Goal: Task Accomplishment & Management: Manage account settings

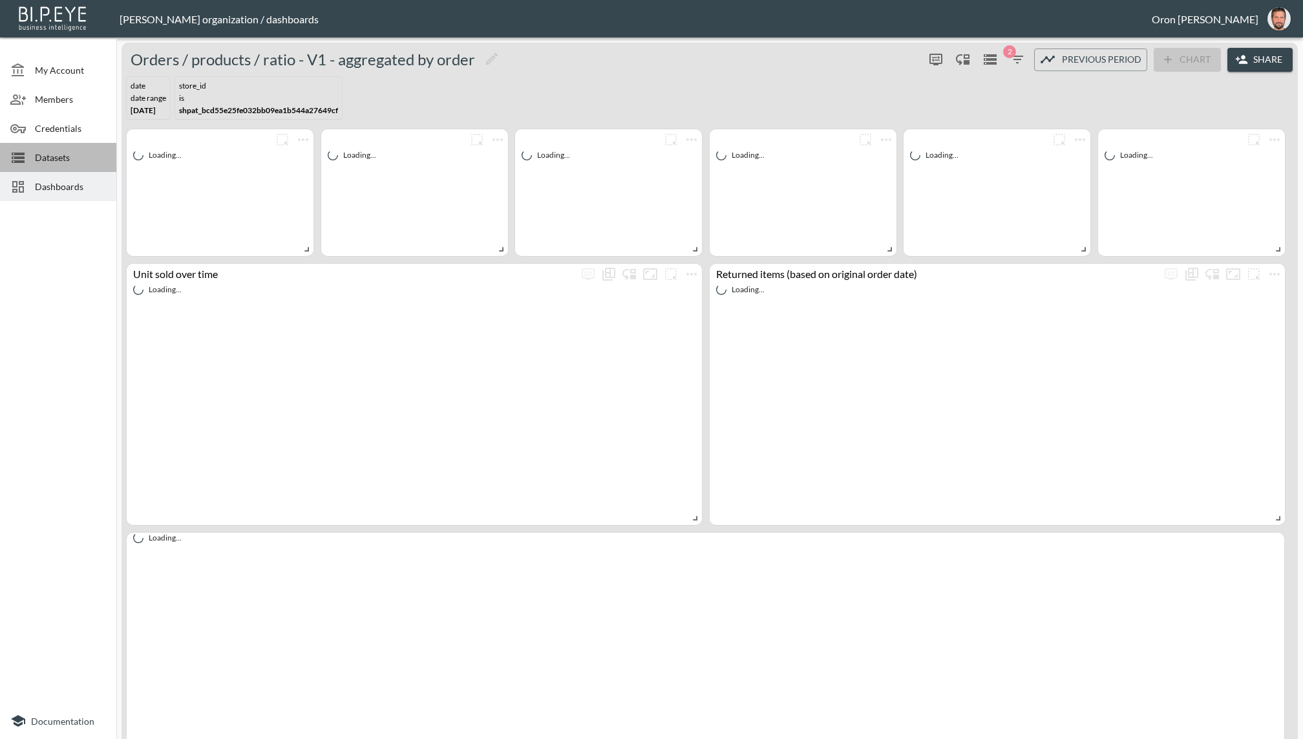
click at [55, 151] on span "Datasets" at bounding box center [70, 158] width 71 height 14
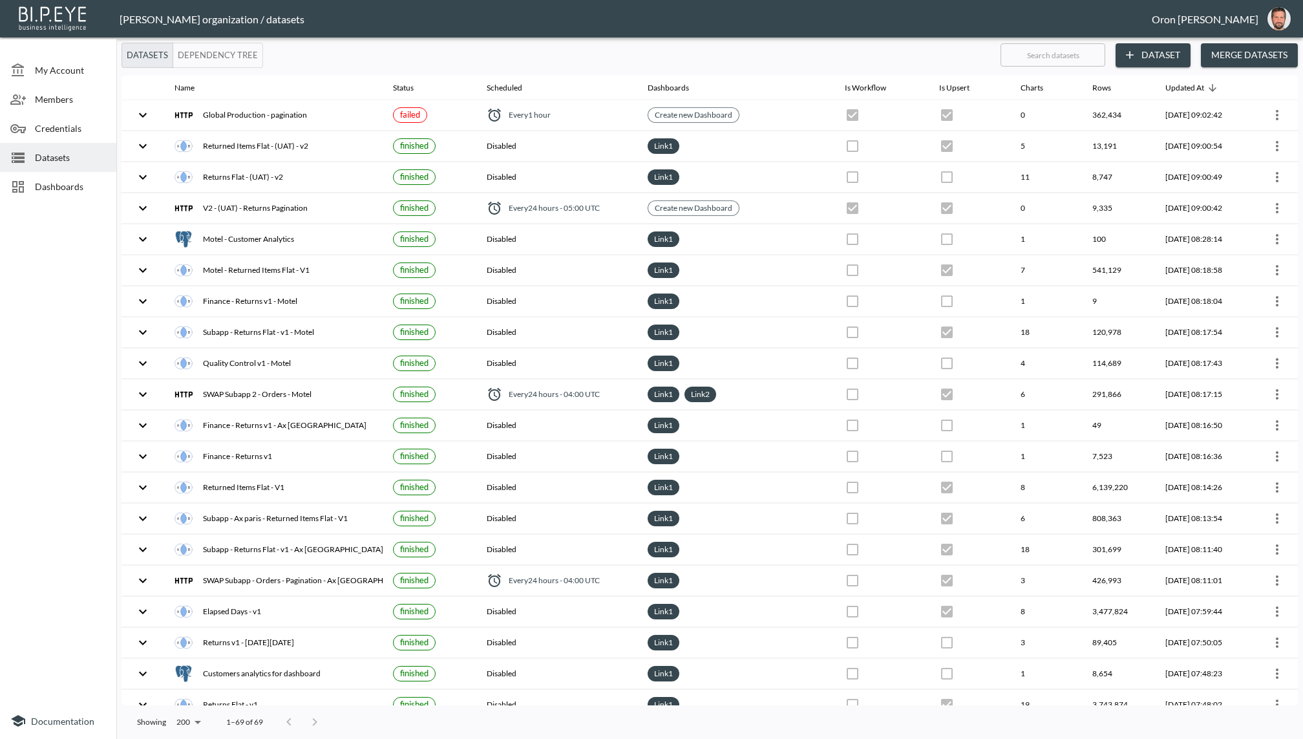
click at [1085, 58] on input "text" at bounding box center [1052, 55] width 105 height 32
type input "fl"
checkbox input "false"
checkbox input "true"
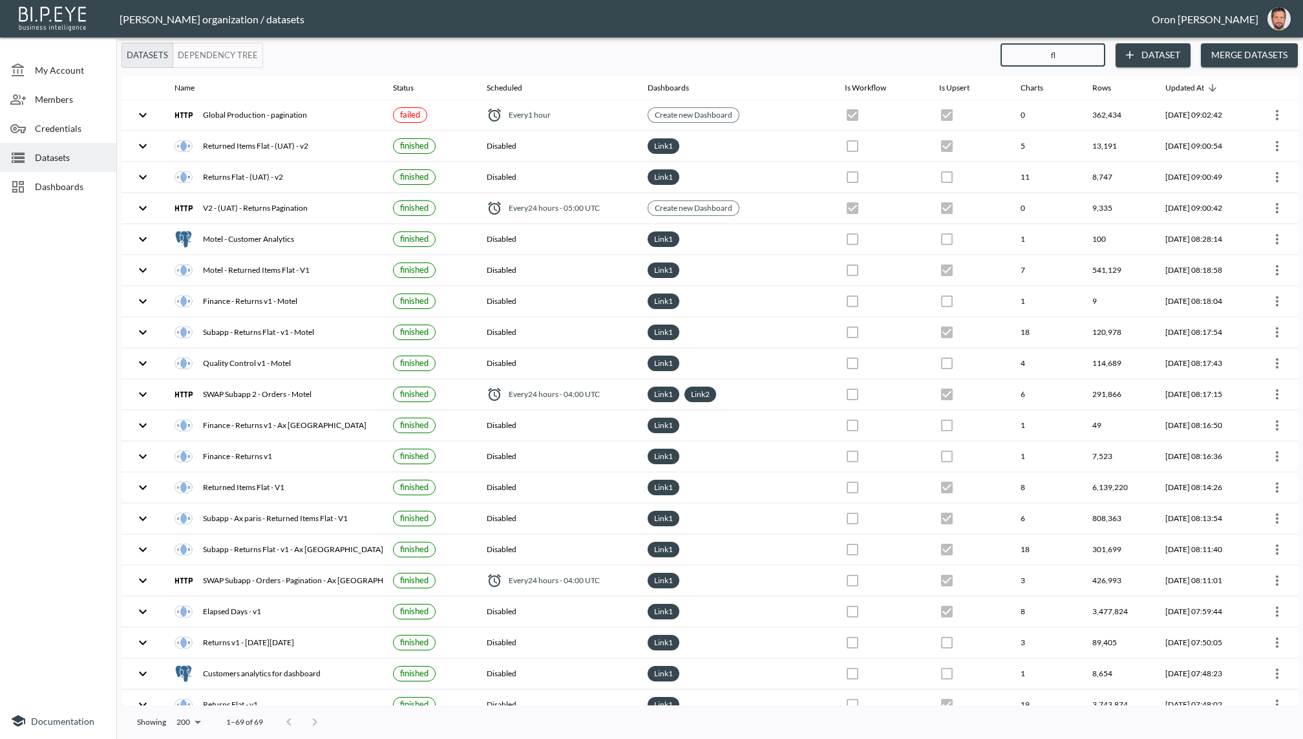
checkbox input "false"
checkbox input "true"
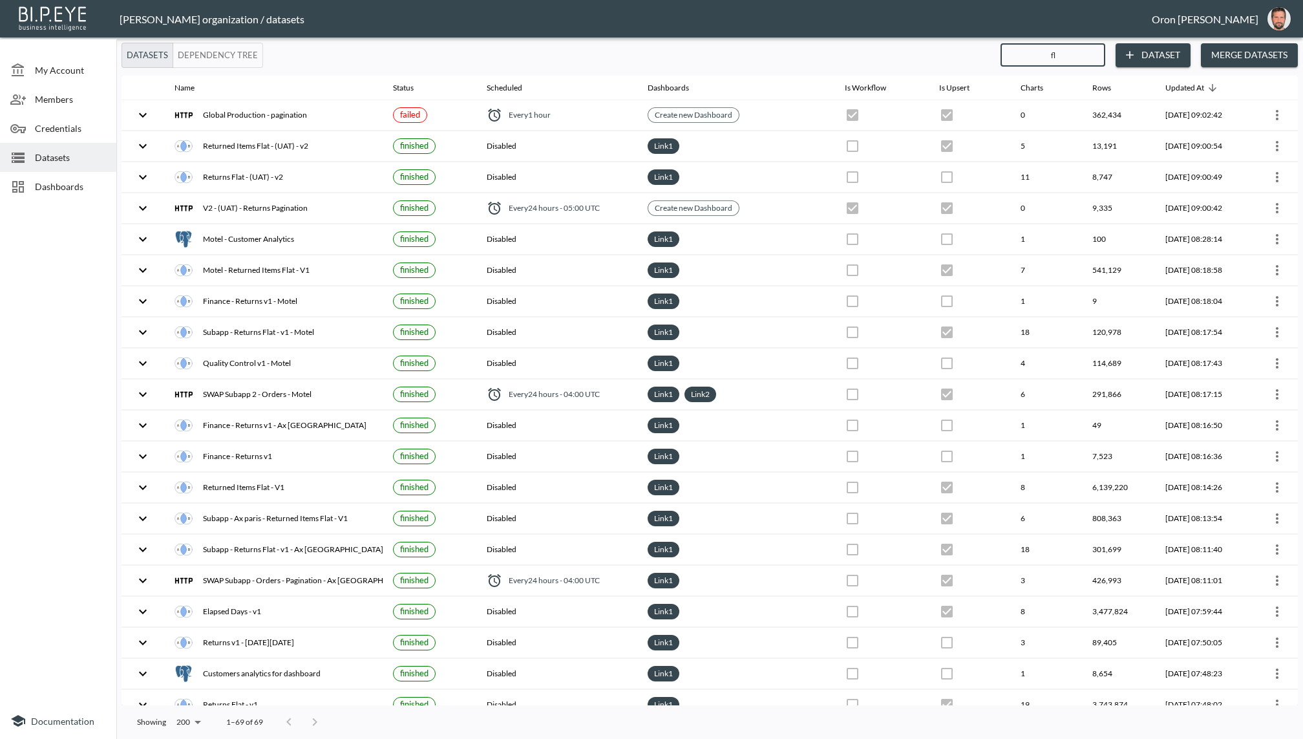
checkbox input "true"
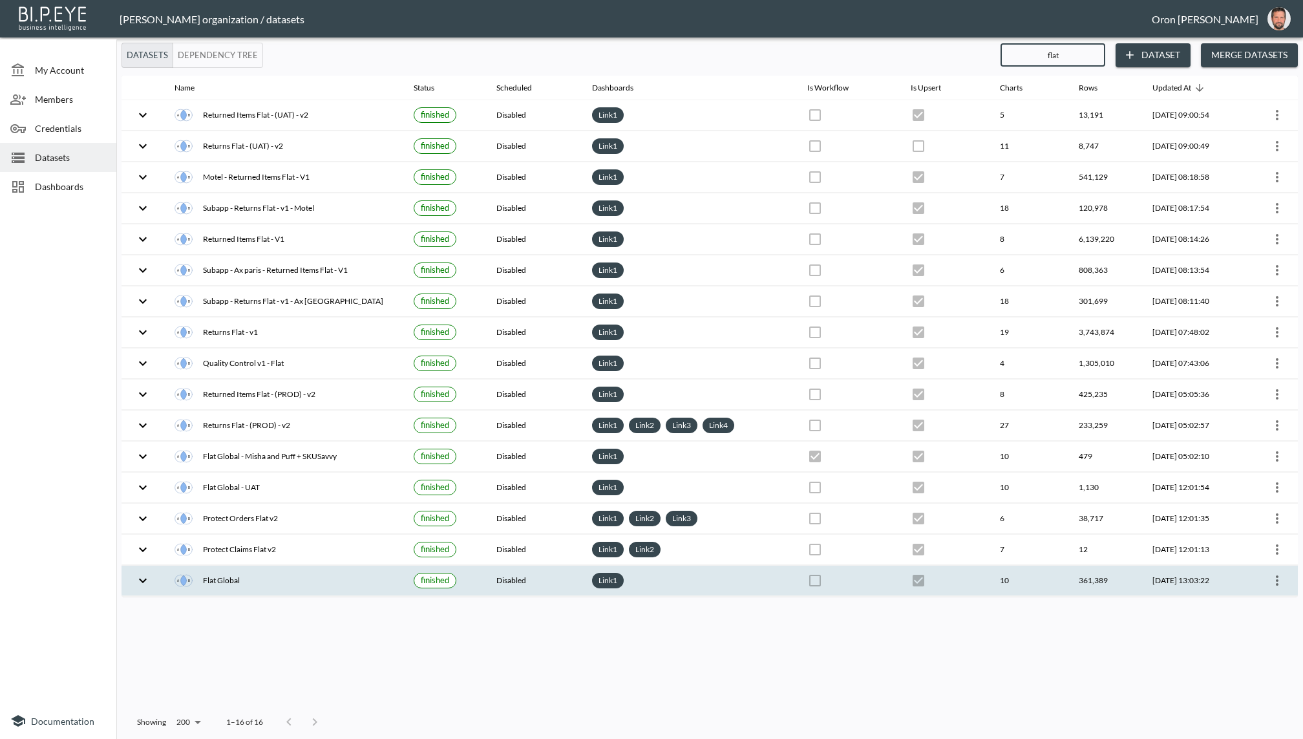
type input "flat"
click at [1277, 572] on icon "more" at bounding box center [1277, 580] width 16 height 16
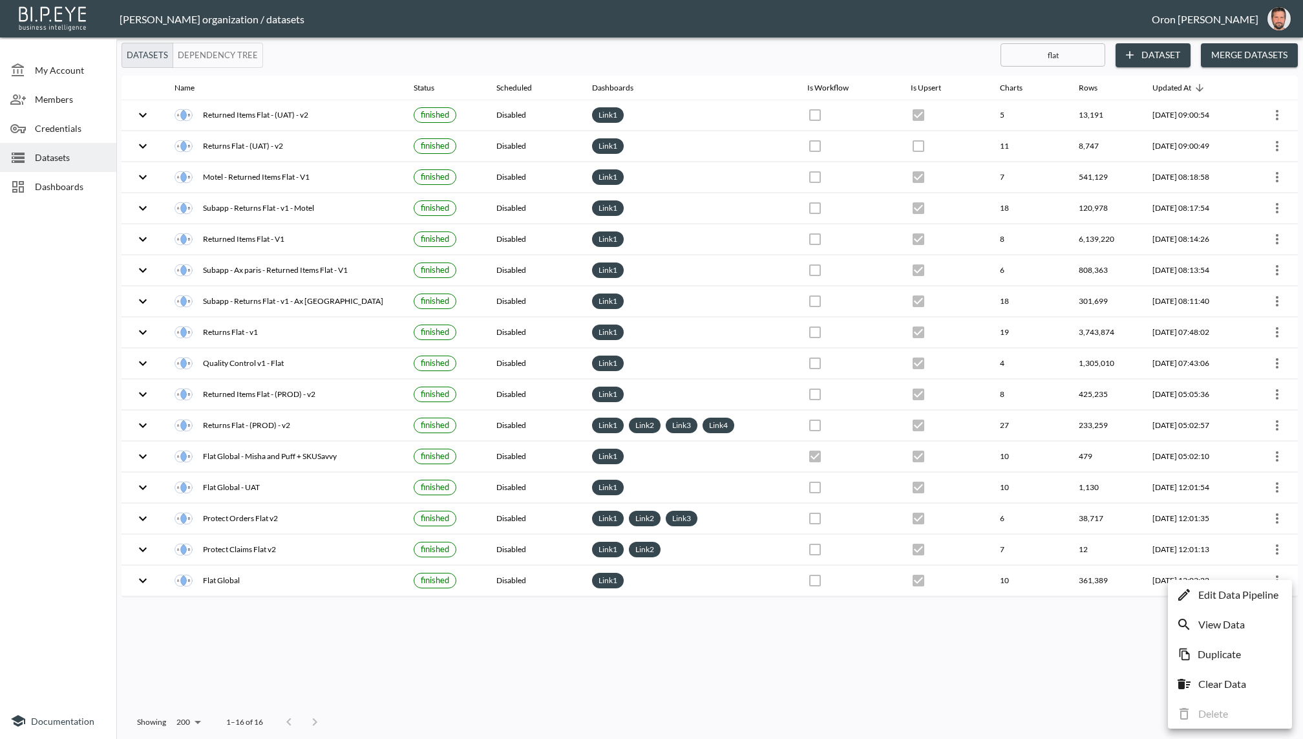
click at [1257, 594] on p "Edit Data Pipeline" at bounding box center [1238, 595] width 80 height 16
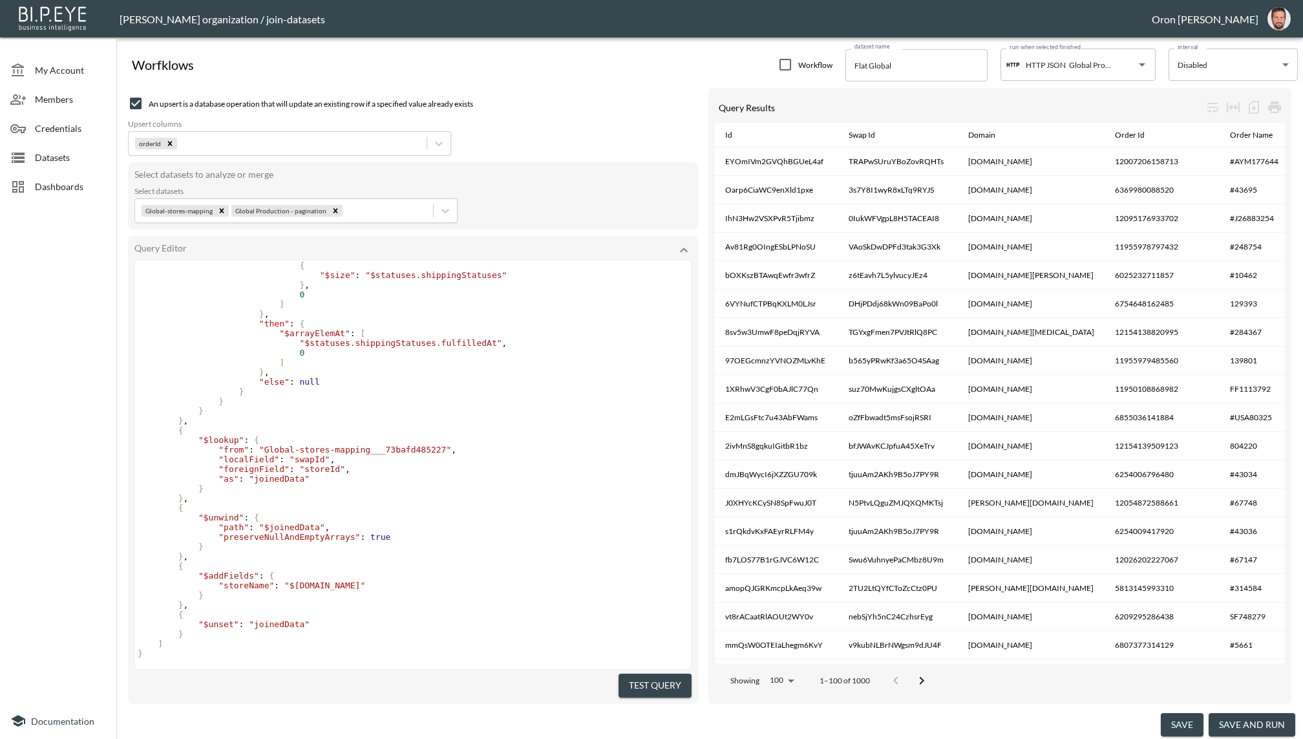
scroll to position [788, 0]
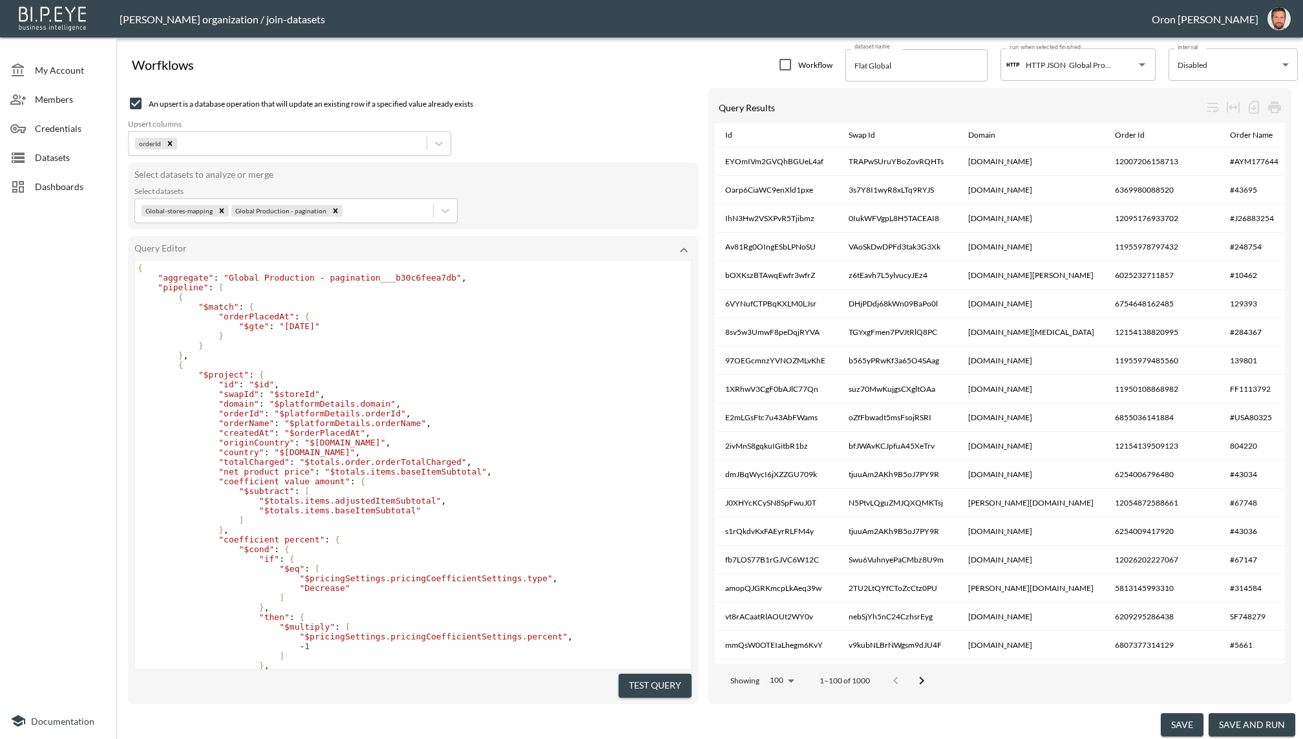
click at [81, 158] on span "Datasets" at bounding box center [70, 158] width 71 height 14
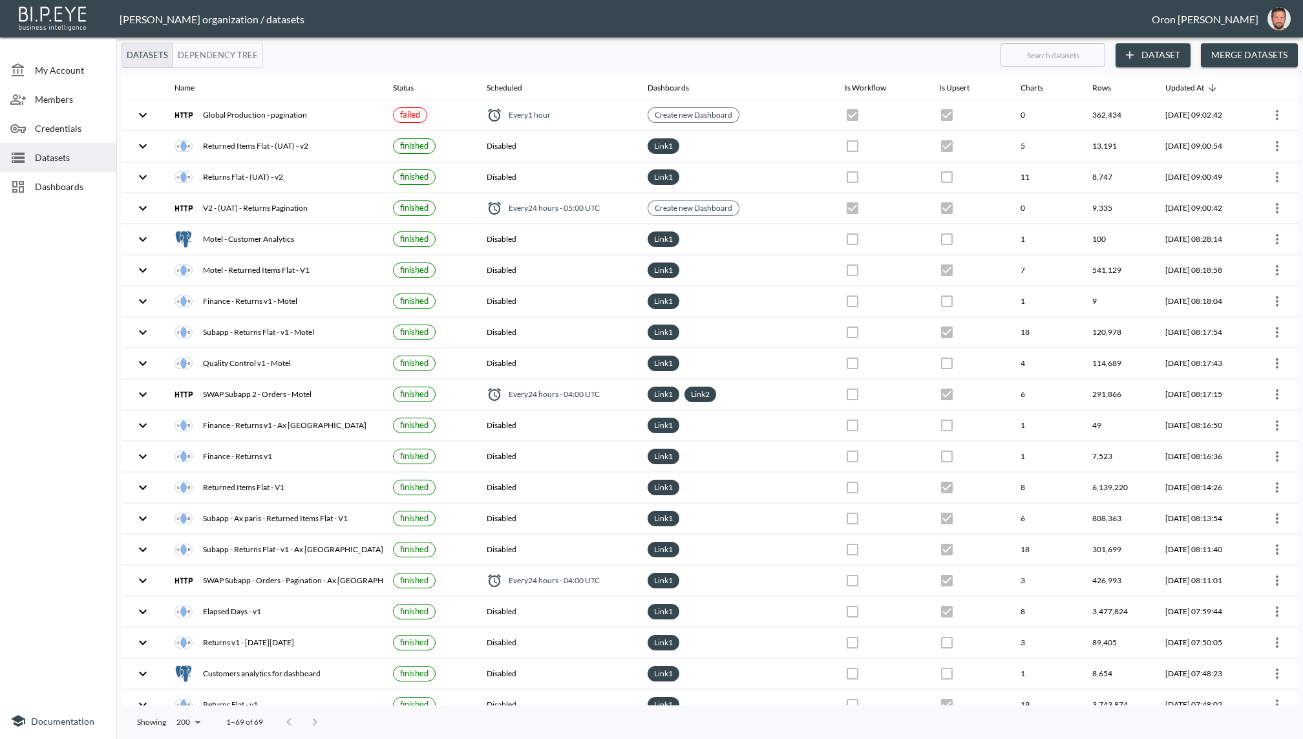
click at [1028, 56] on input "text" at bounding box center [1052, 55] width 105 height 32
type input "b"
checkbox input "false"
checkbox input "true"
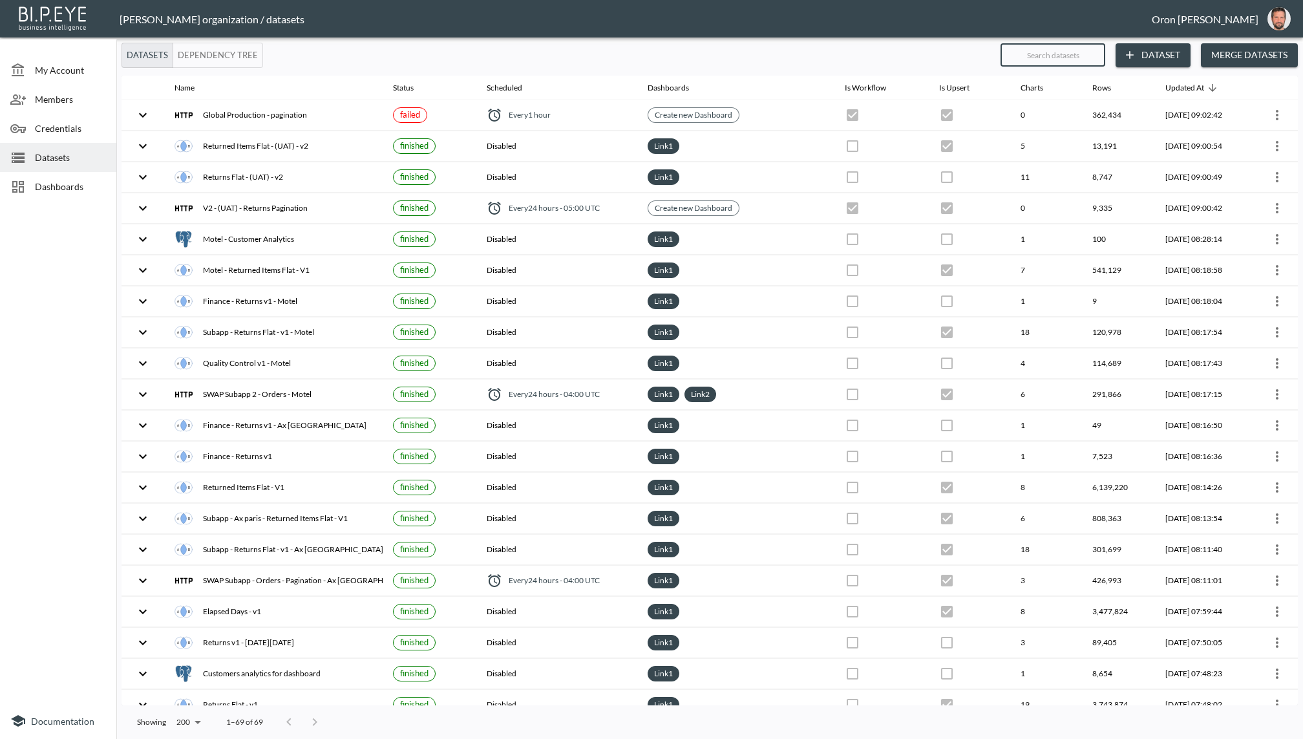
checkbox input "false"
checkbox input "true"
checkbox input "false"
checkbox input "true"
checkbox input "false"
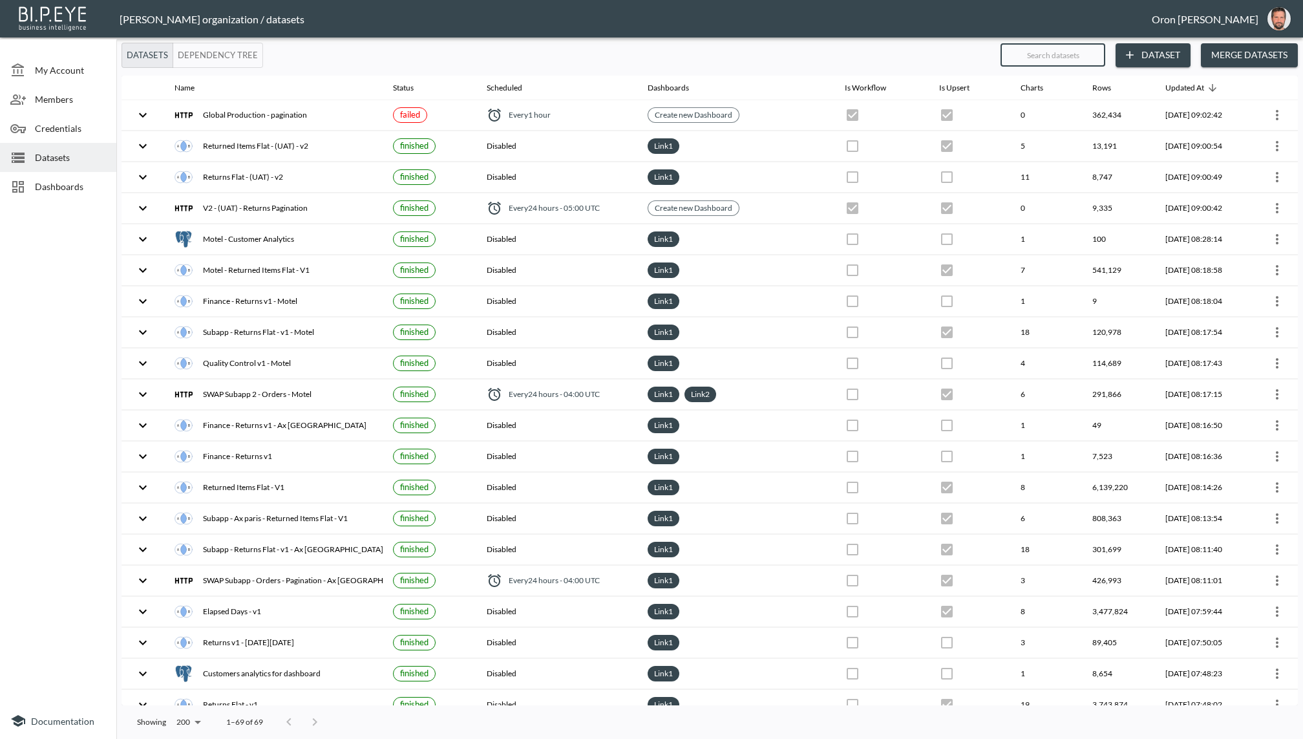
checkbox input "true"
checkbox input "false"
checkbox input "true"
checkbox input "false"
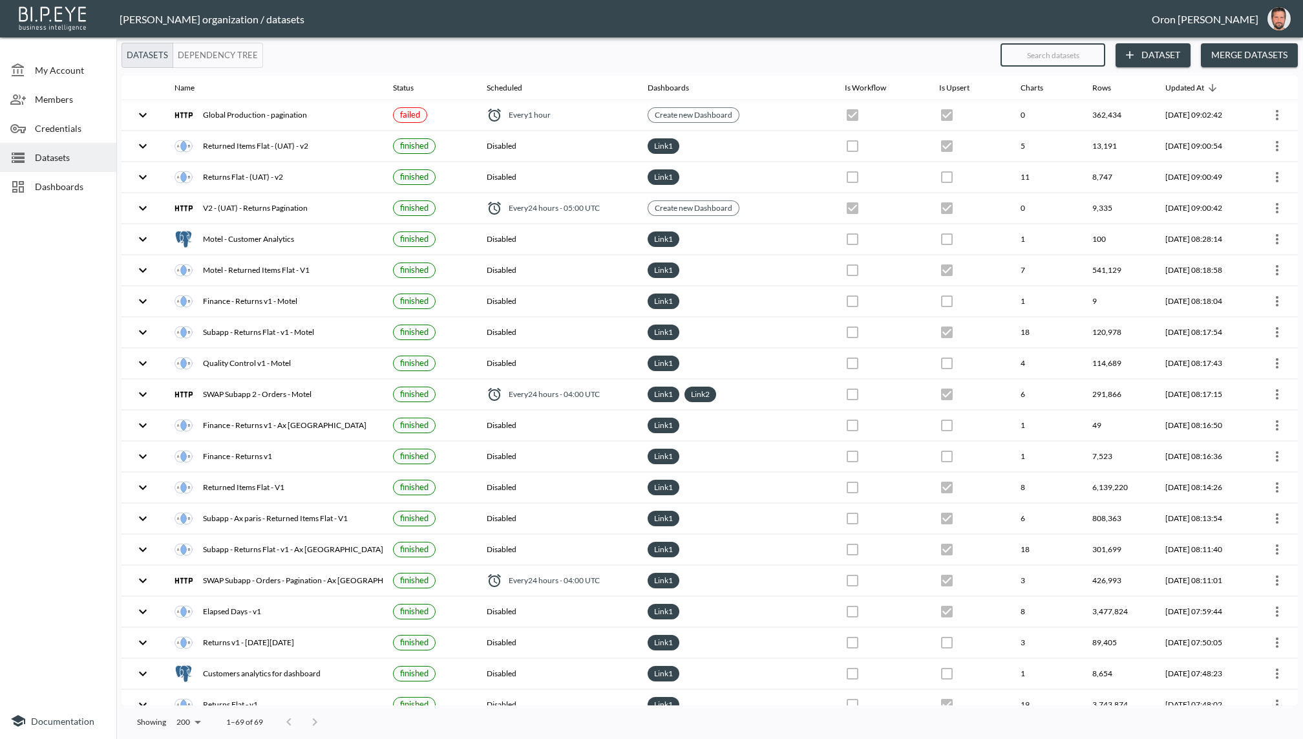
checkbox input "false"
checkbox input "true"
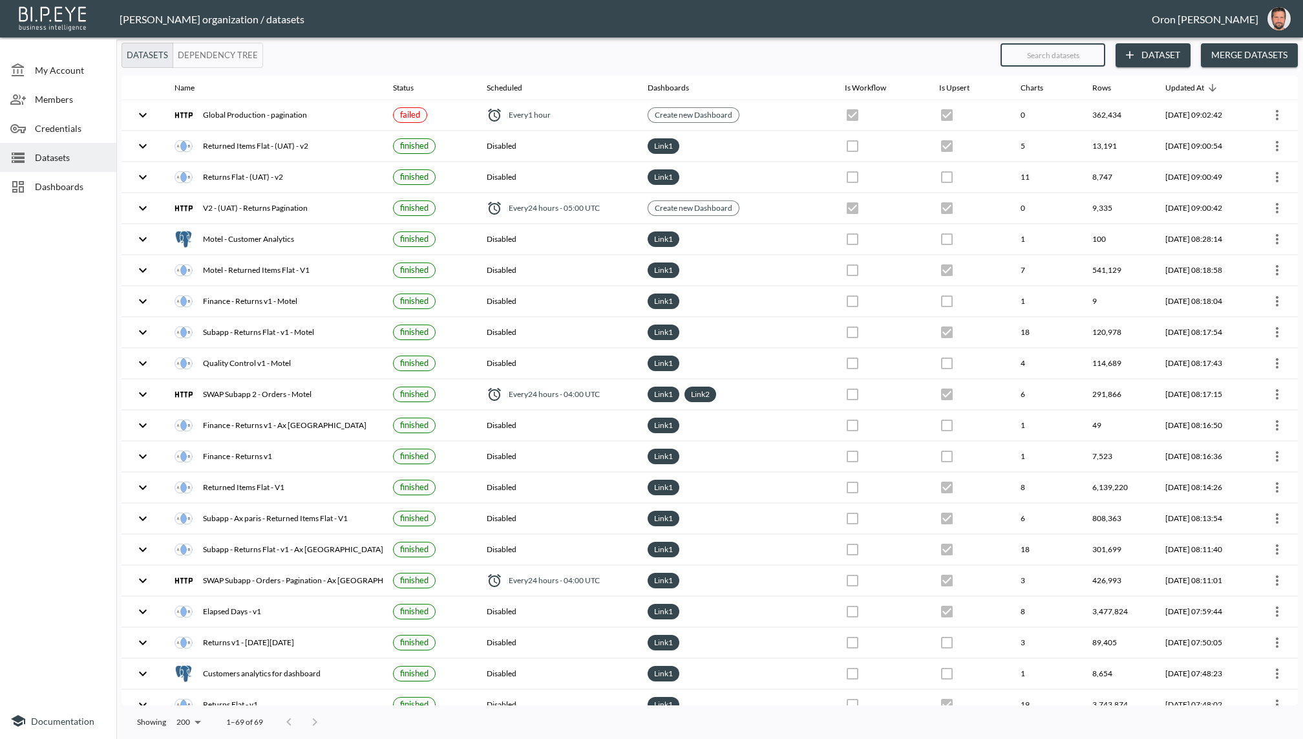
checkbox input "true"
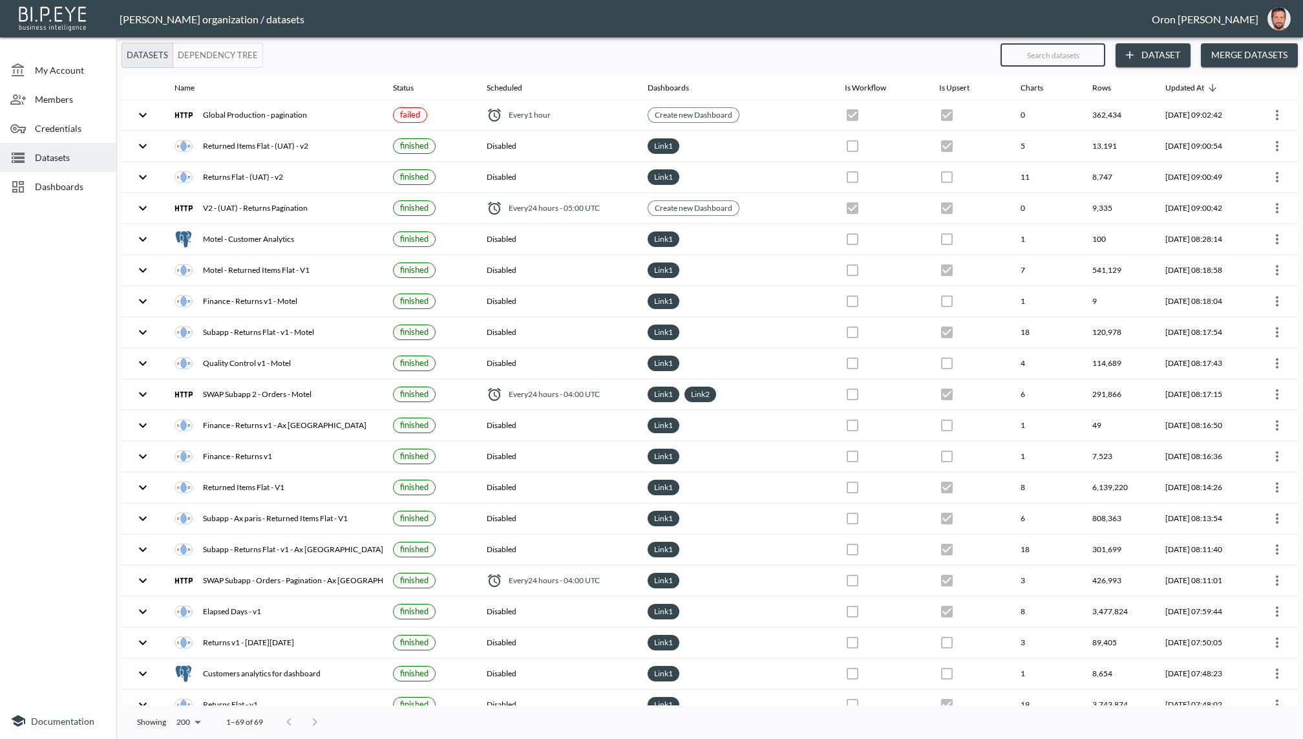
checkbox input "false"
checkbox input "true"
checkbox input "false"
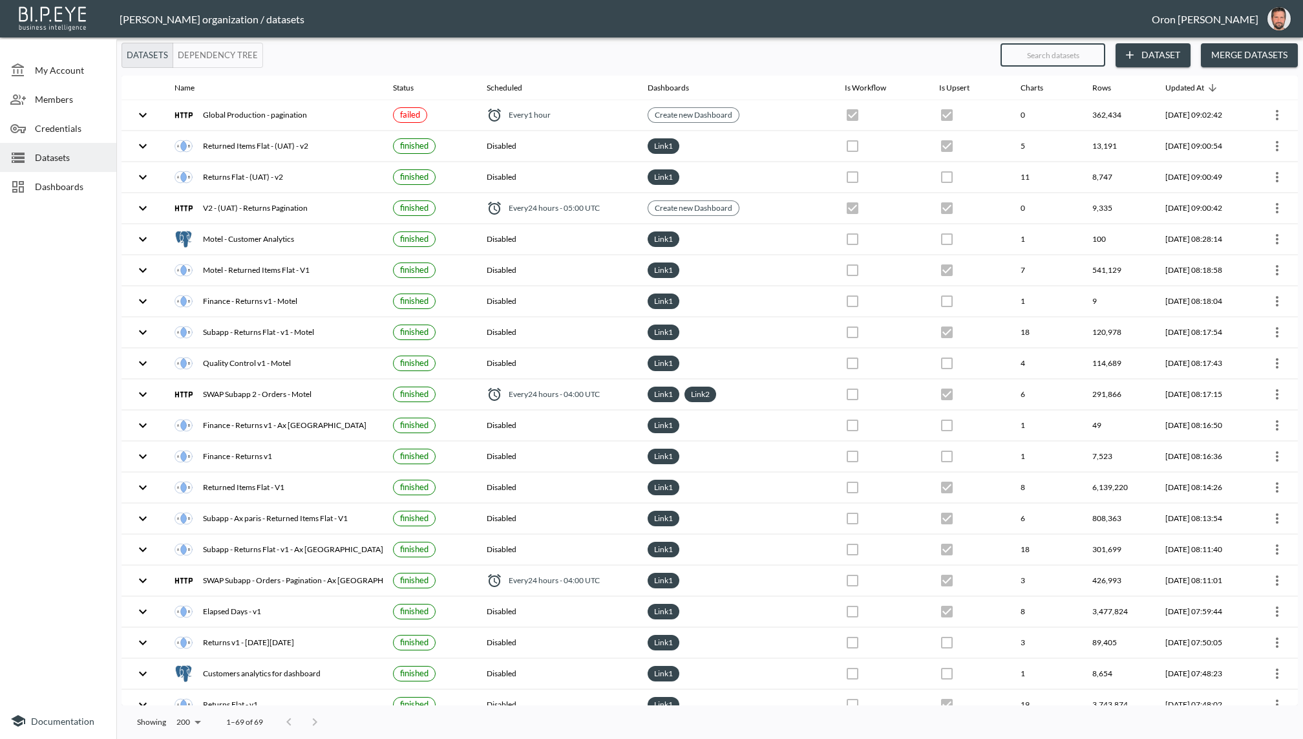
checkbox input "false"
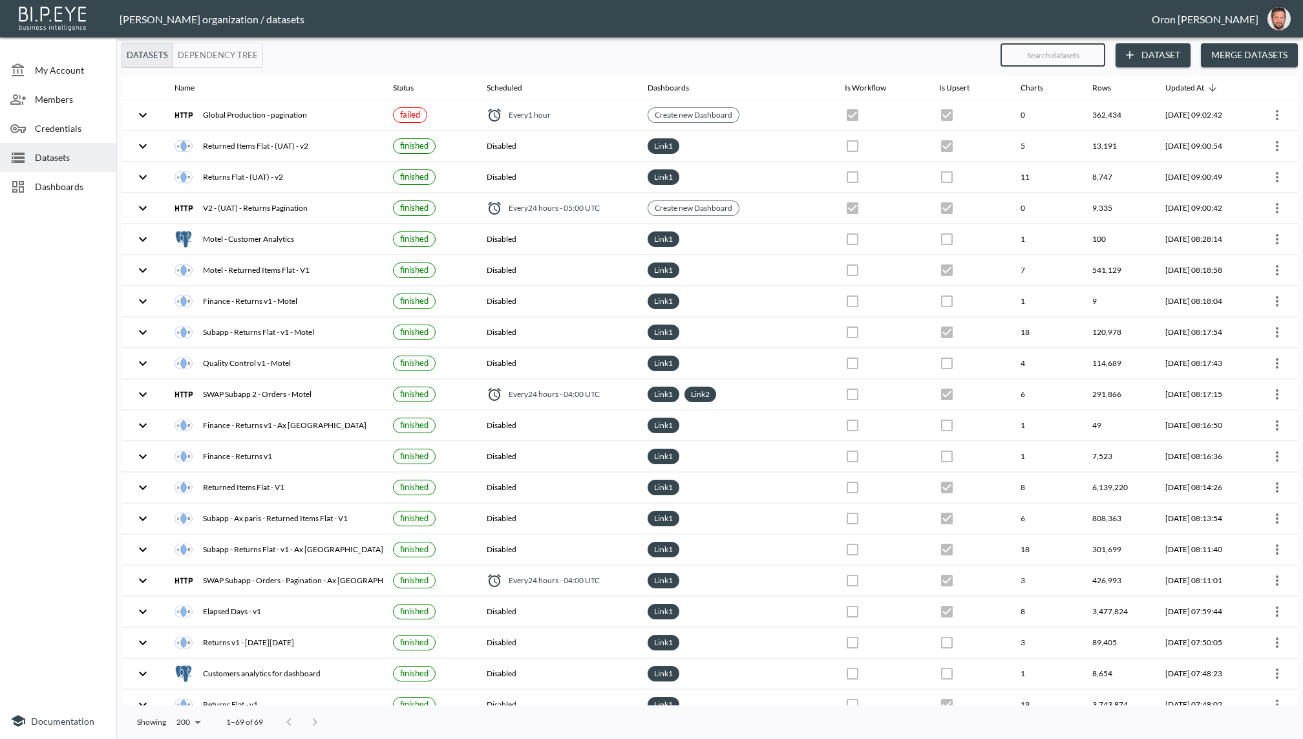
checkbox input "true"
checkbox input "false"
checkbox input "true"
checkbox input "false"
checkbox input "true"
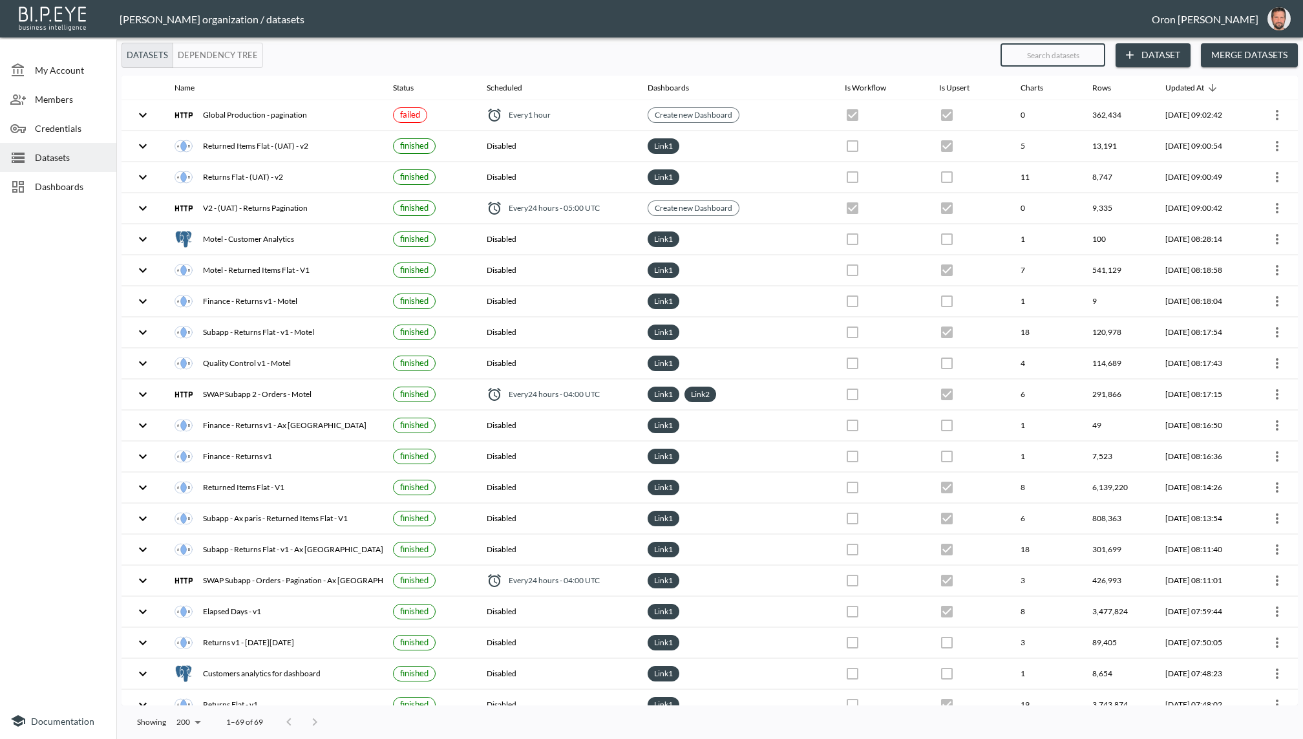
checkbox input "true"
checkbox input "false"
checkbox input "true"
checkbox input "false"
checkbox input "true"
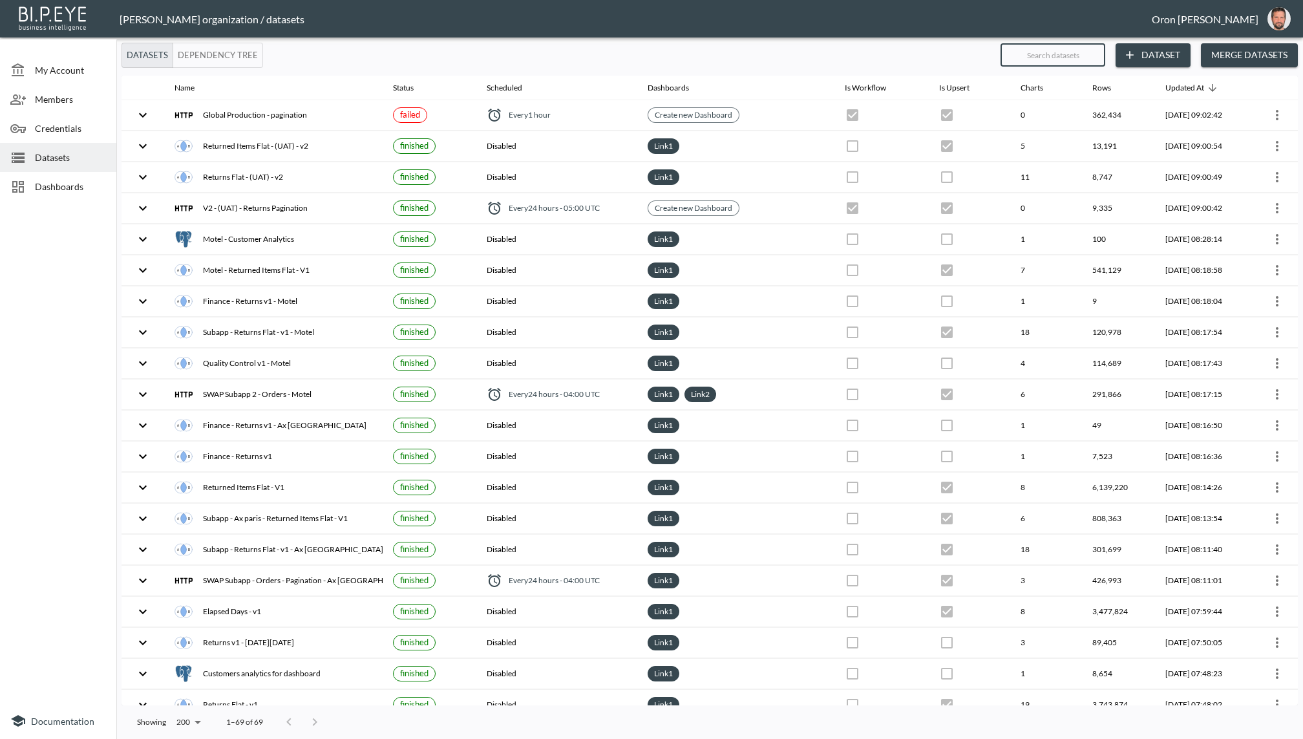
checkbox input "false"
checkbox input "true"
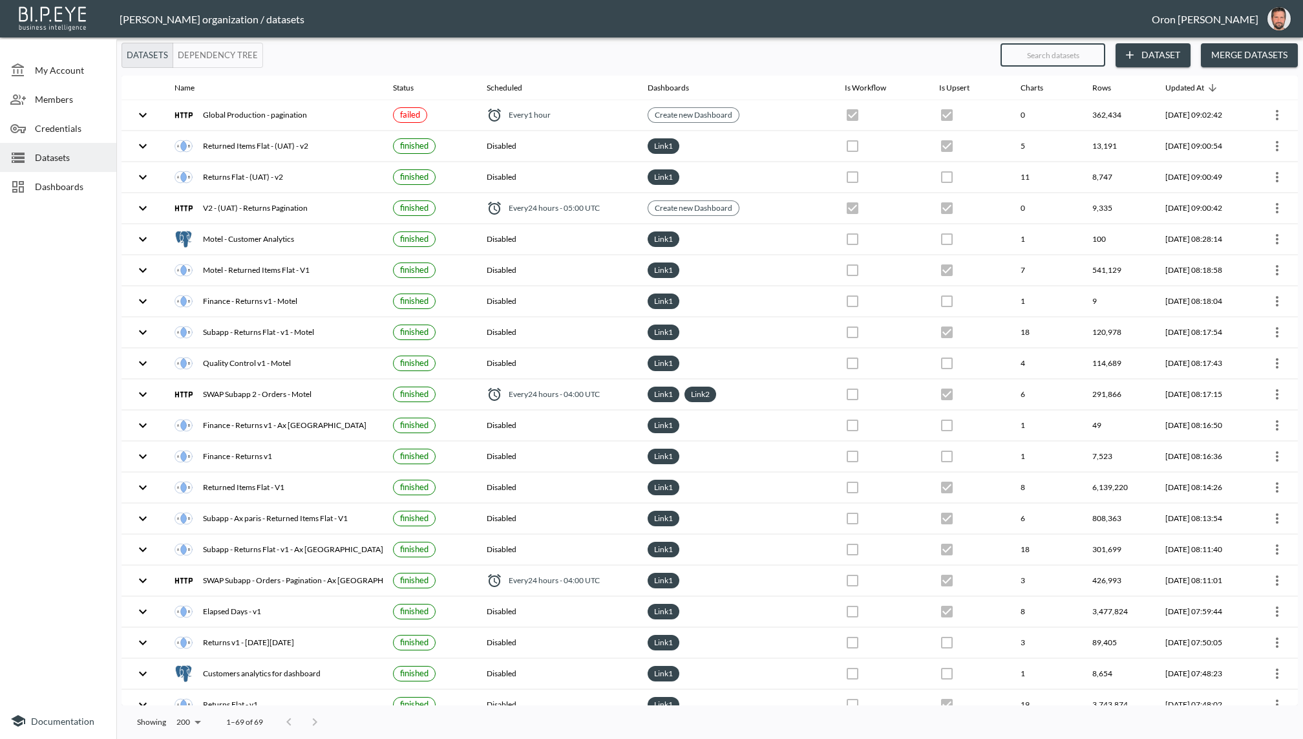
checkbox input "true"
checkbox input "false"
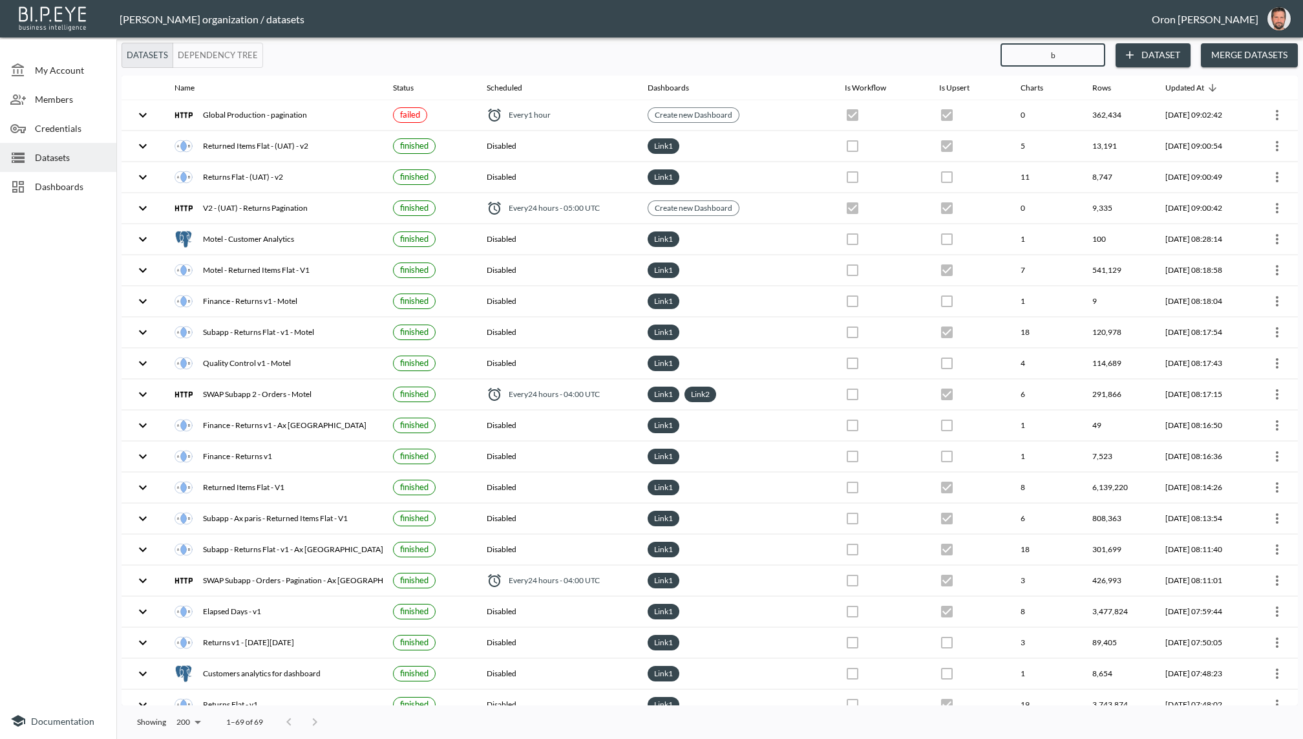
type input "bl"
checkbox input "false"
checkbox input "true"
checkbox input "false"
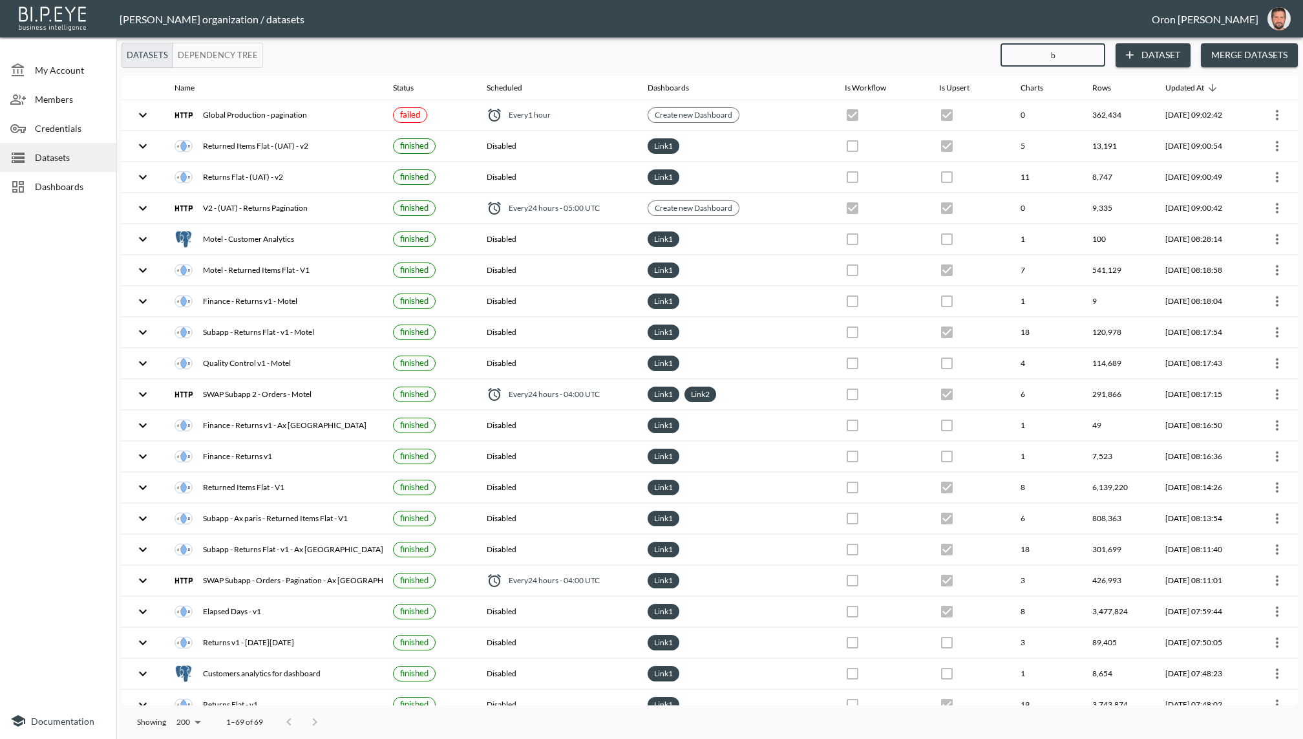
checkbox input "true"
checkbox input "false"
checkbox input "true"
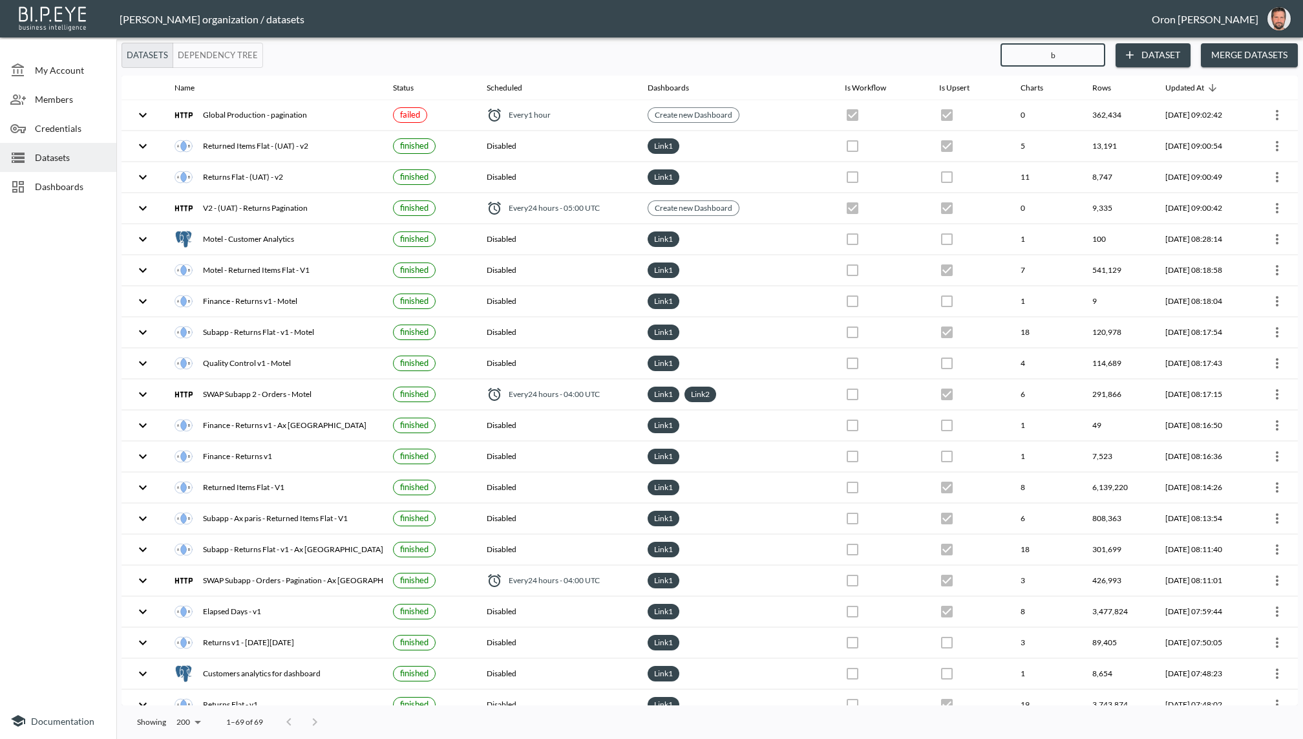
checkbox input "false"
checkbox input "true"
checkbox input "false"
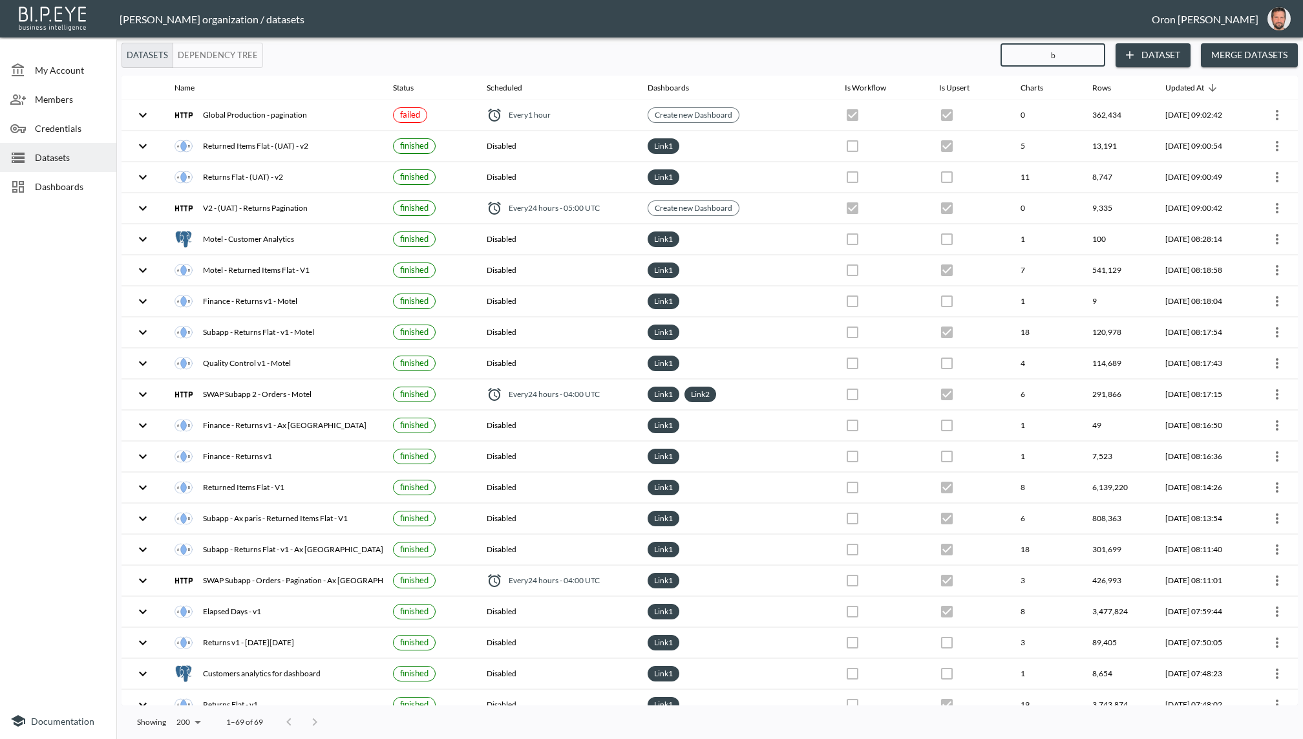
checkbox input "false"
checkbox input "true"
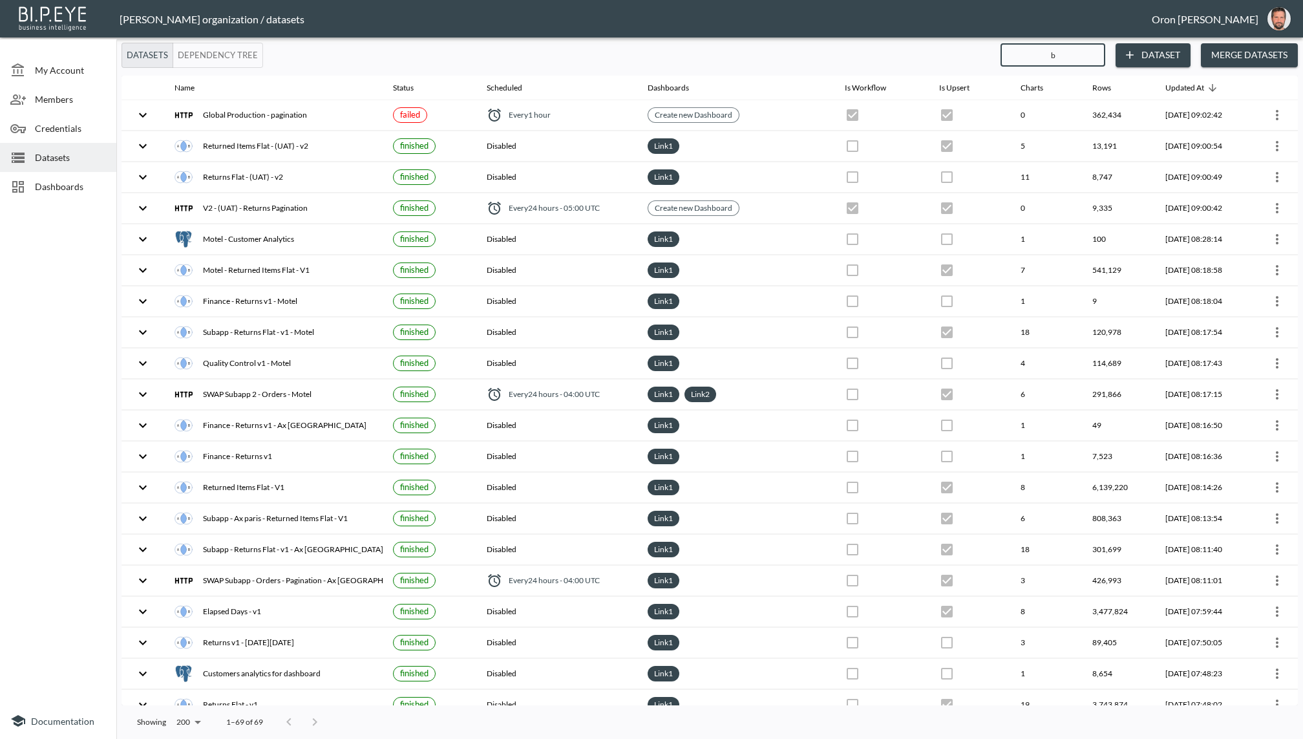
checkbox input "true"
checkbox input "false"
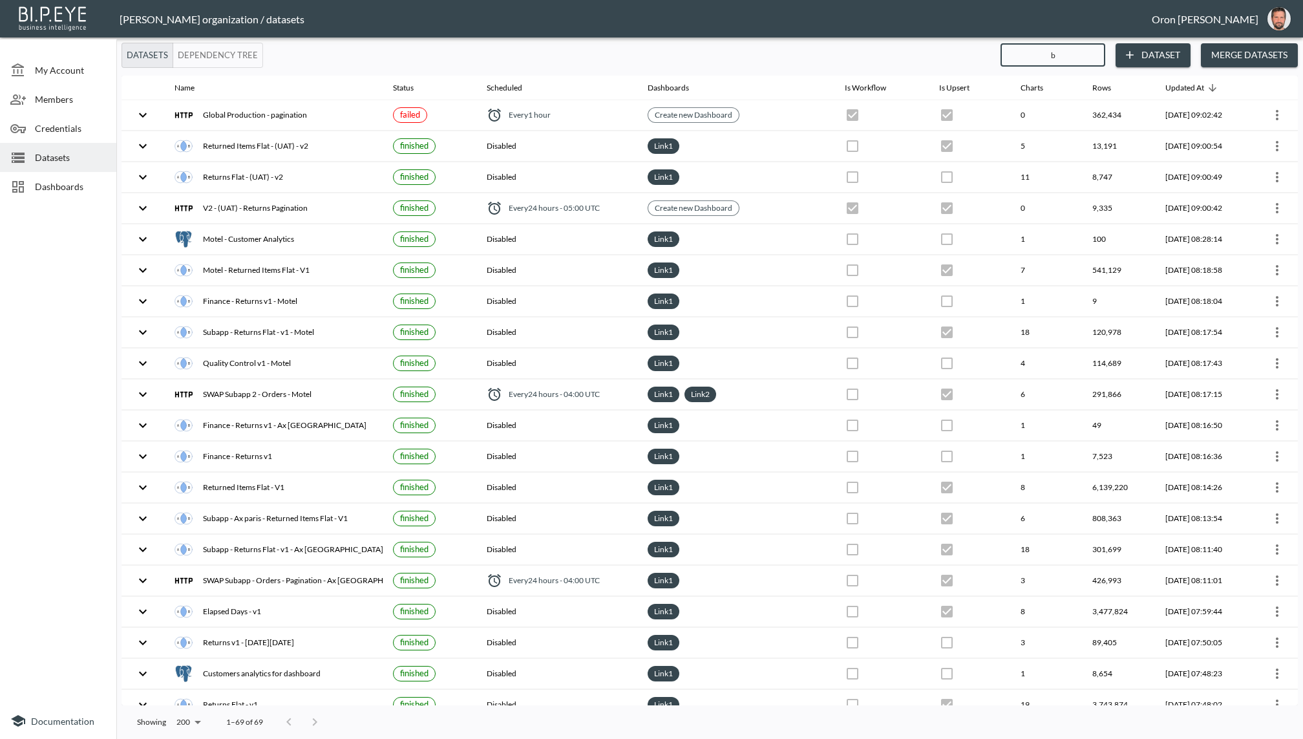
checkbox input "false"
checkbox input "true"
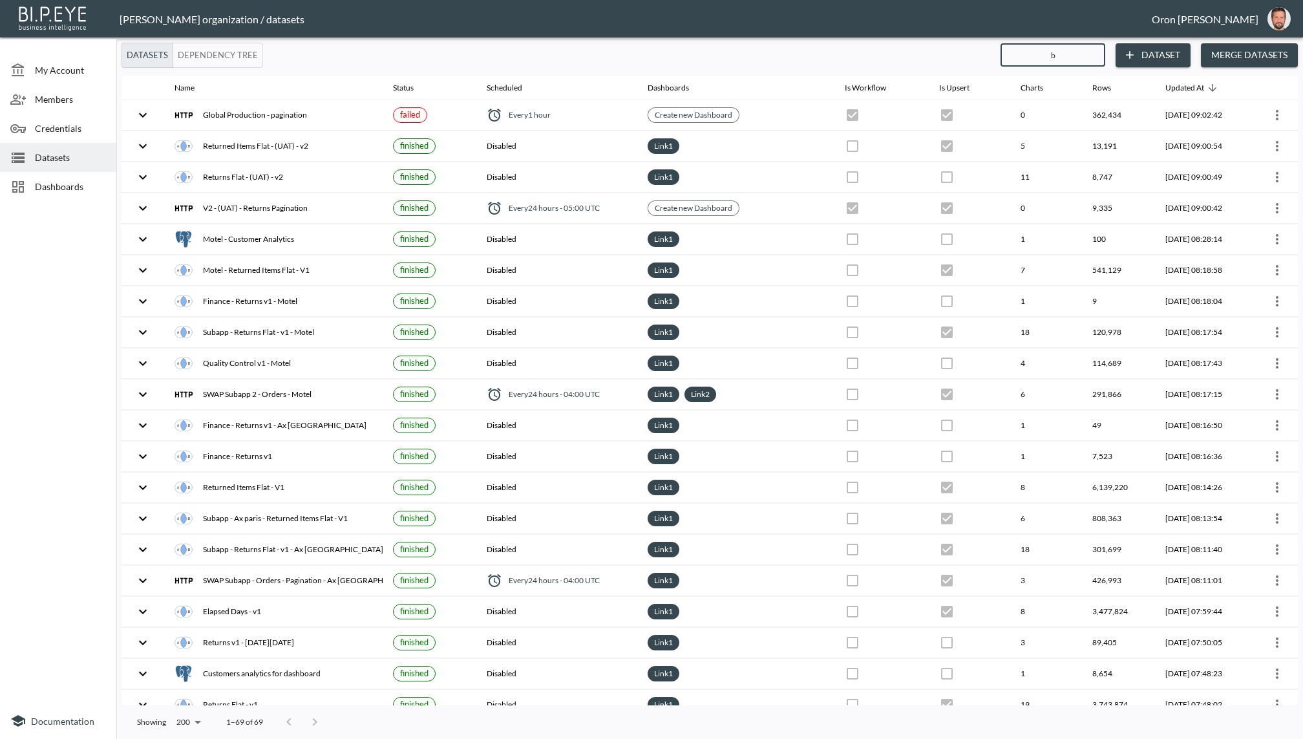
checkbox input "false"
checkbox input "true"
checkbox input "false"
checkbox input "true"
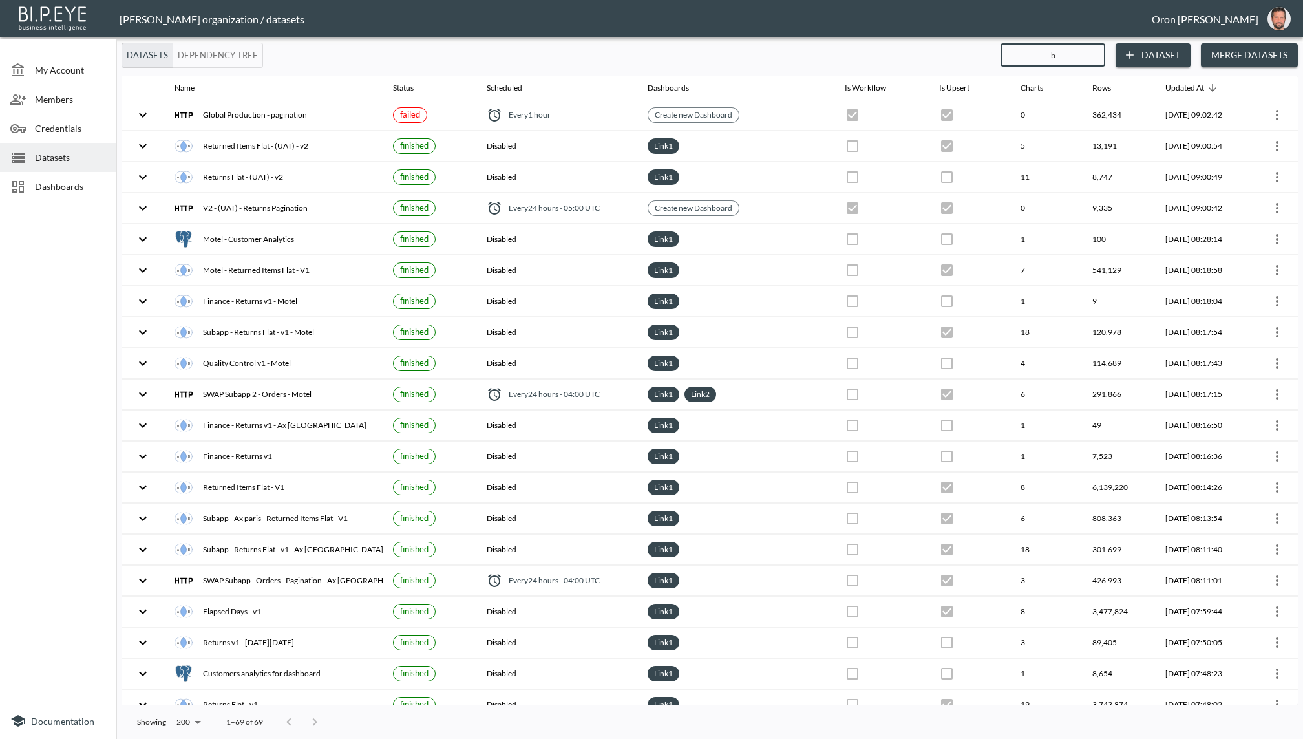
checkbox input "true"
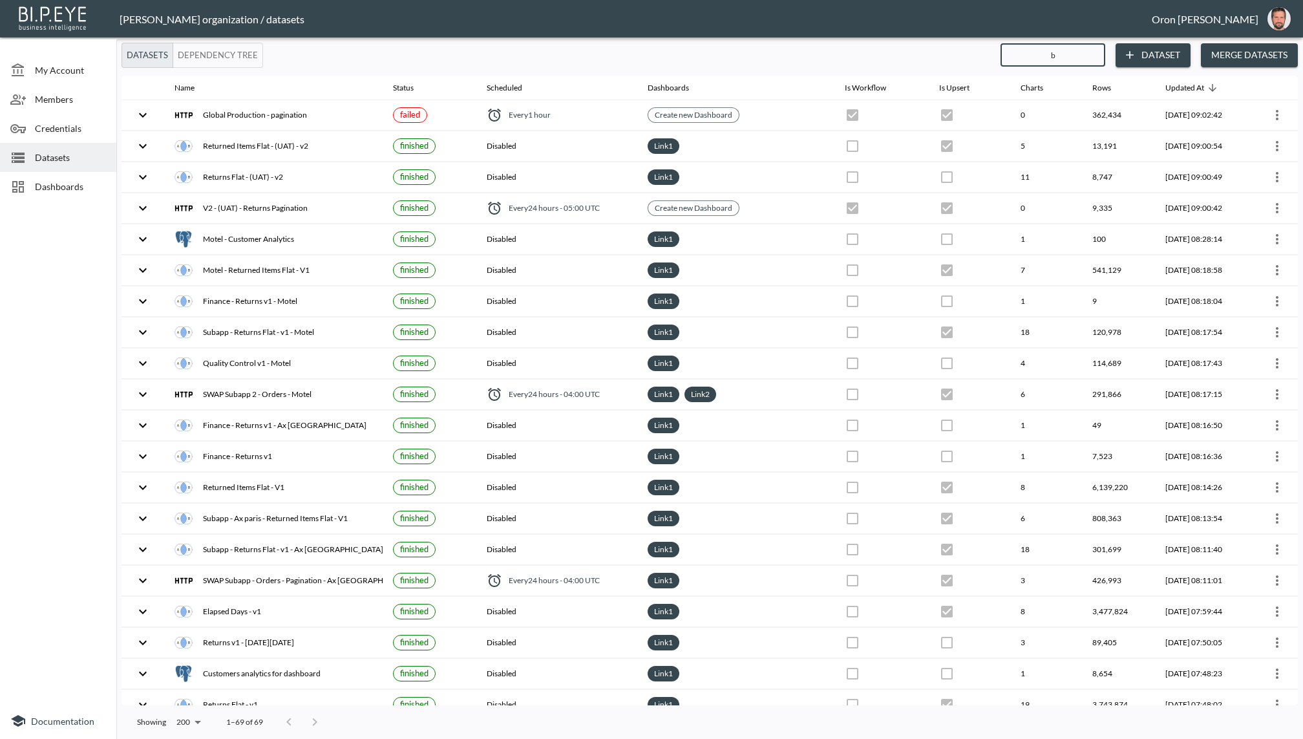
checkbox input "false"
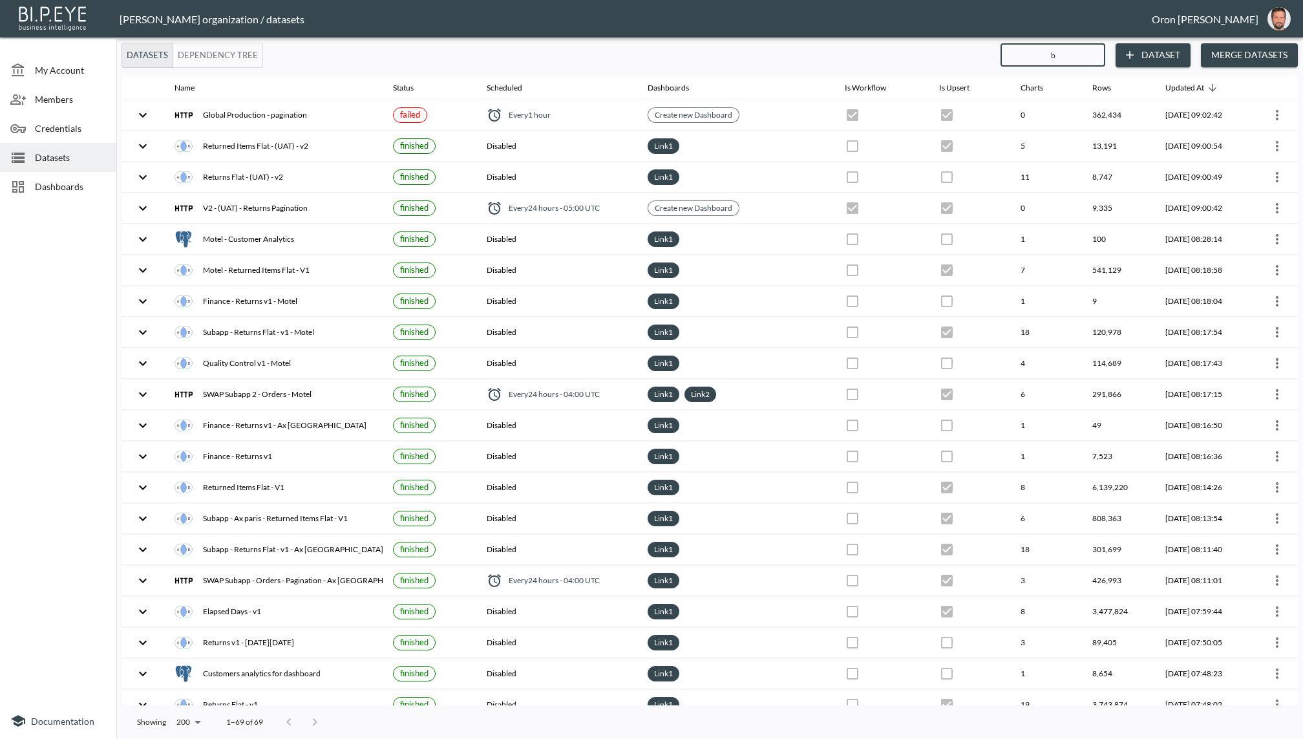
checkbox input "false"
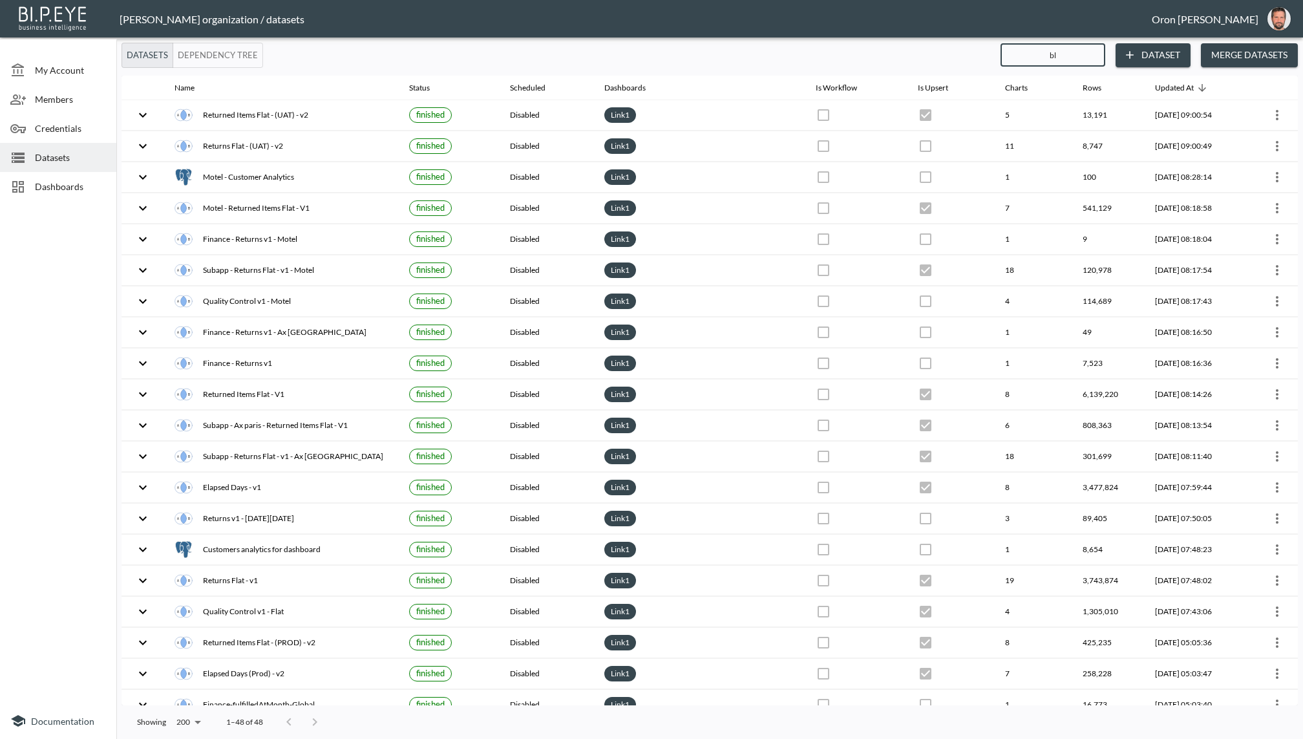
type input "bla"
checkbox input "false"
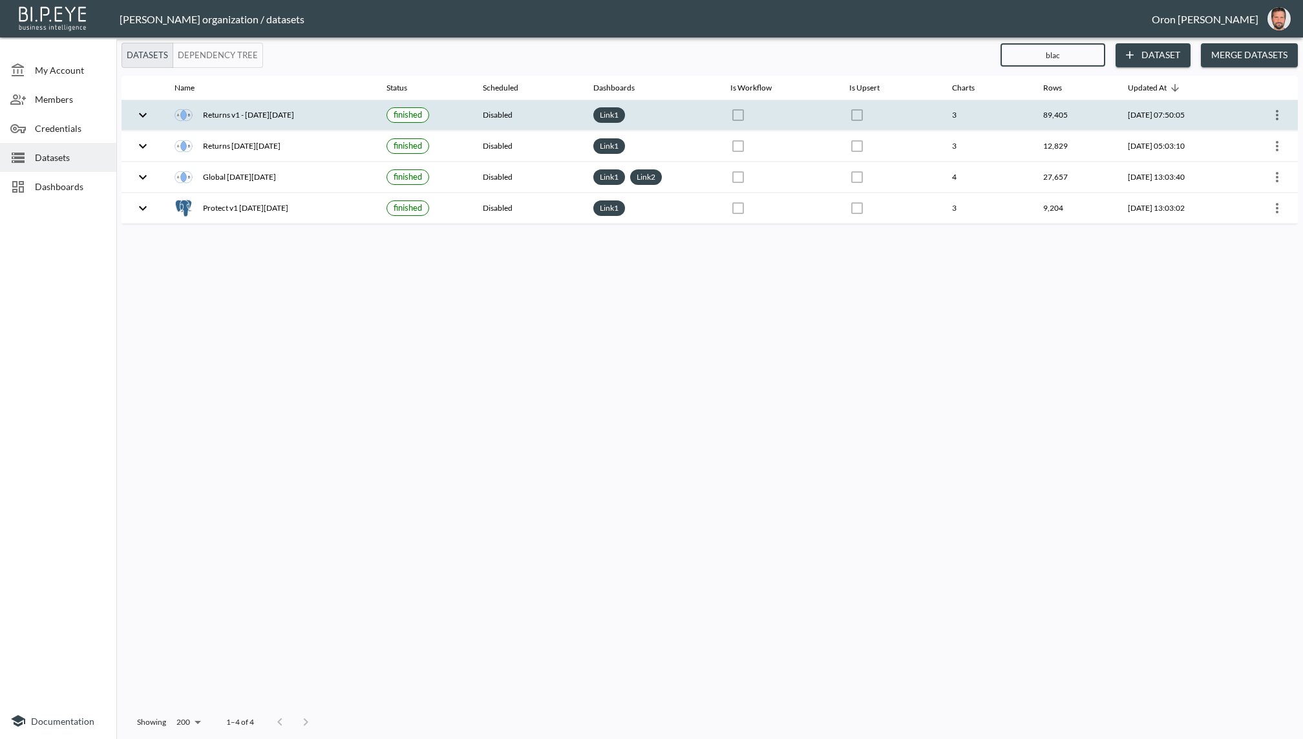
type input "blac"
click at [1283, 115] on icon "more" at bounding box center [1277, 115] width 16 height 16
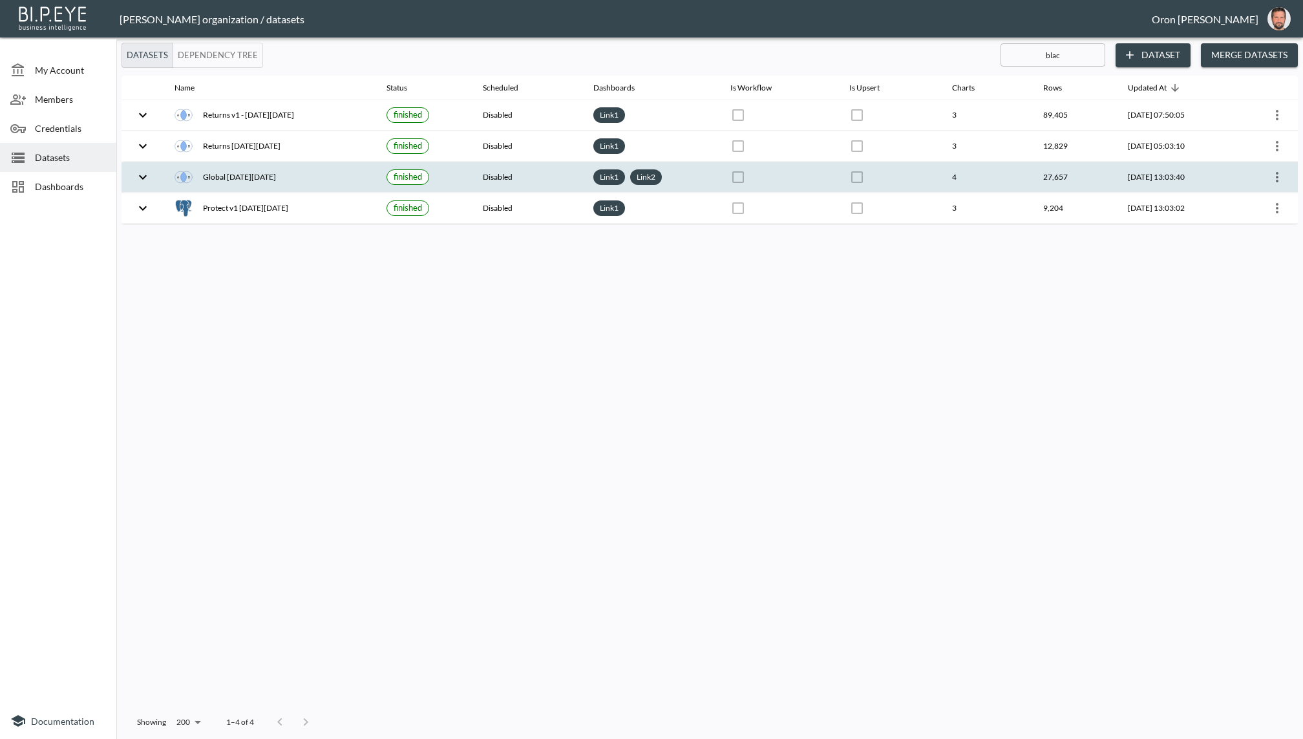
click at [1277, 176] on icon "more" at bounding box center [1277, 177] width 16 height 16
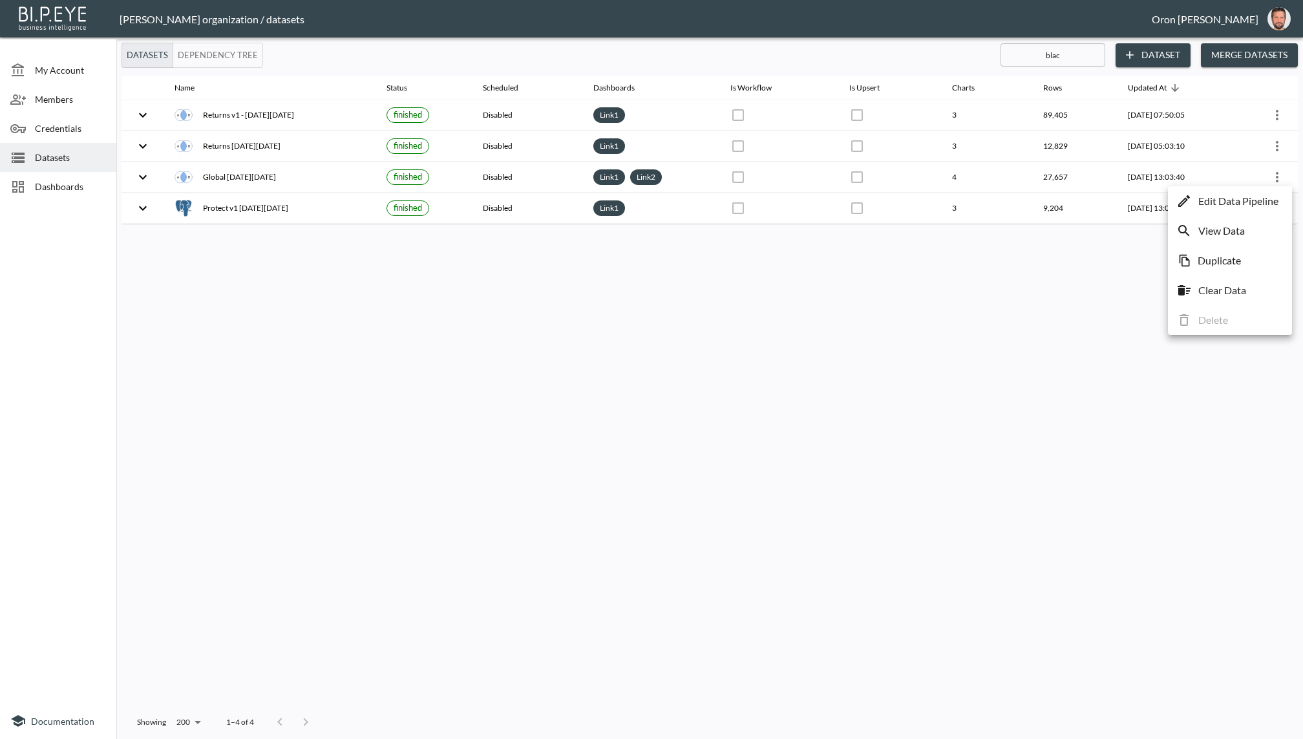
click at [1256, 205] on p "Edit Data Pipeline" at bounding box center [1238, 201] width 80 height 16
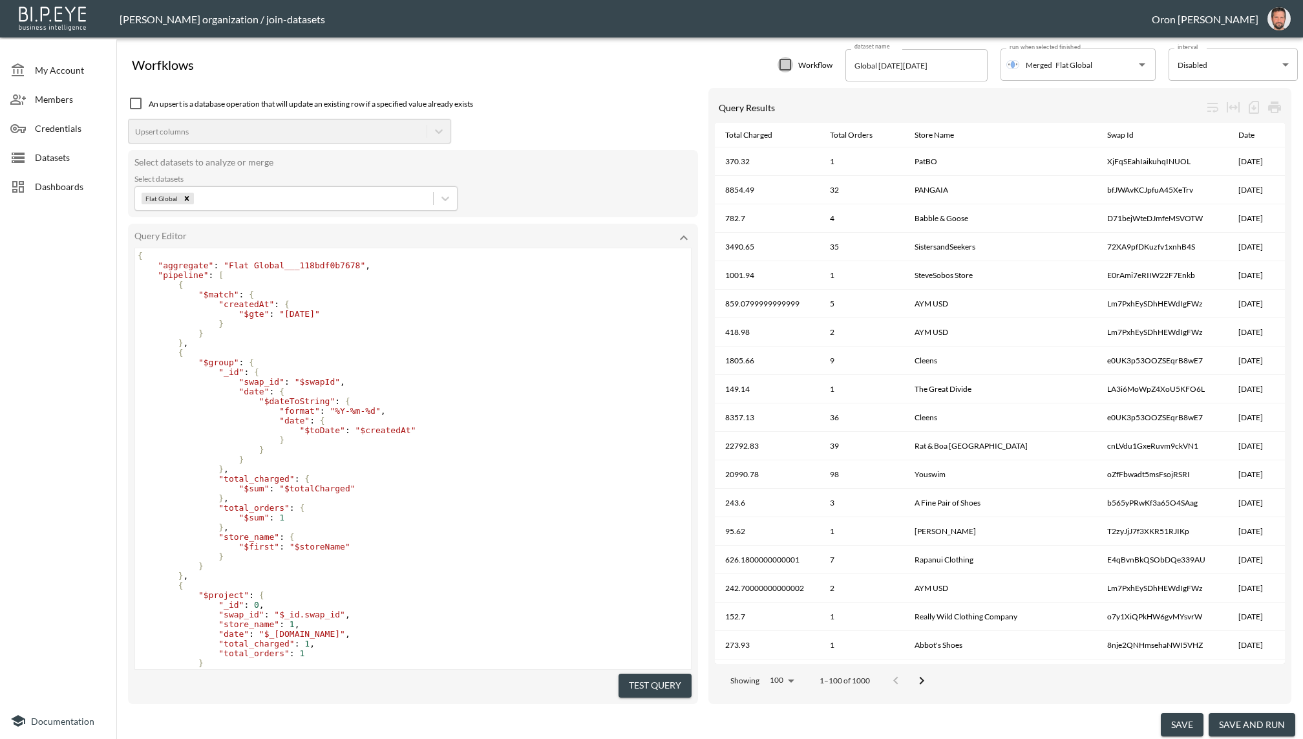
click at [782, 68] on input "checkbox" at bounding box center [785, 65] width 16 height 16
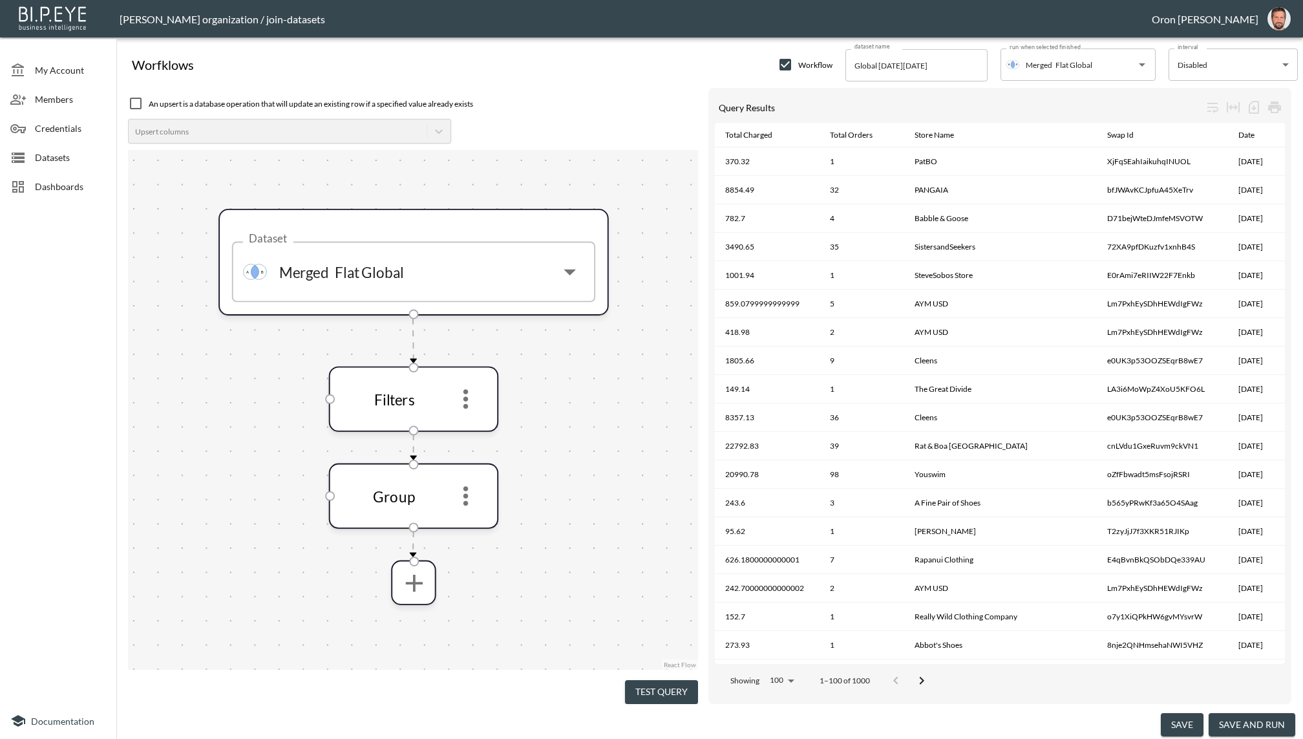
click at [786, 65] on input "checkbox" at bounding box center [785, 65] width 16 height 16
checkbox input "false"
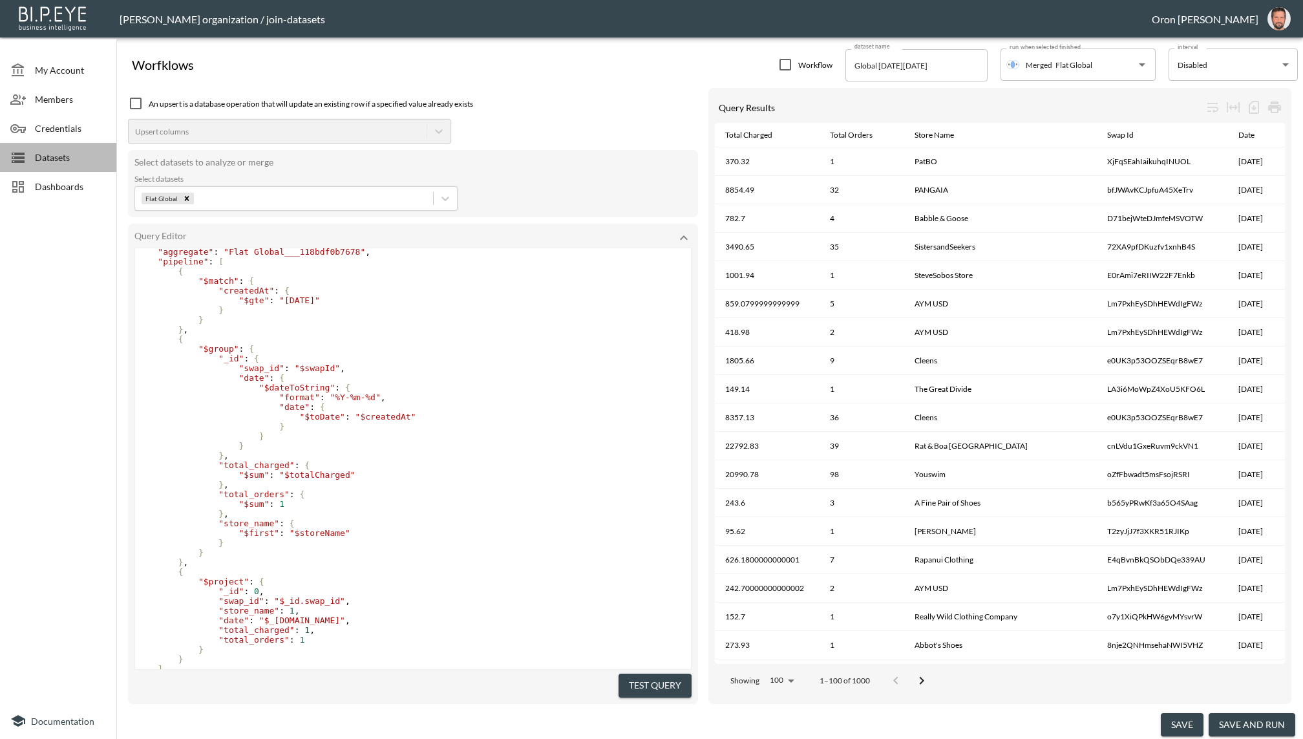
click at [48, 145] on div "Datasets" at bounding box center [58, 157] width 116 height 29
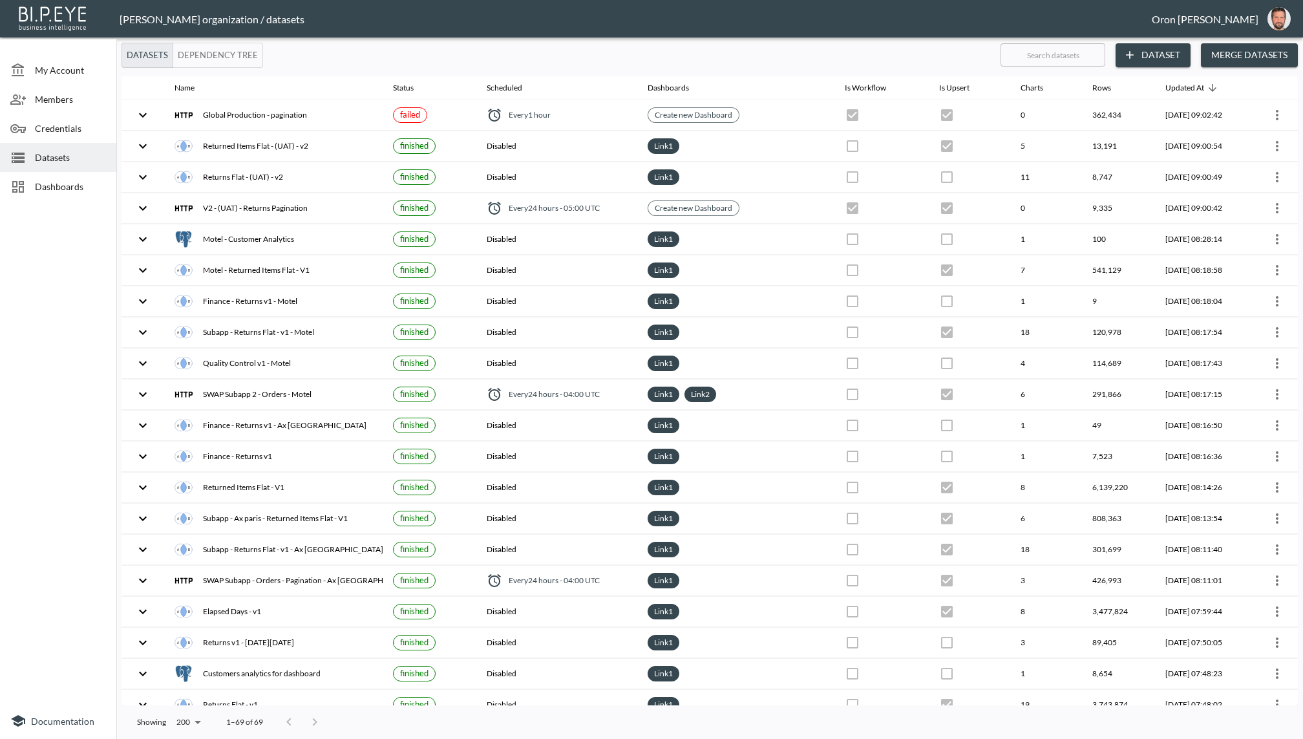
click at [1079, 50] on input "text" at bounding box center [1052, 55] width 105 height 32
type input "fa"
checkbox input "true"
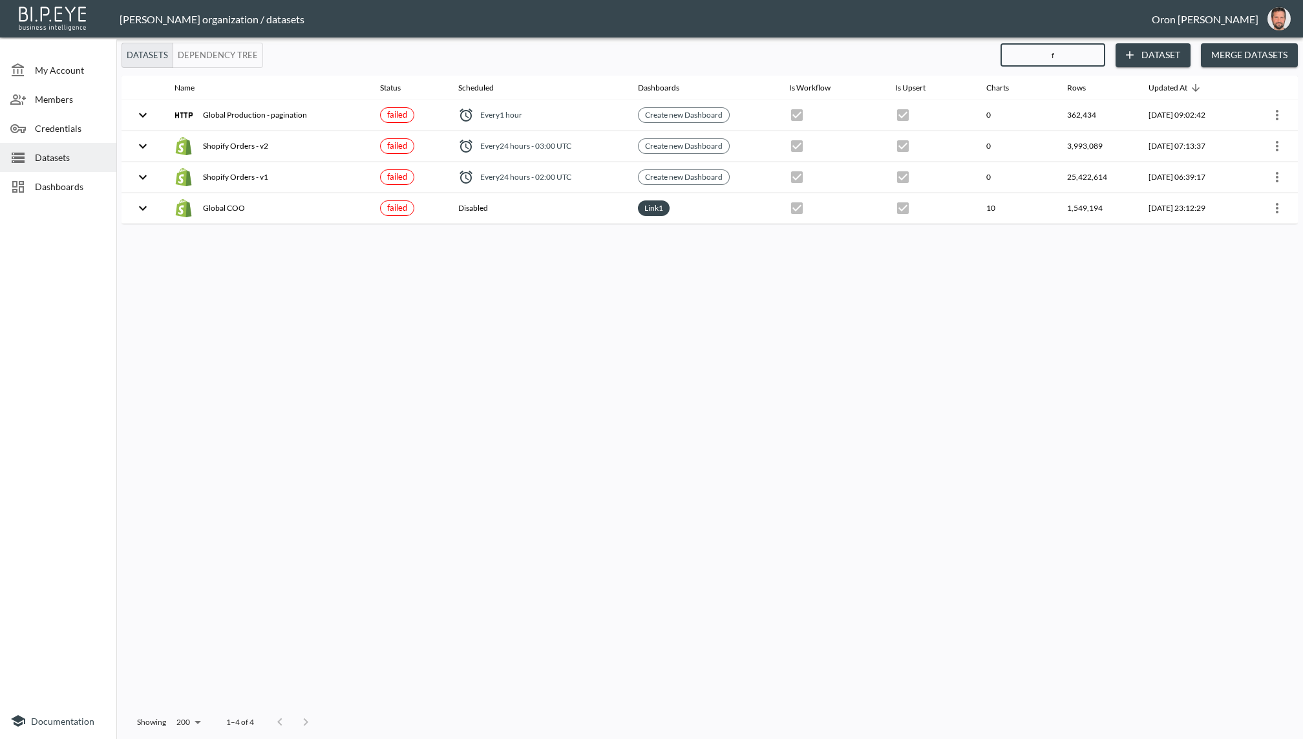
type input "fl"
checkbox input "false"
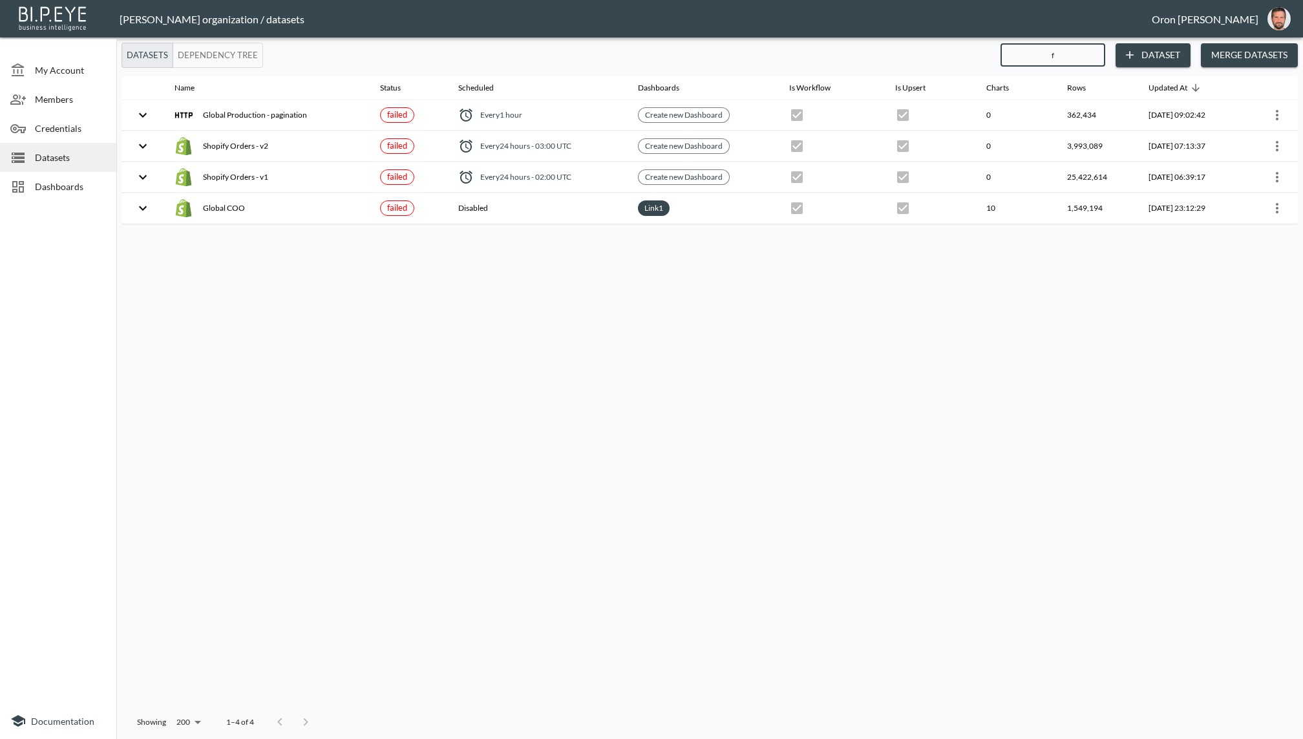
checkbox input "true"
checkbox input "false"
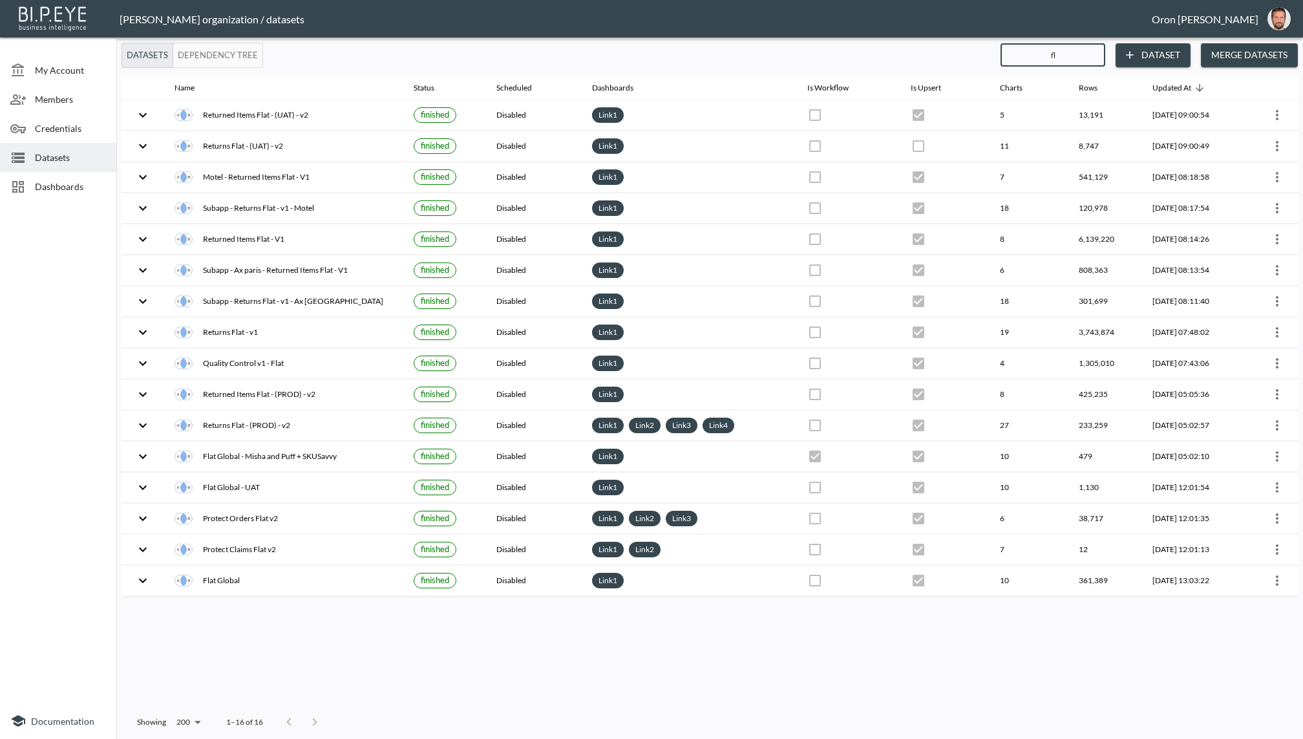
type input "f"
checkbox input "true"
checkbox input "false"
checkbox input "true"
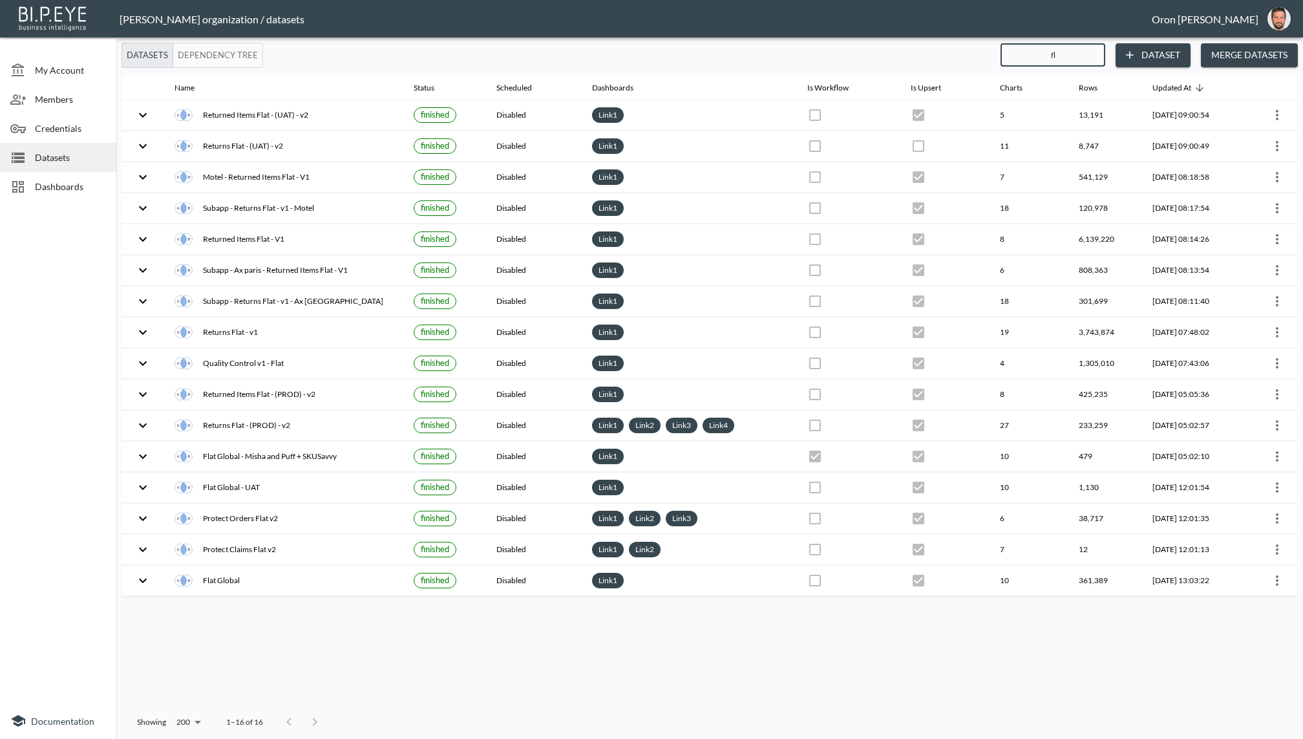
checkbox input "false"
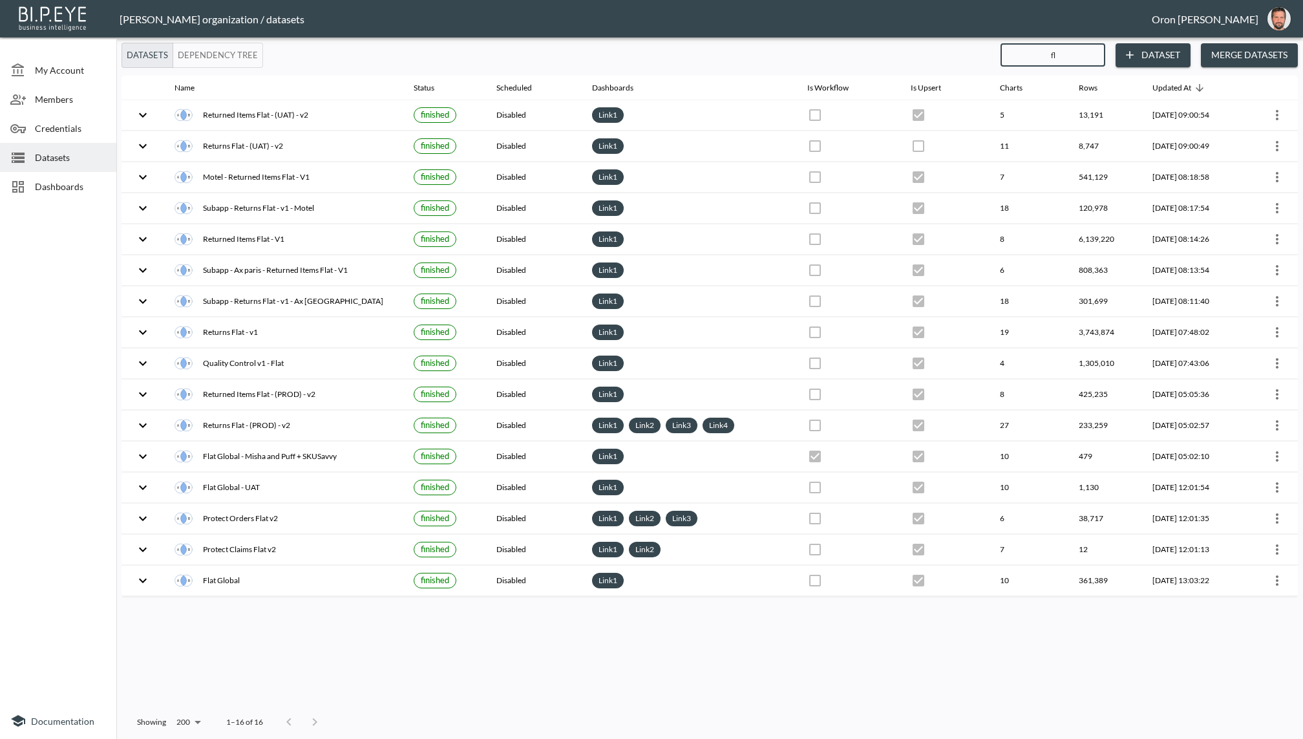
checkbox input "false"
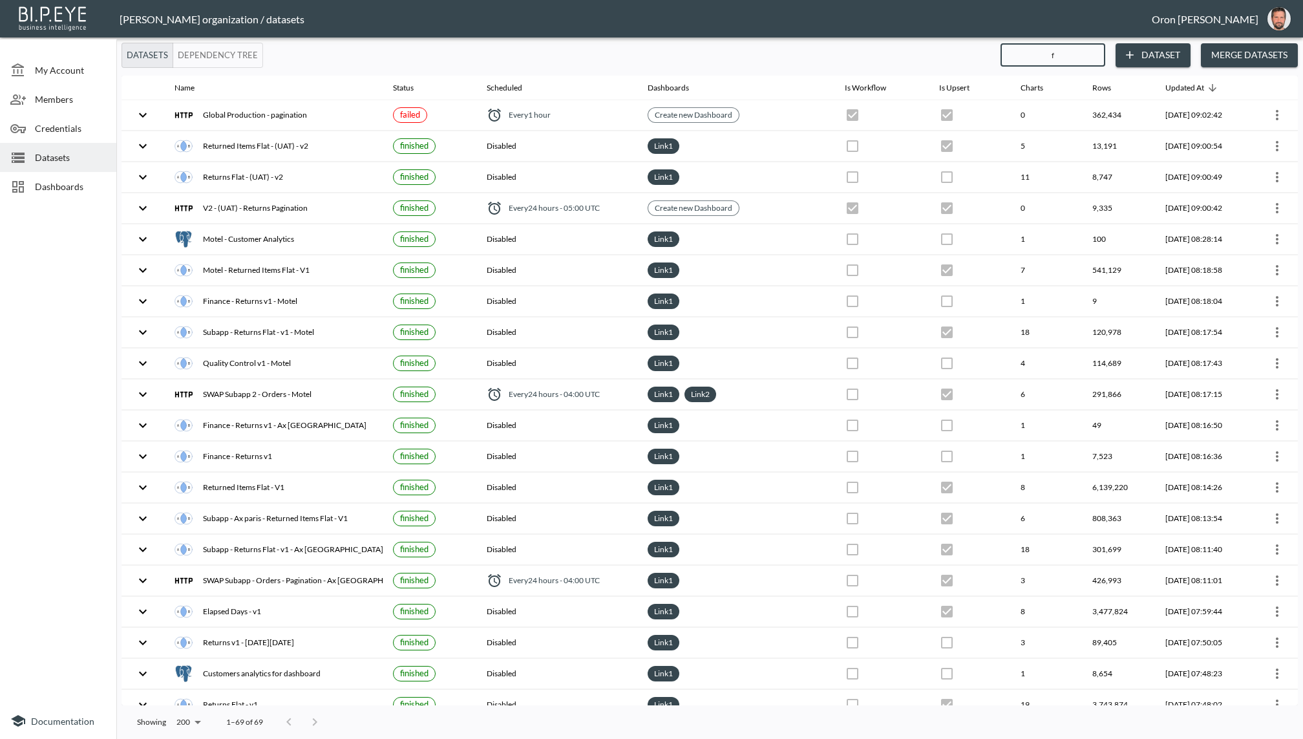
type input "fl"
checkbox input "false"
checkbox input "true"
checkbox input "false"
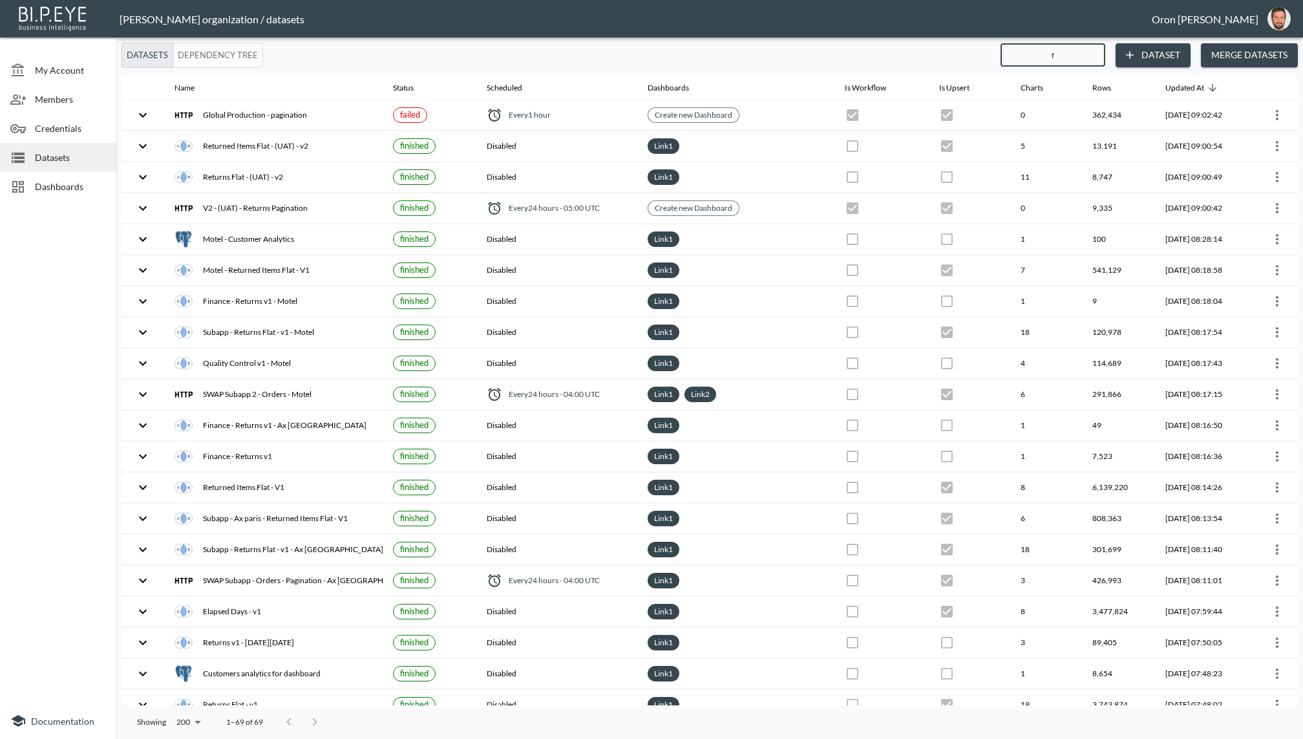
checkbox input "true"
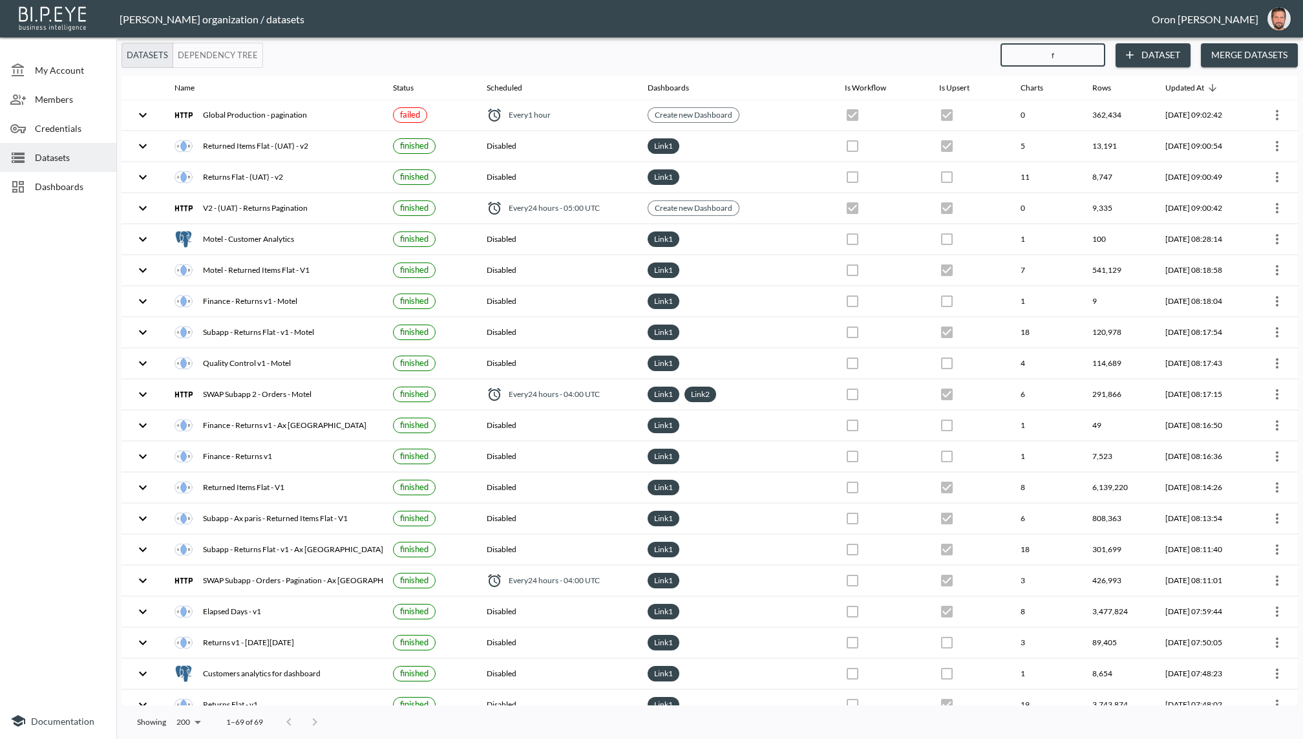
checkbox input "true"
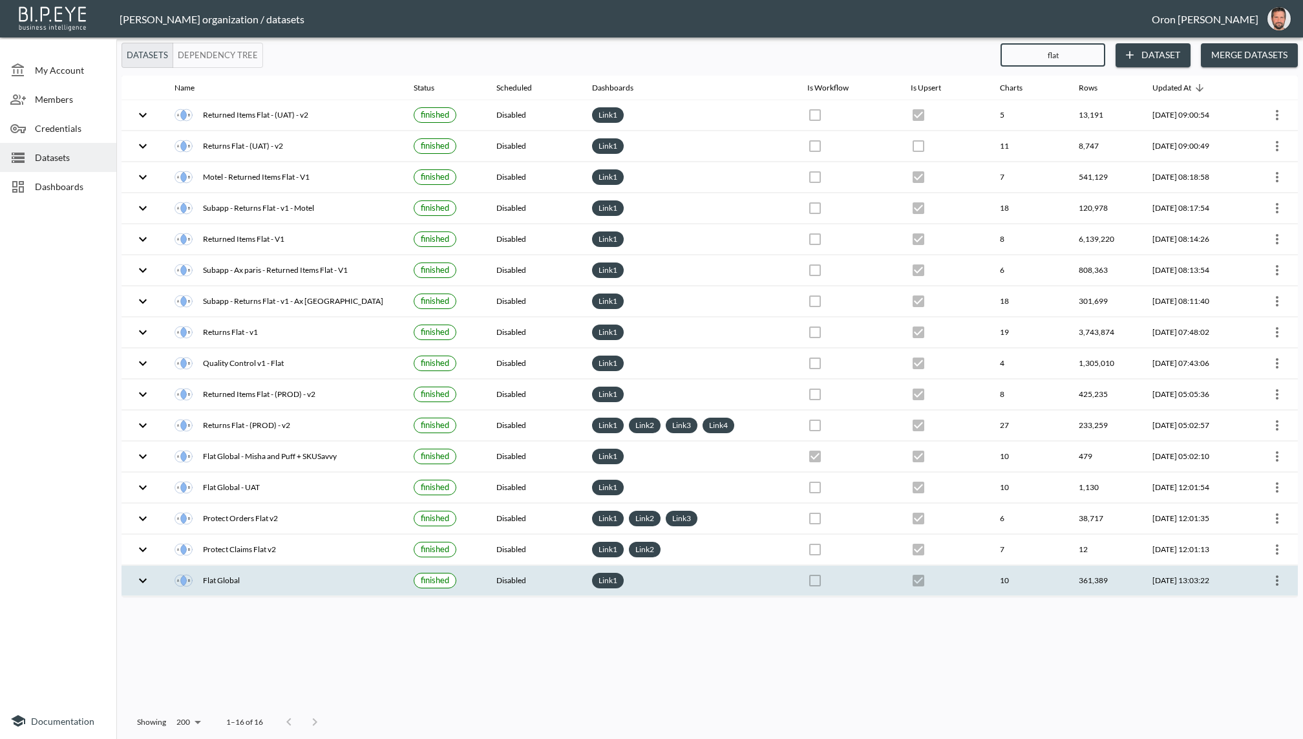
type input "flat"
click at [1281, 576] on icon "more" at bounding box center [1277, 580] width 16 height 16
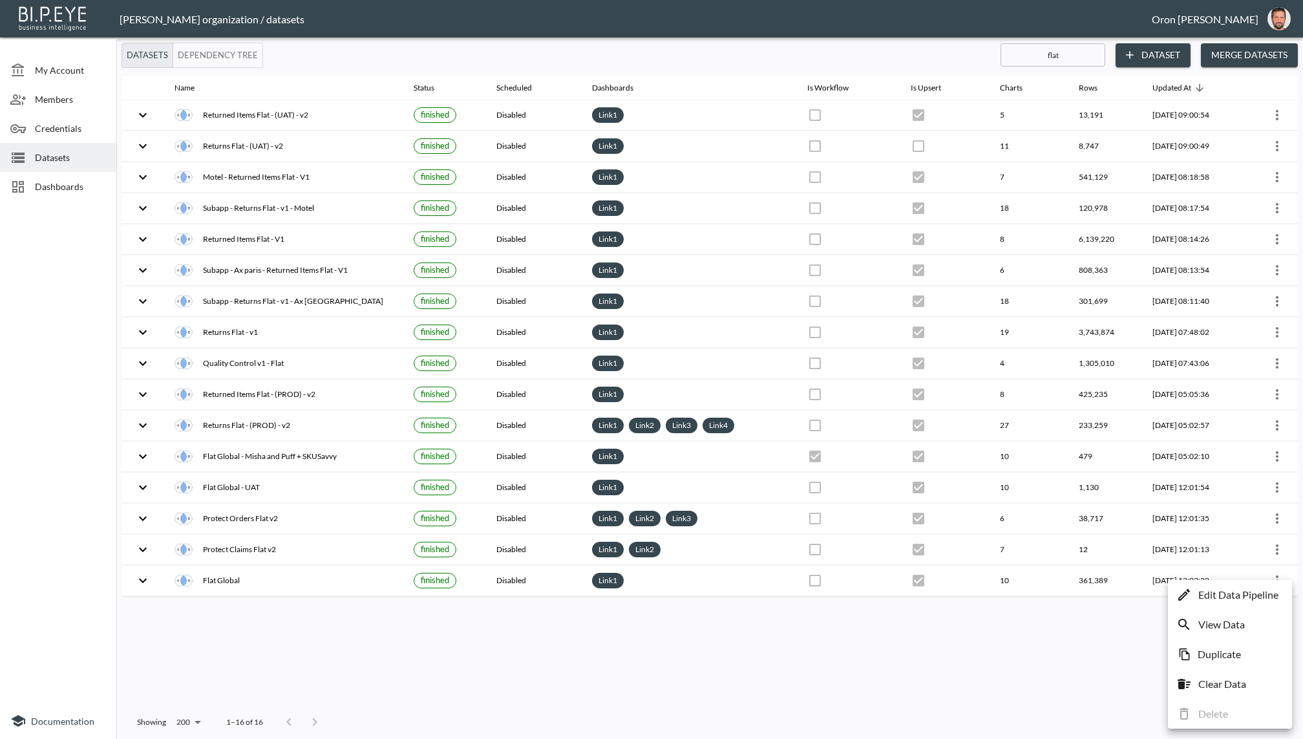
click at [1262, 593] on p "Edit Data Pipeline" at bounding box center [1238, 595] width 80 height 16
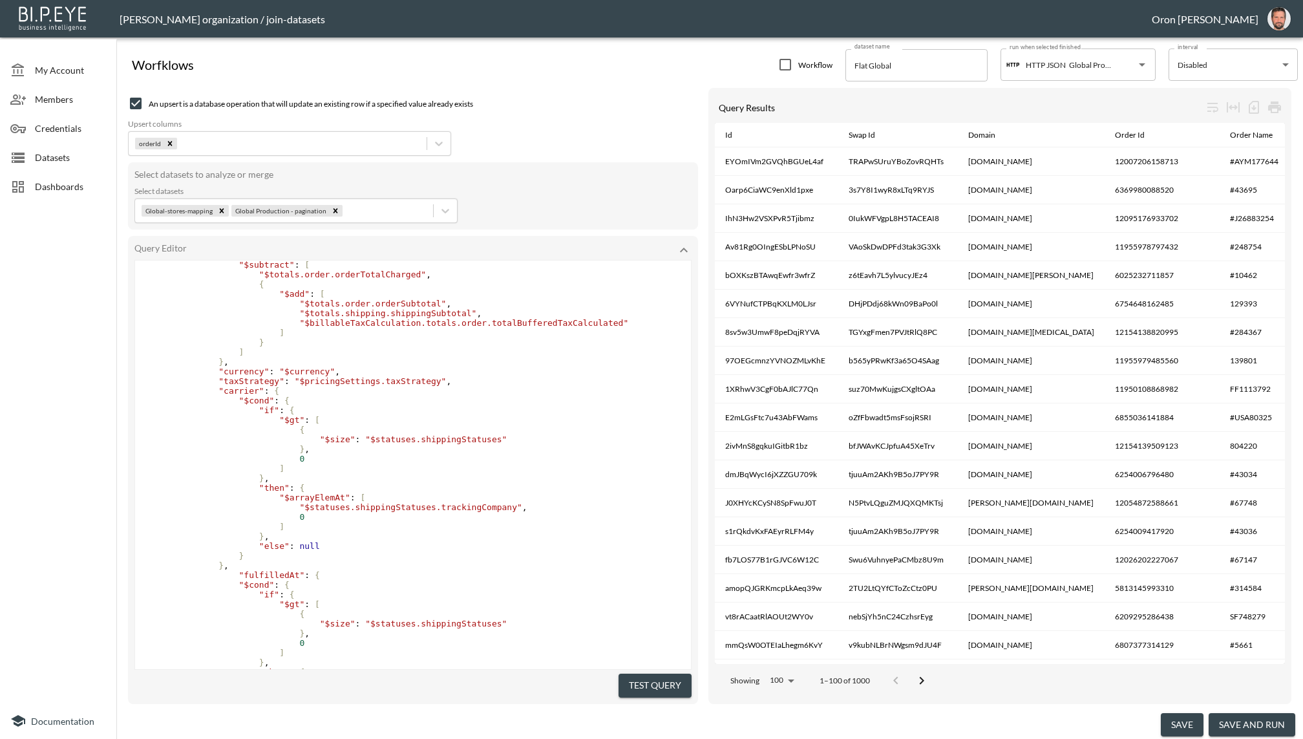
scroll to position [188, 0]
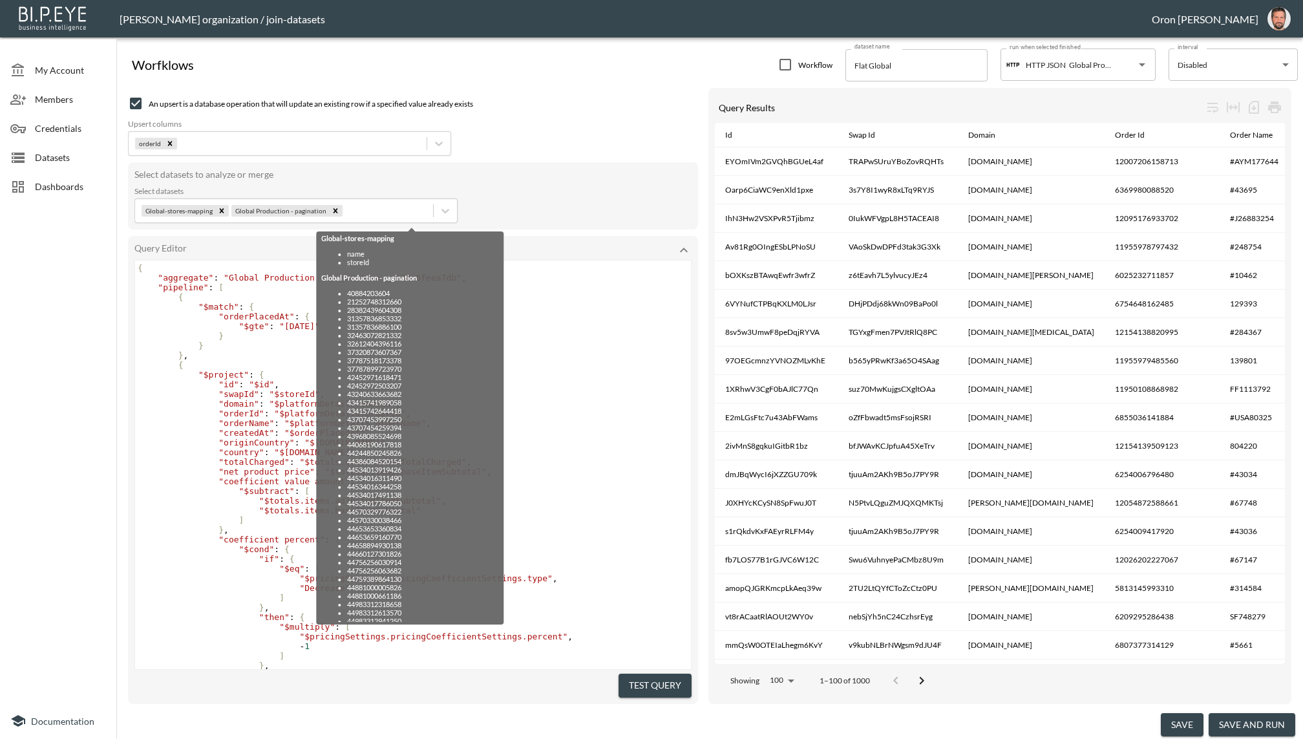
click at [277, 389] on span "," at bounding box center [276, 384] width 5 height 10
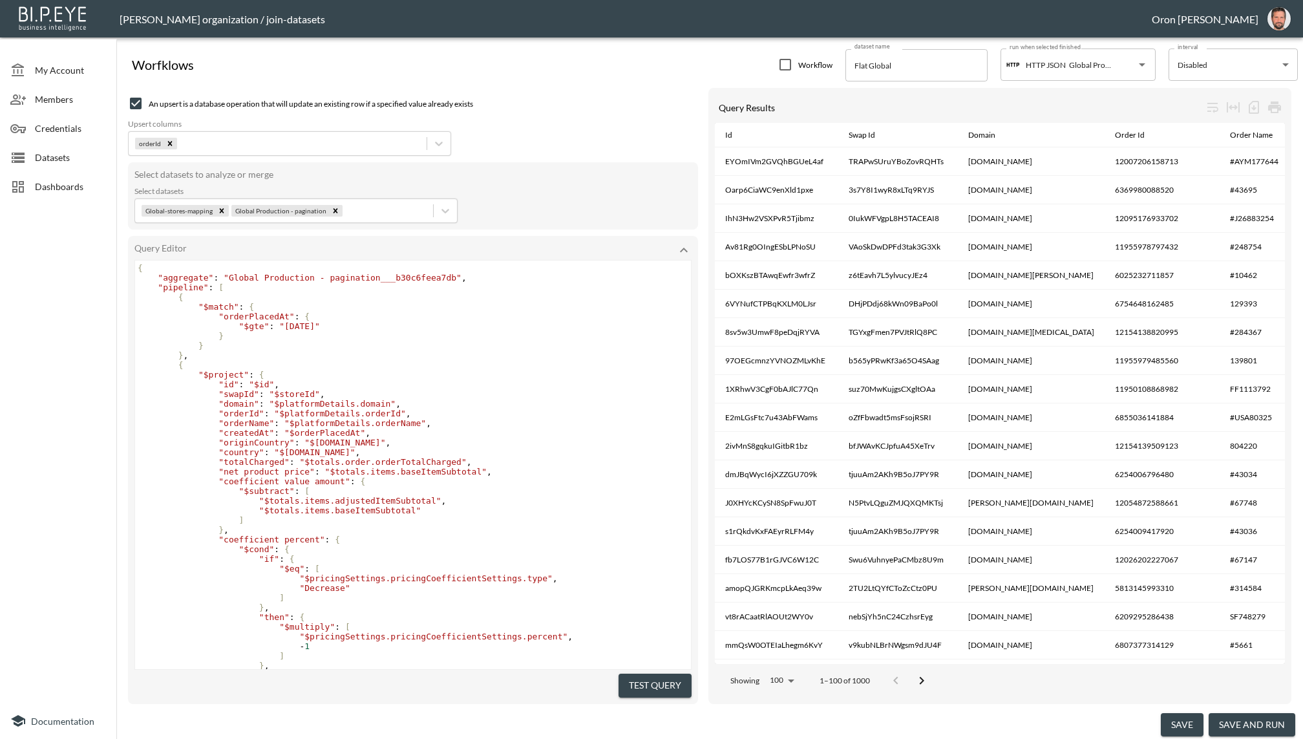
click at [245, 435] on span ""createdAt"" at bounding box center [246, 433] width 56 height 10
type textarea "createdAt"
click at [245, 435] on span ""createdAt"" at bounding box center [246, 433] width 56 height 10
click at [76, 165] on div "Datasets" at bounding box center [58, 157] width 116 height 29
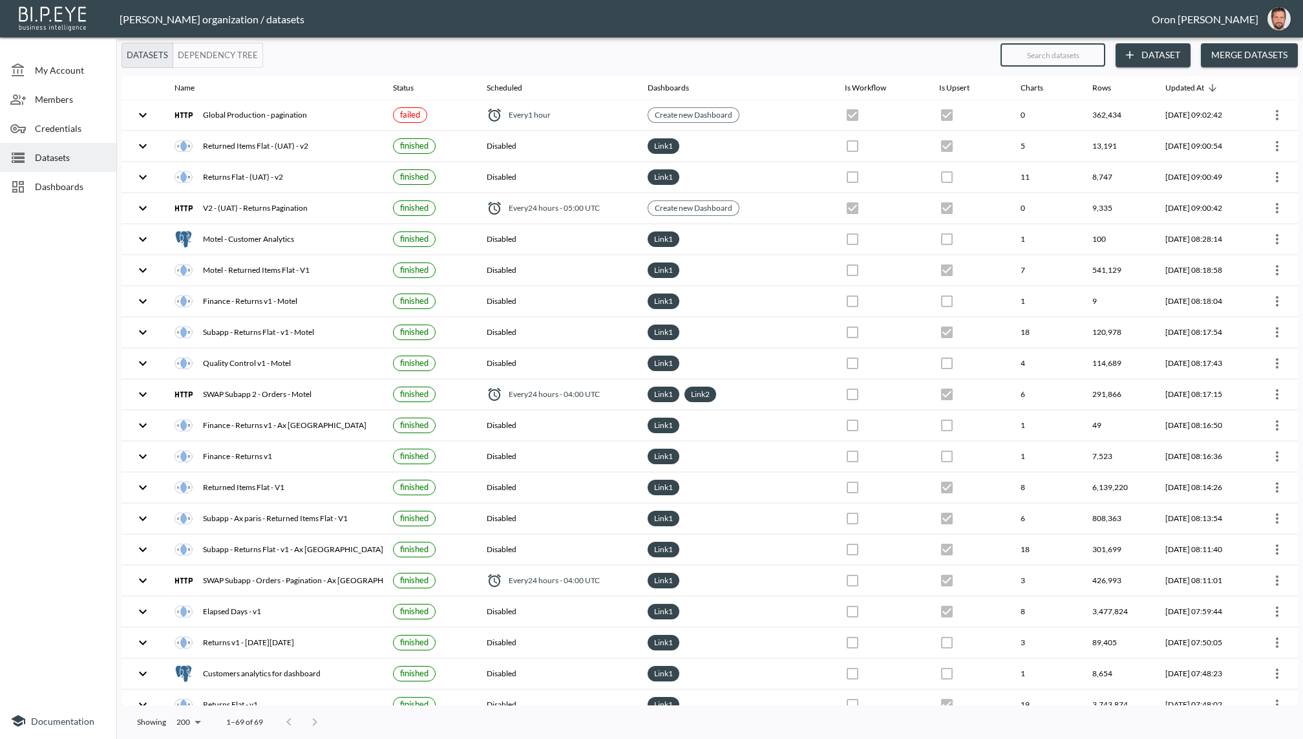
click at [1036, 70] on input "text" at bounding box center [1052, 55] width 105 height 32
type input "bl"
checkbox input "false"
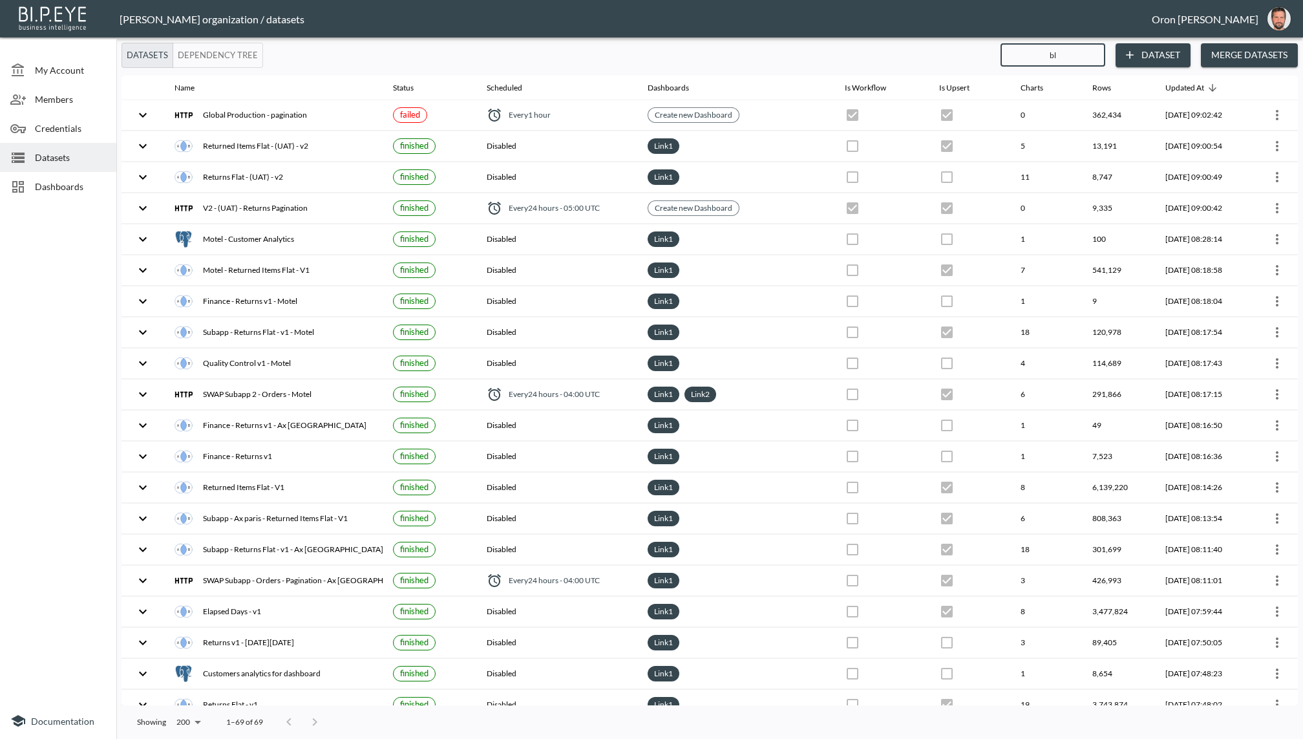
checkbox input "true"
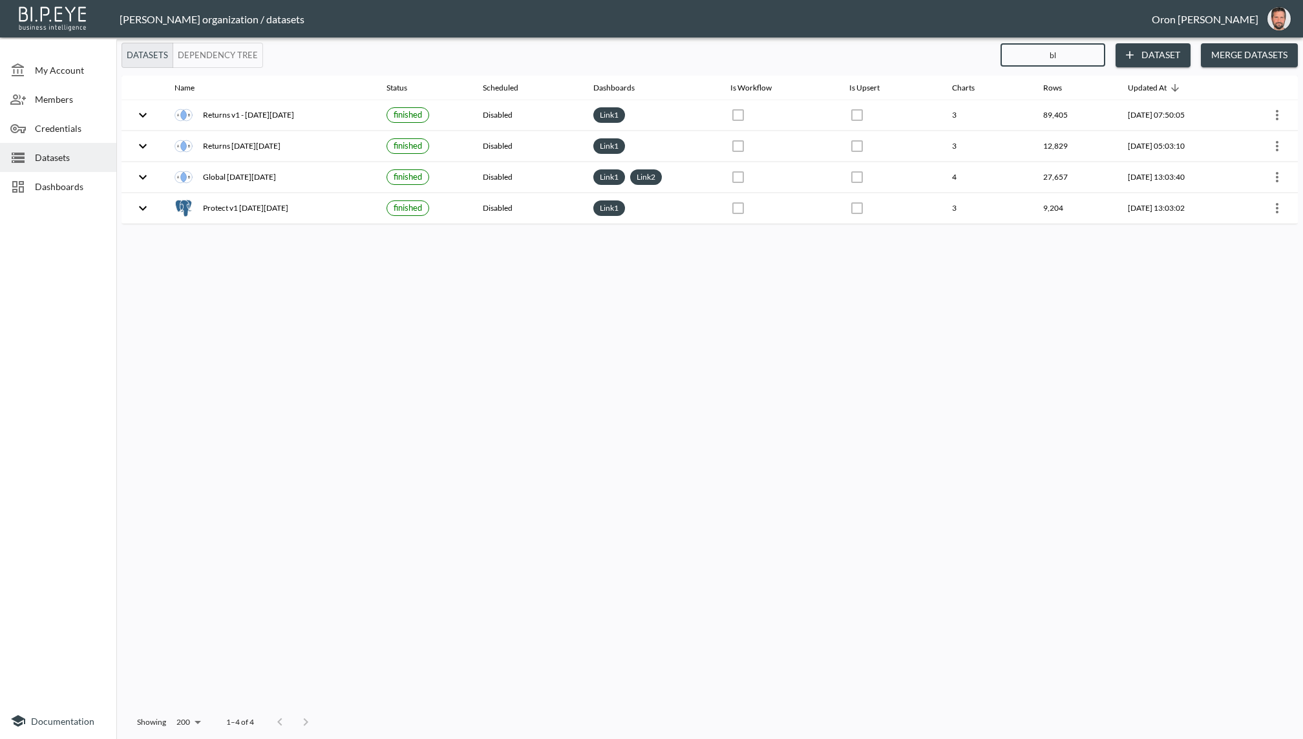
type input "bla"
checkbox input "false"
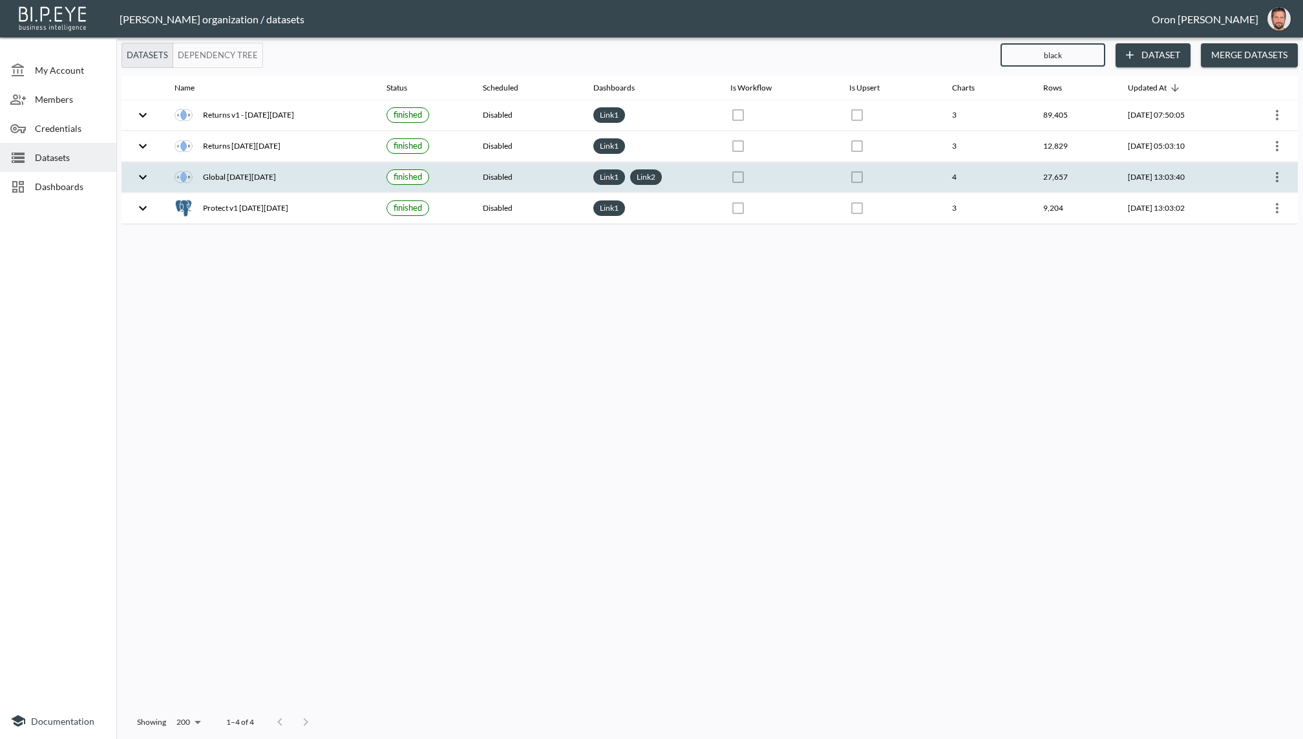
type input "black"
click at [1276, 174] on icon "more" at bounding box center [1277, 177] width 16 height 16
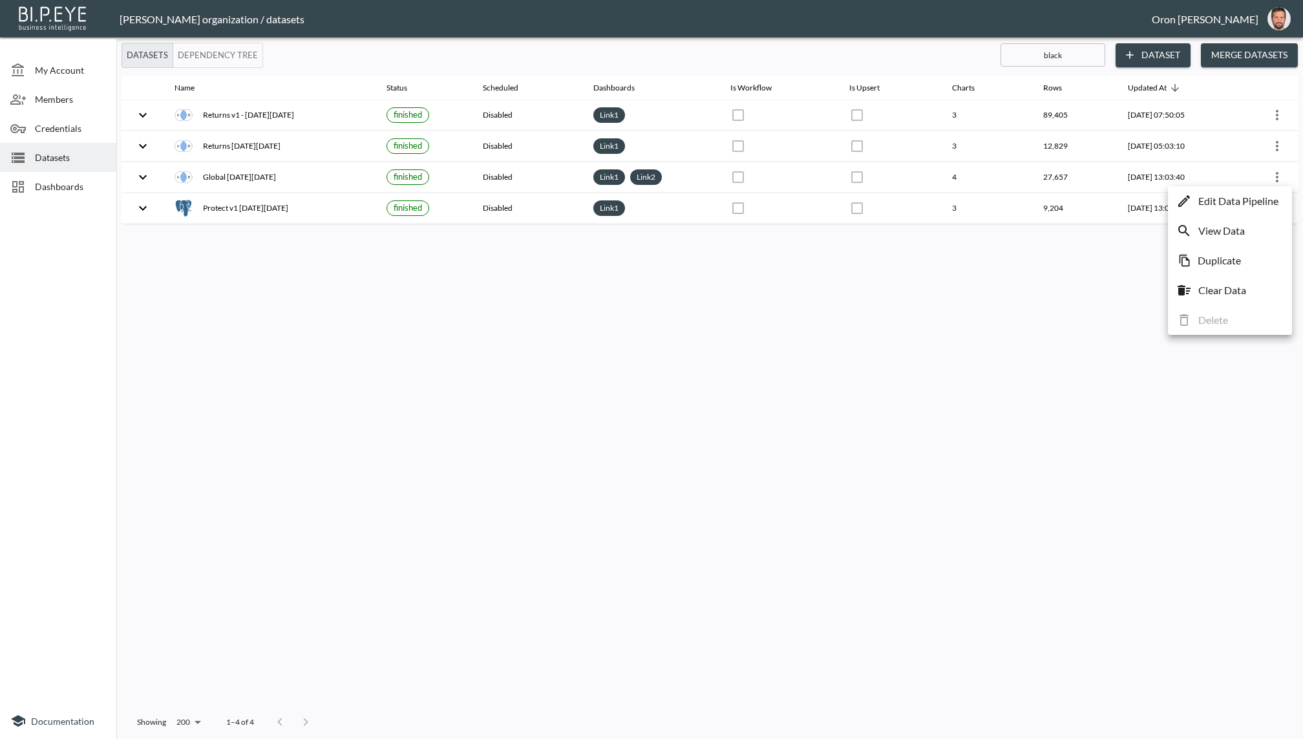
click at [1253, 210] on li "Edit Data Pipeline" at bounding box center [1230, 200] width 118 height 23
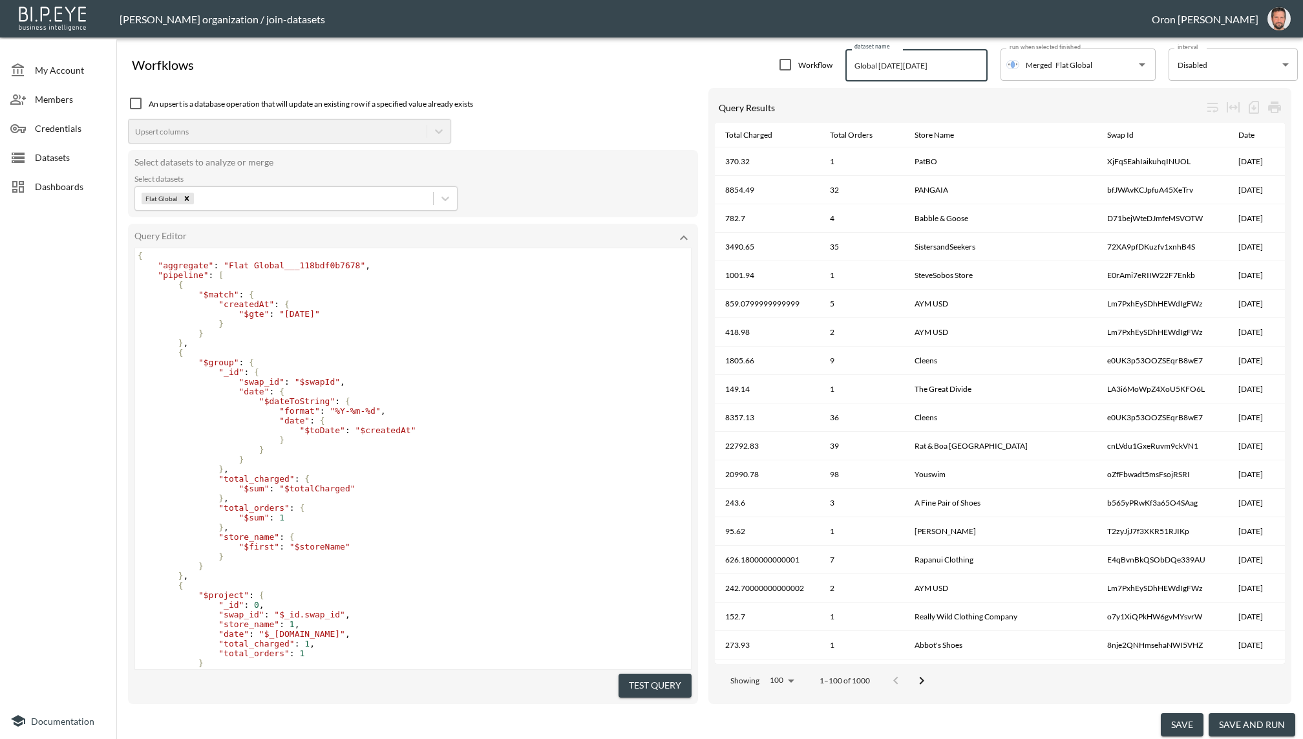
click at [884, 71] on input "Global black friday" at bounding box center [916, 65] width 142 height 32
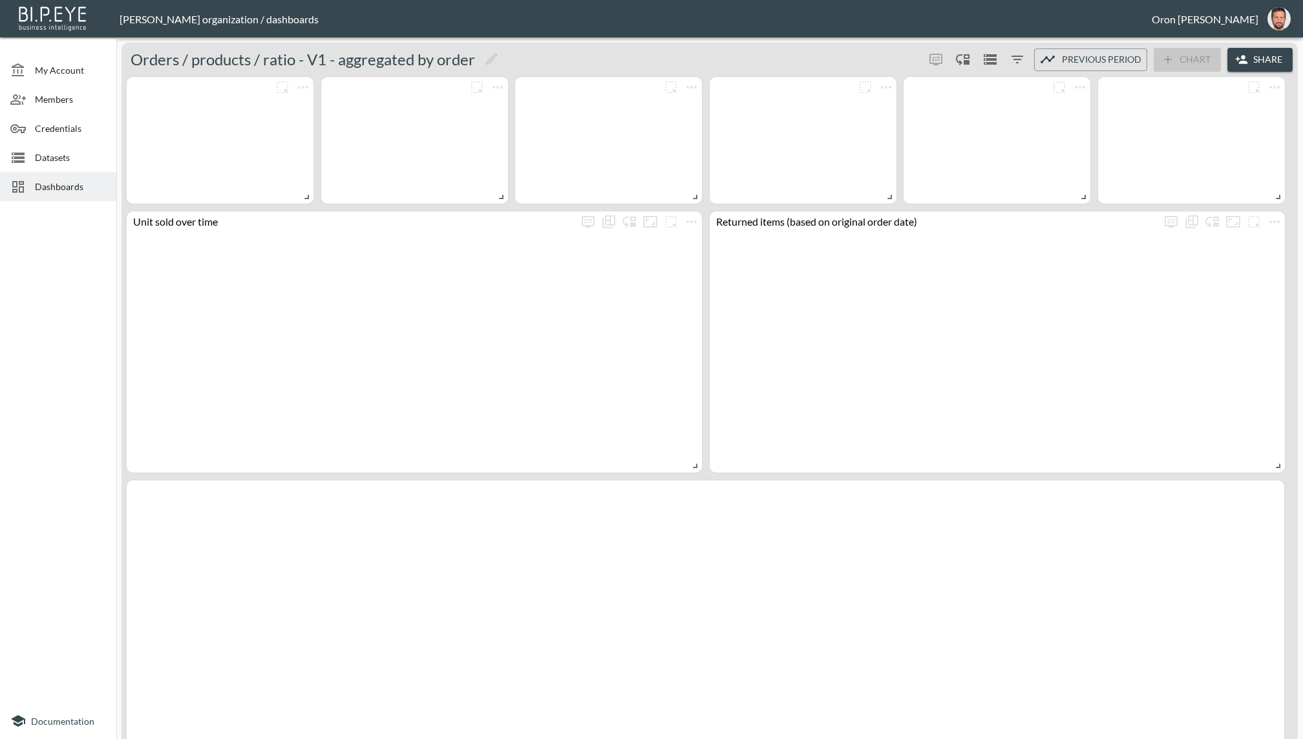
click at [93, 162] on span "Datasets" at bounding box center [70, 158] width 71 height 14
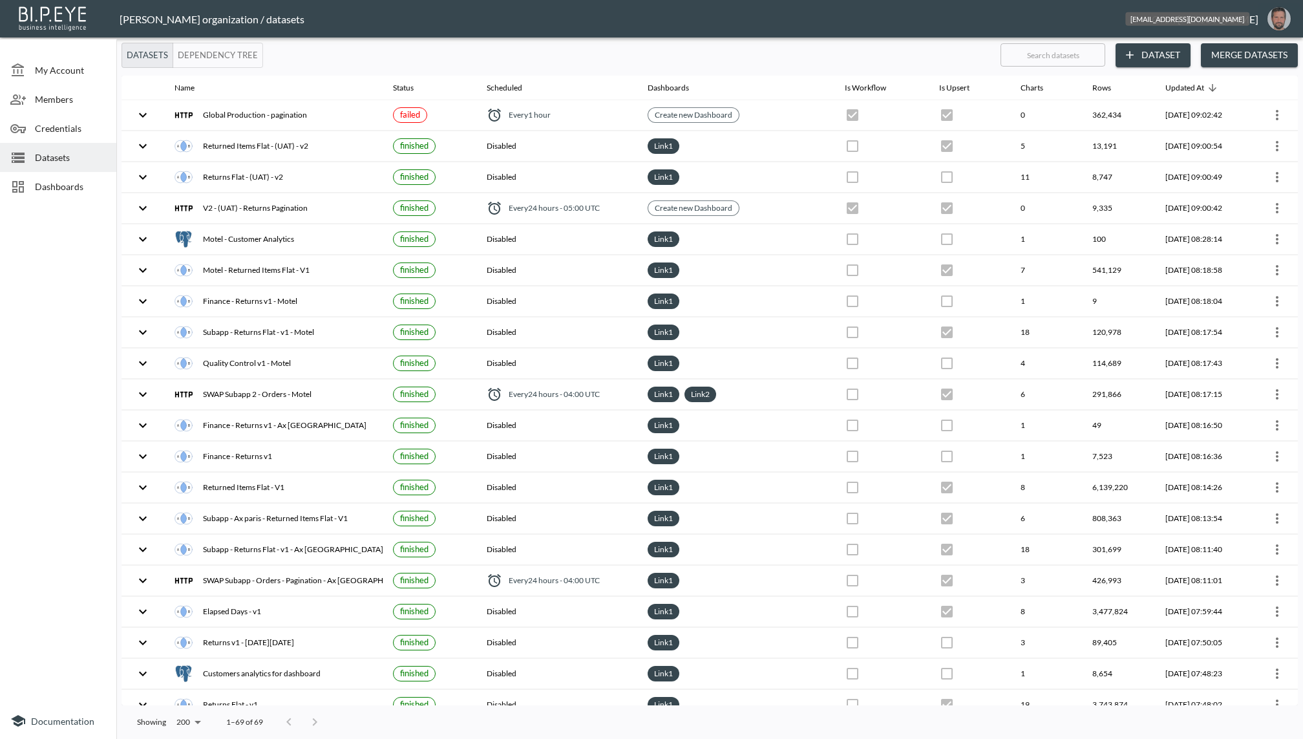
click at [1276, 24] on img "oron@bipeye.com" at bounding box center [1278, 18] width 23 height 23
click at [1233, 53] on li "Switch Organization" at bounding box center [1245, 50] width 111 height 23
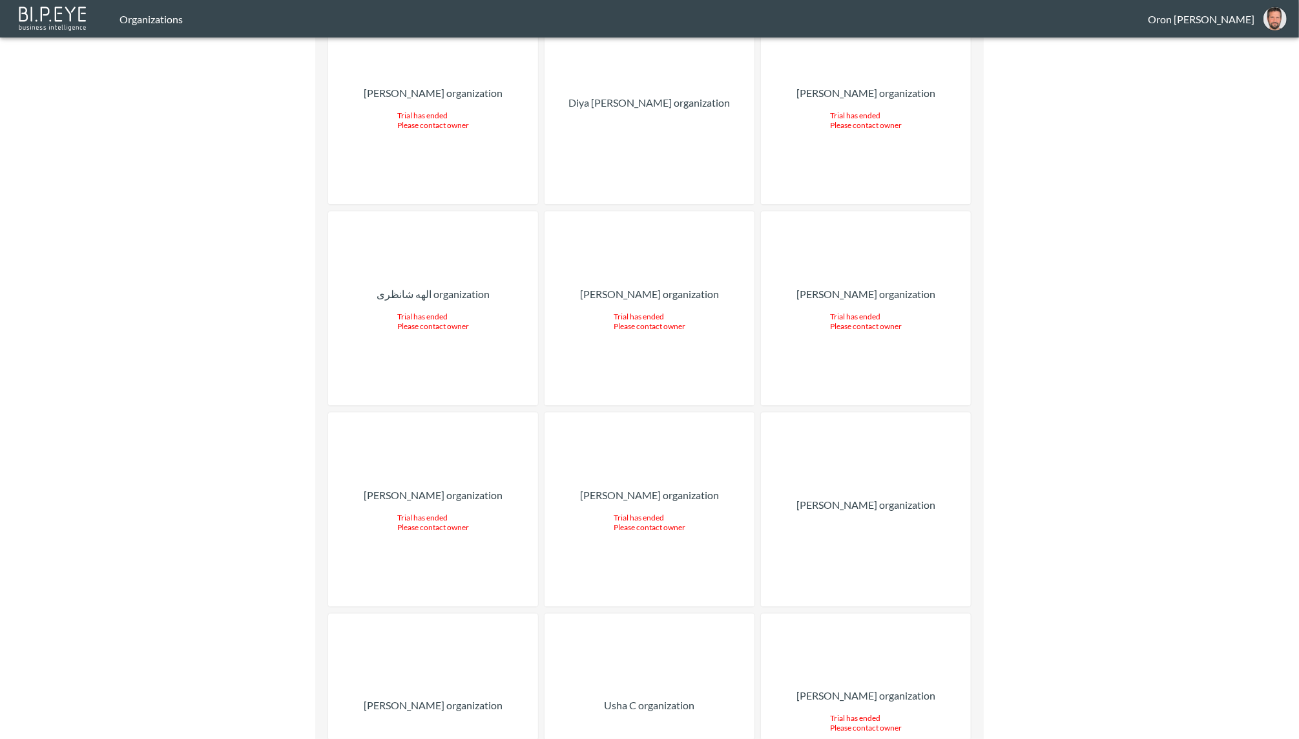
scroll to position [13474, 0]
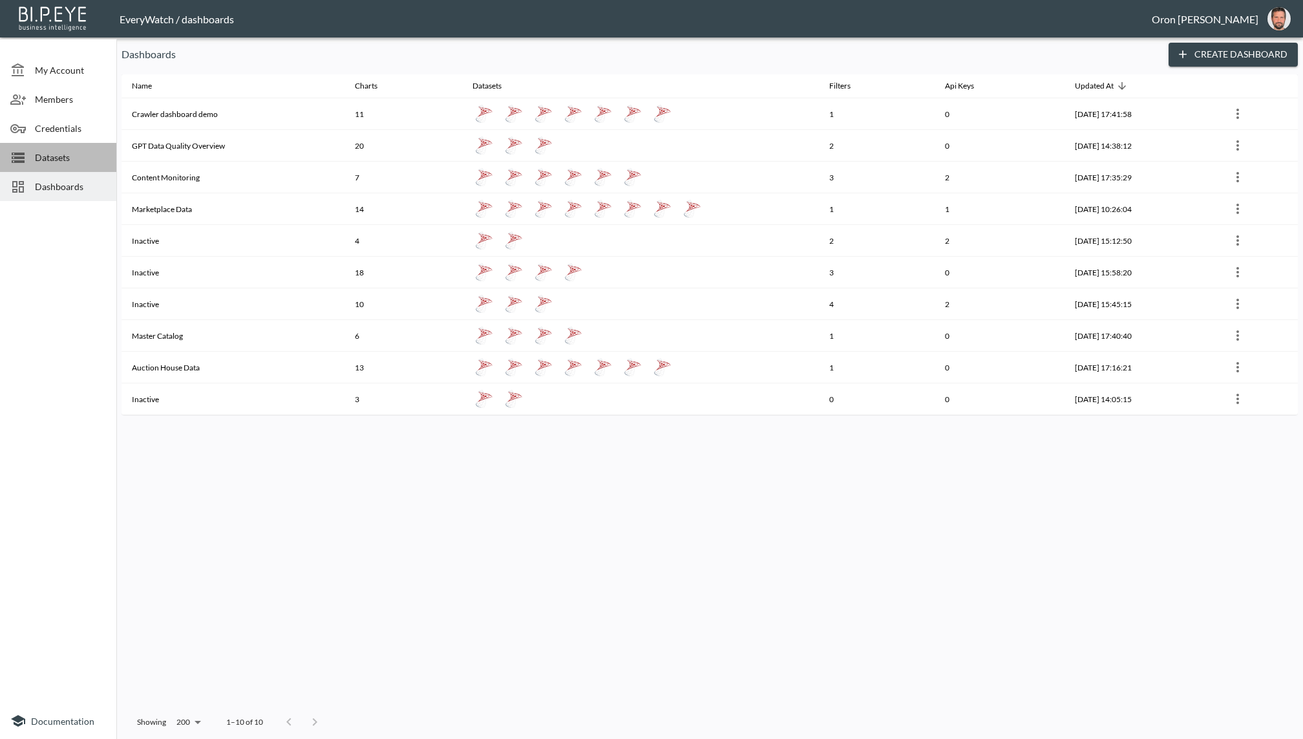
click at [90, 163] on div "Datasets" at bounding box center [58, 157] width 116 height 29
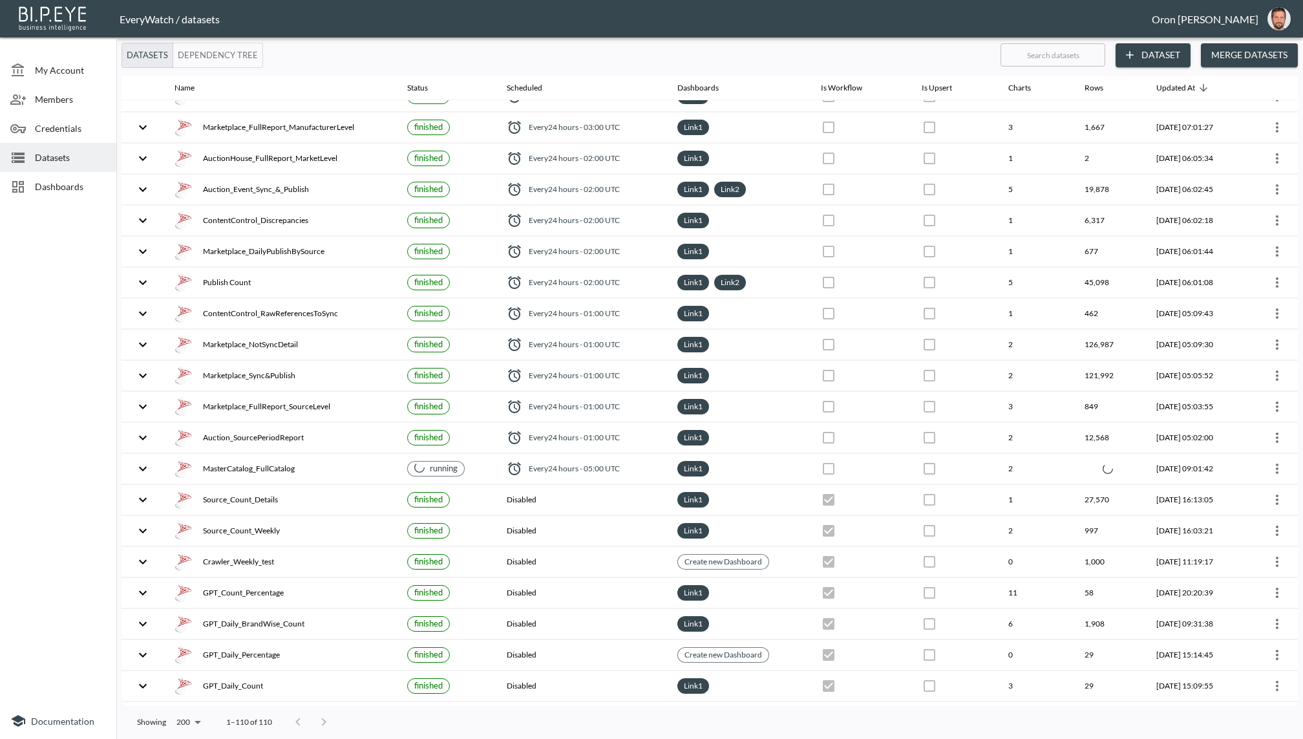
scroll to position [328, 0]
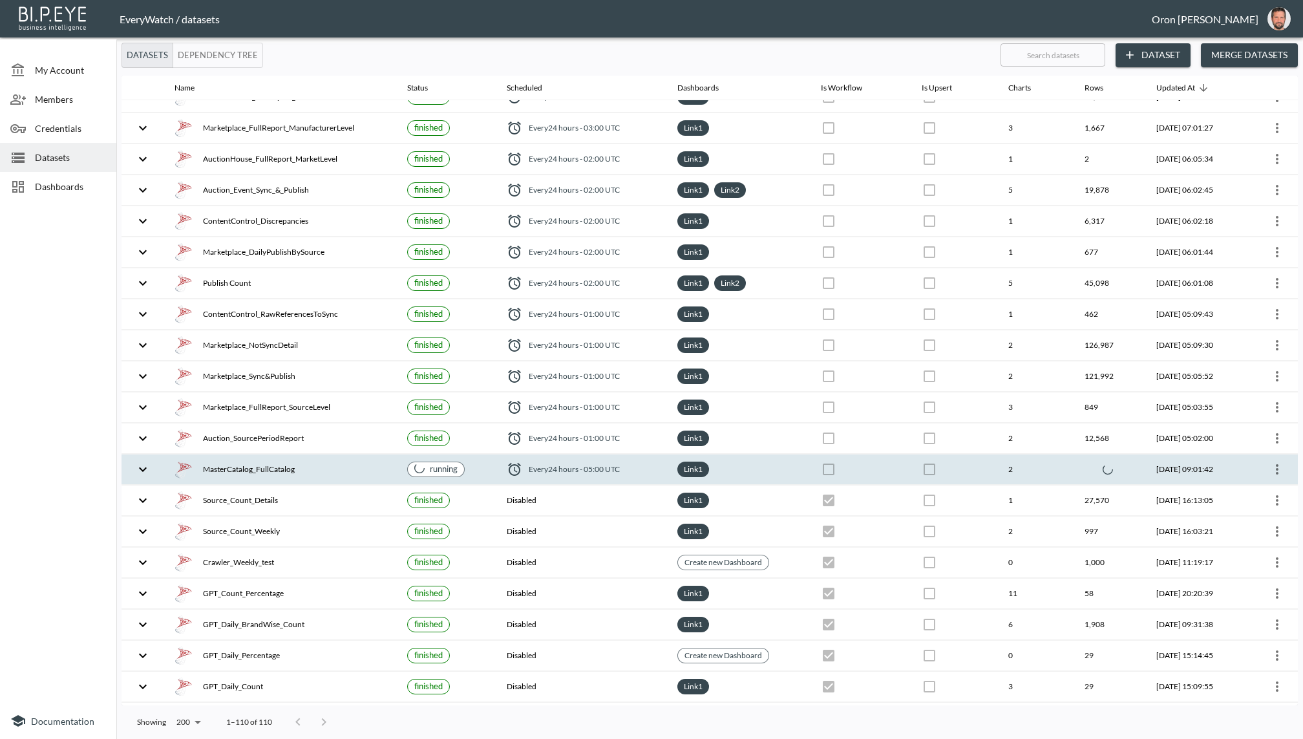
click at [227, 461] on div "MasterCatalog_FullCatalog" at bounding box center [280, 469] width 212 height 18
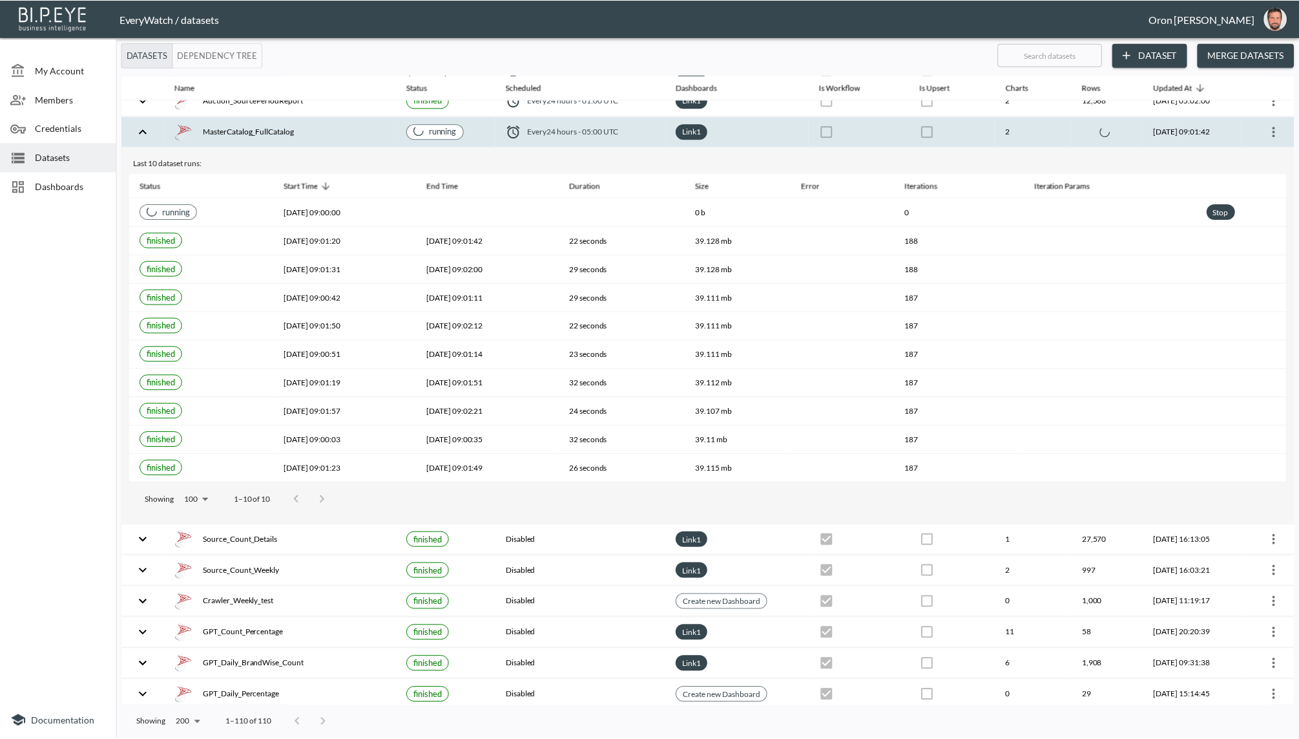
scroll to position [0, 0]
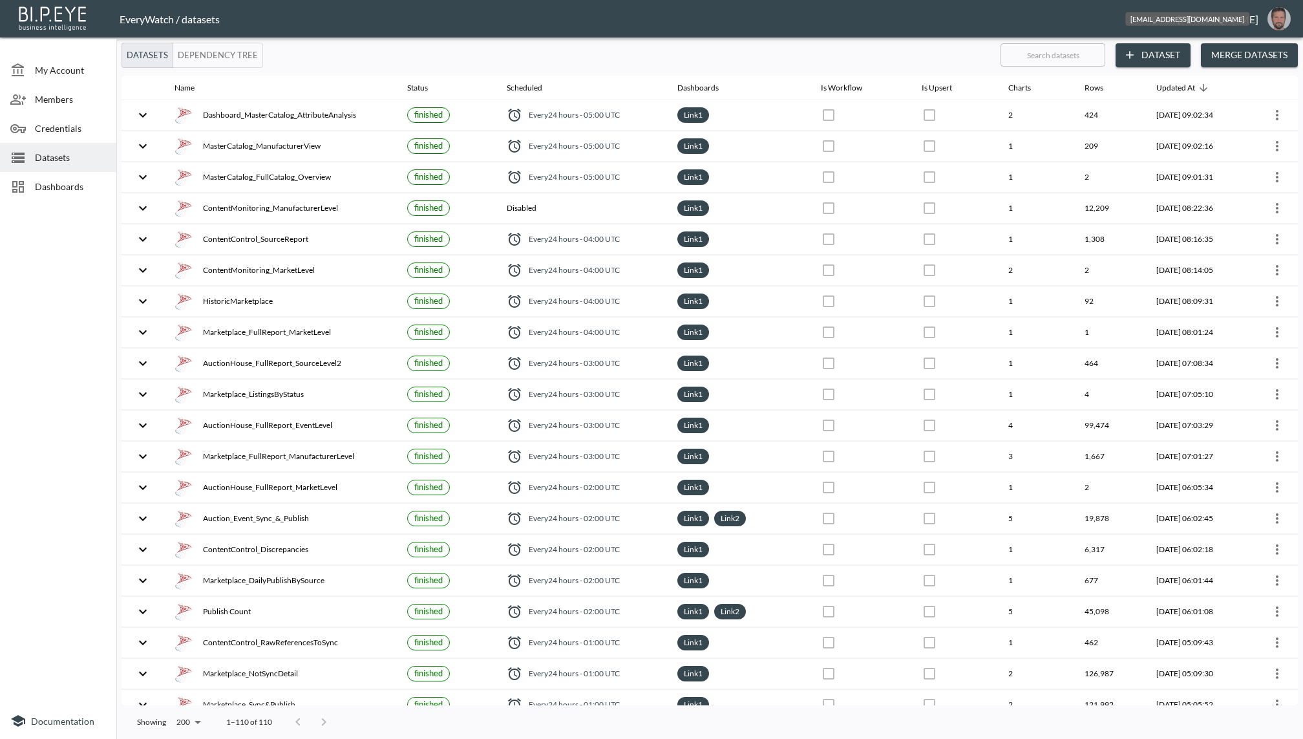
click at [1281, 8] on img "oron@bipeye.com" at bounding box center [1278, 18] width 23 height 23
click at [1260, 36] on ul "Switch Organization Logout" at bounding box center [1245, 62] width 111 height 57
click at [1253, 46] on li "Switch Organization" at bounding box center [1245, 50] width 111 height 23
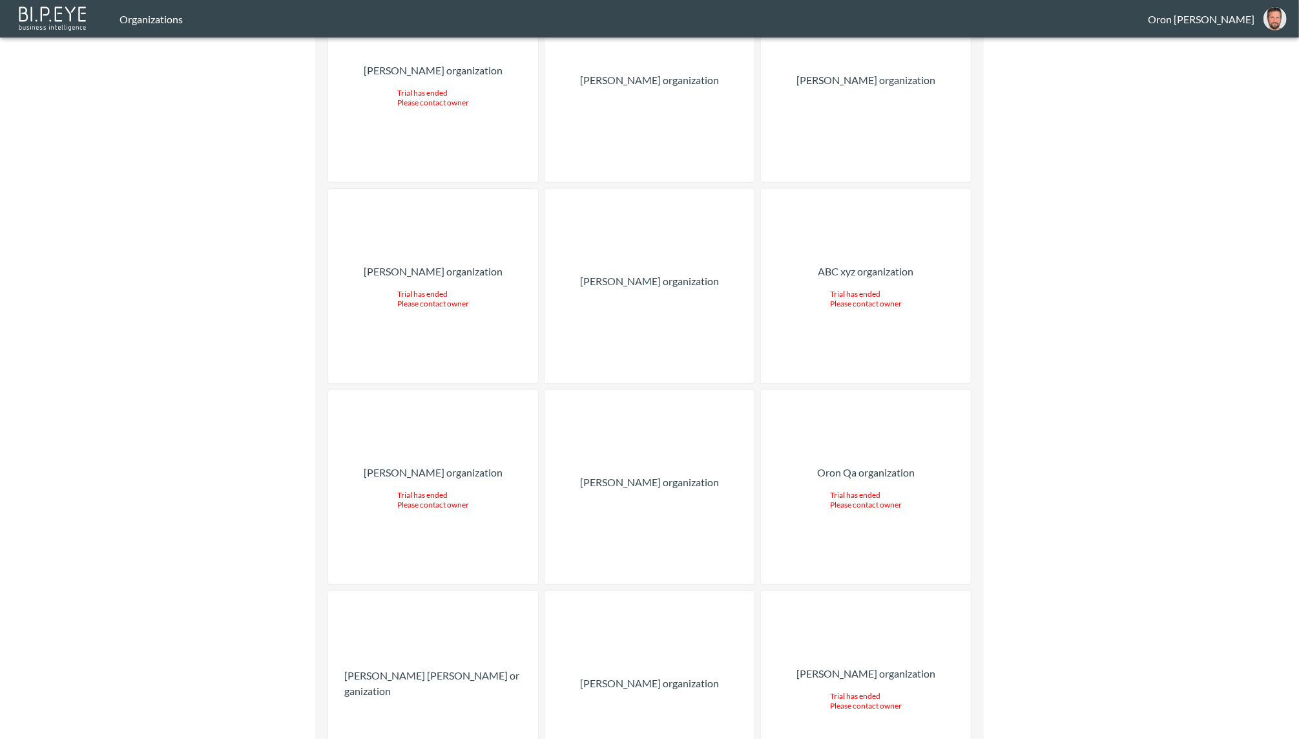
scroll to position [12919, 0]
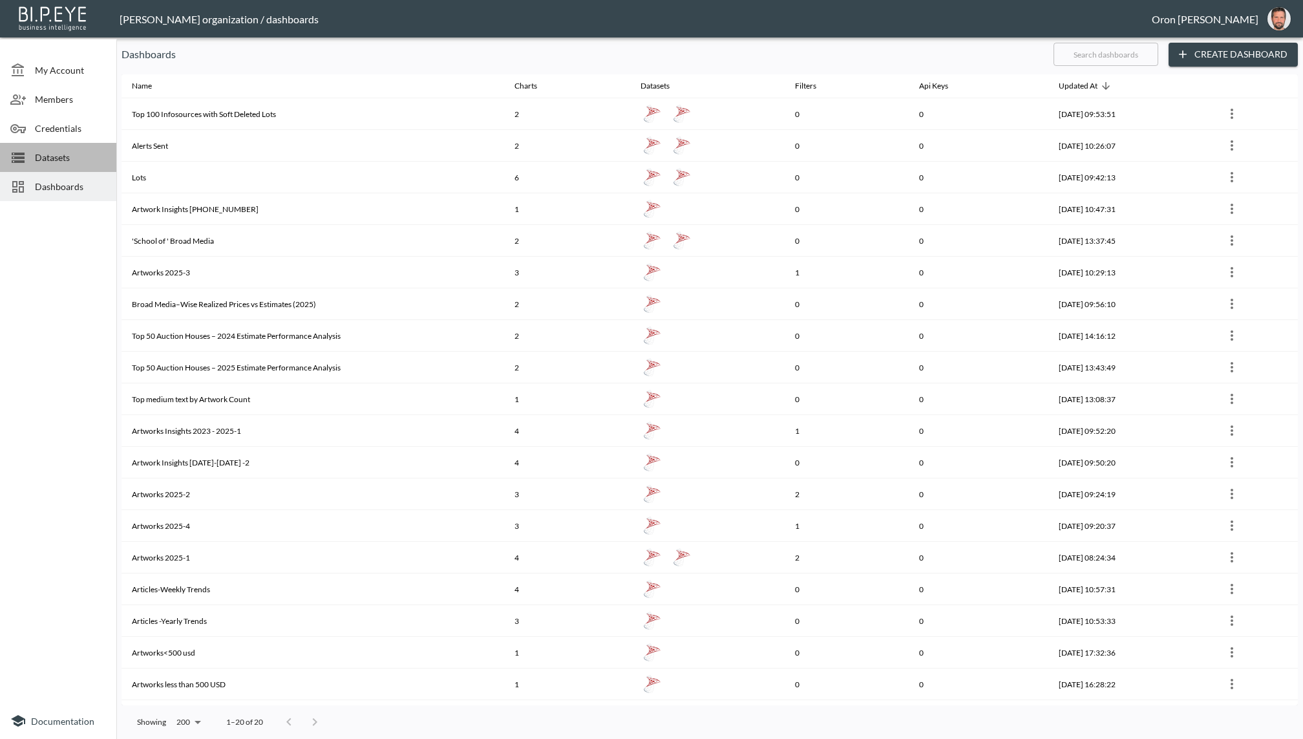
click at [70, 148] on div "Datasets" at bounding box center [58, 157] width 116 height 29
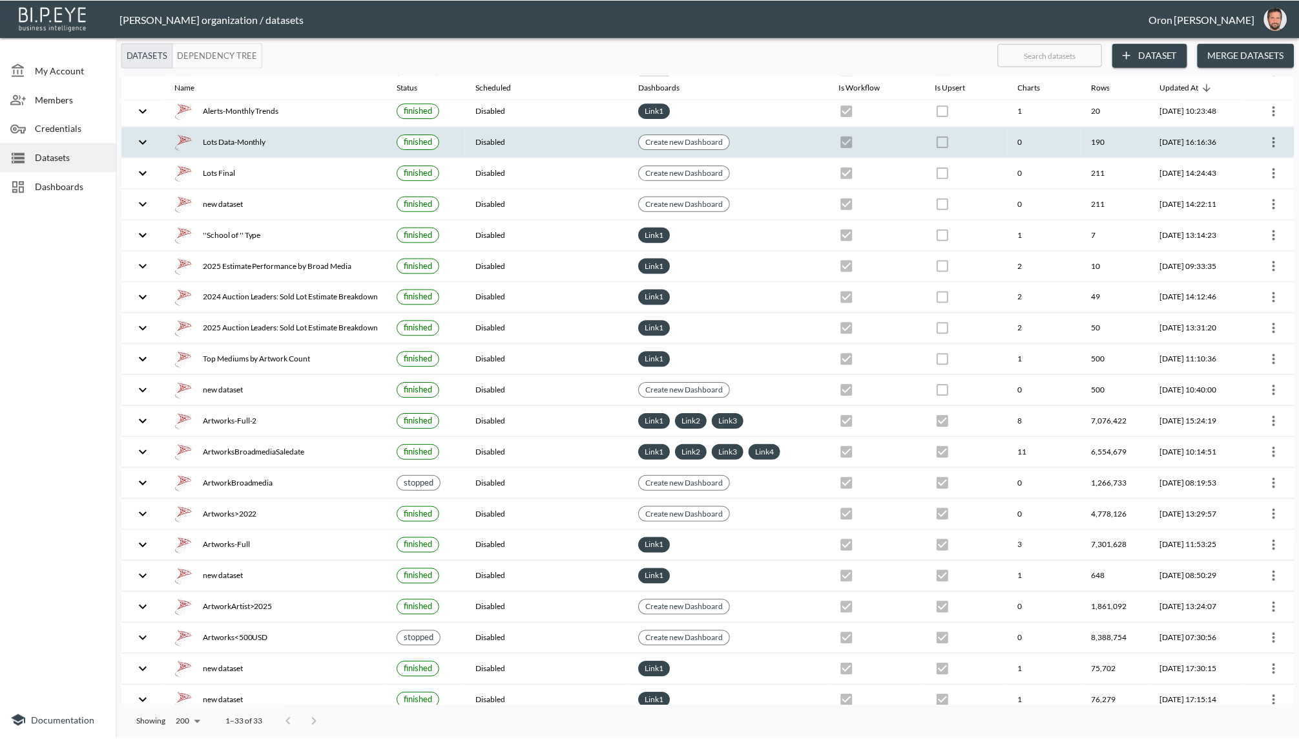
scroll to position [404, 0]
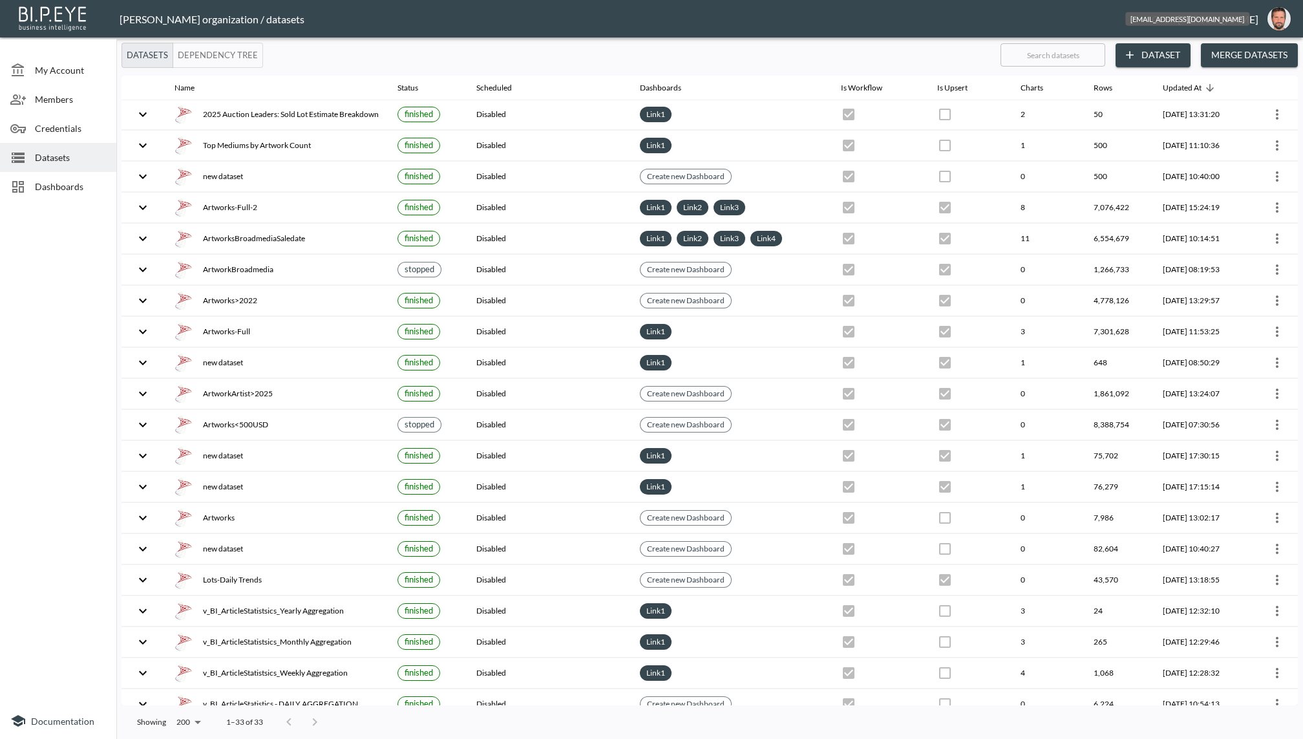
click at [1276, 27] on img "oron@bipeye.com" at bounding box center [1278, 18] width 23 height 23
click at [1255, 50] on li "Switch Organization" at bounding box center [1245, 50] width 111 height 23
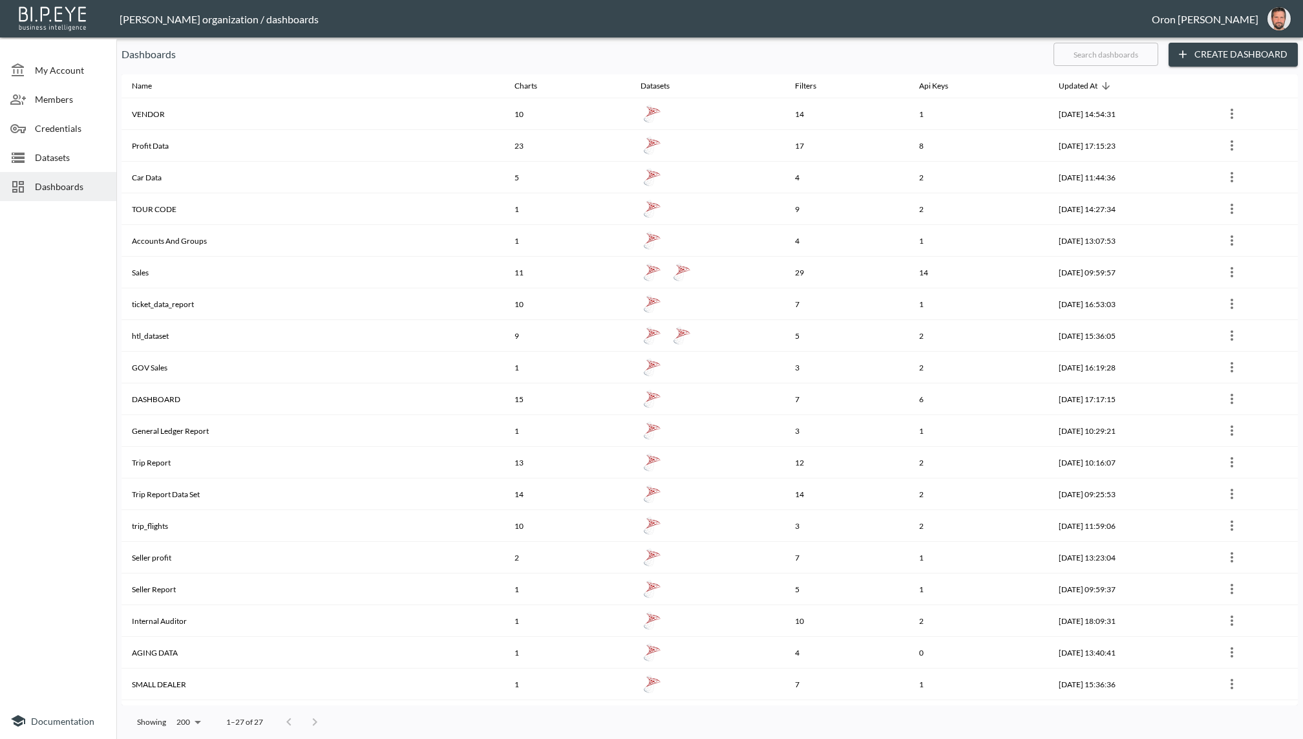
click at [94, 152] on span "Datasets" at bounding box center [70, 158] width 71 height 14
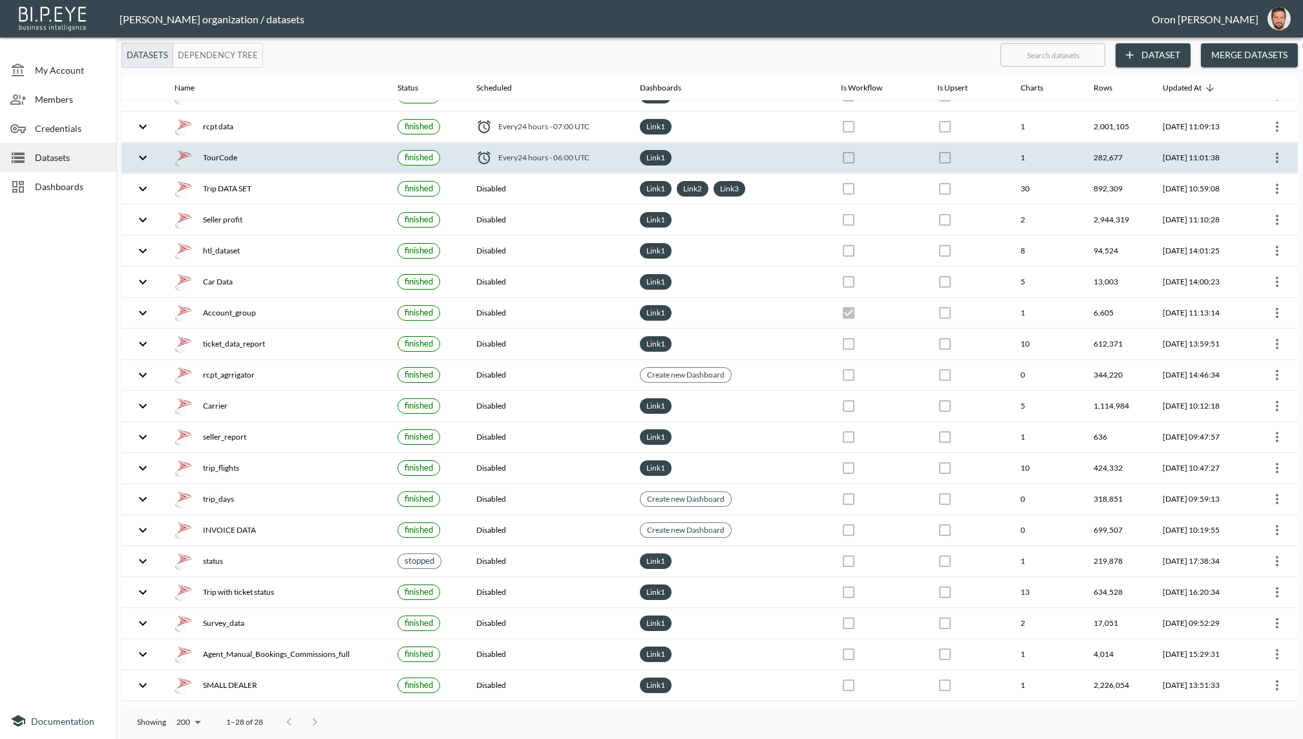
scroll to position [251, 0]
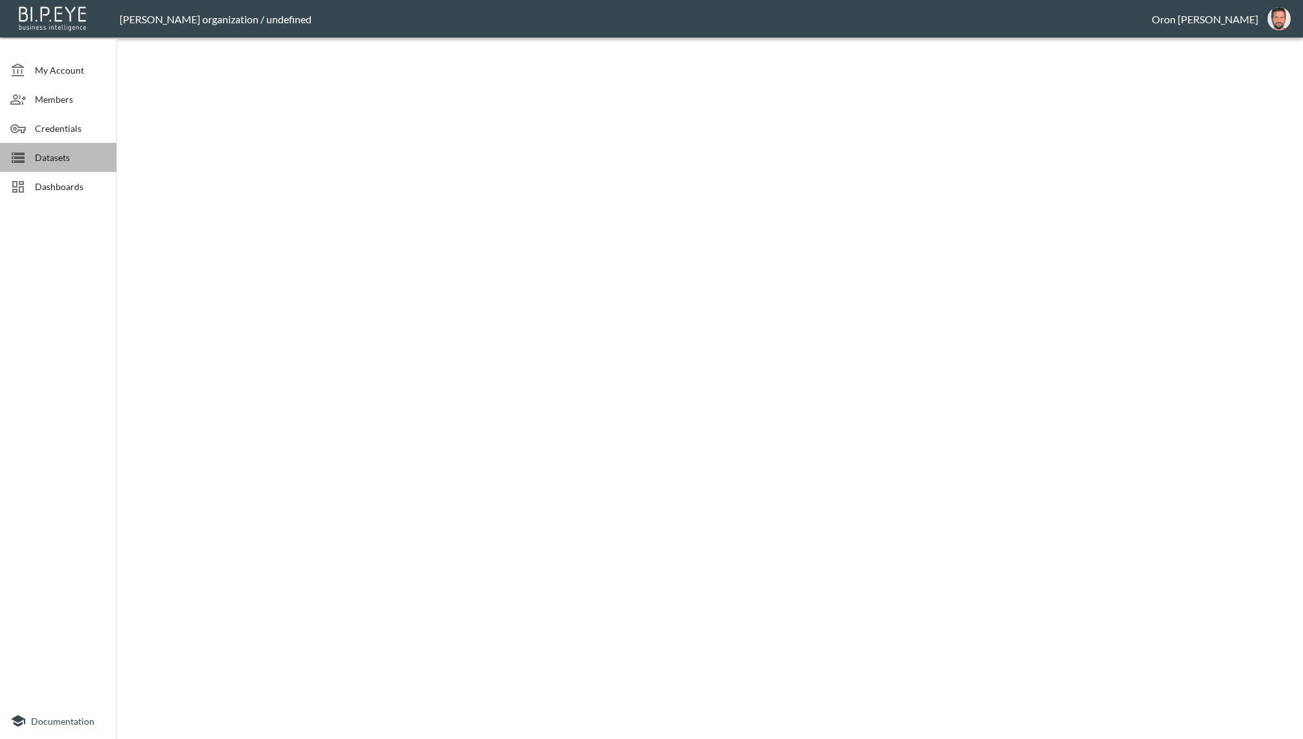
click at [54, 153] on span "Datasets" at bounding box center [70, 158] width 71 height 14
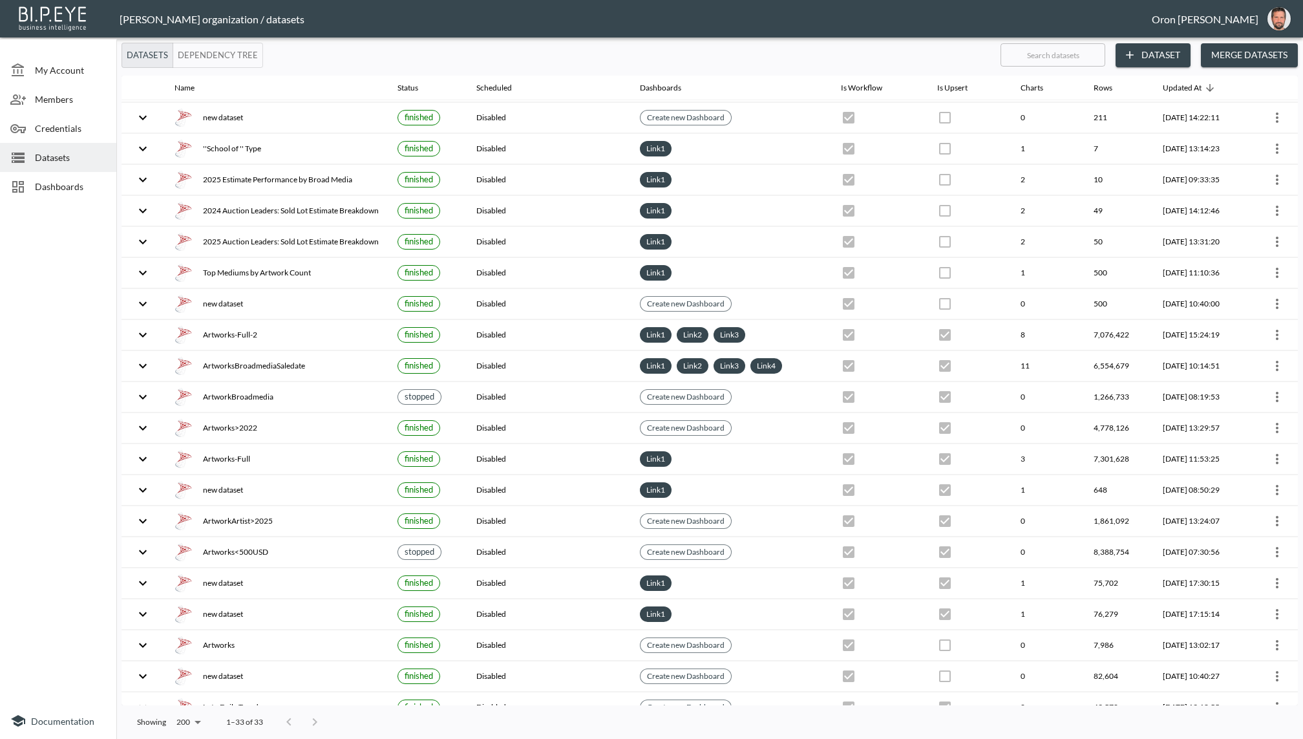
scroll to position [404, 0]
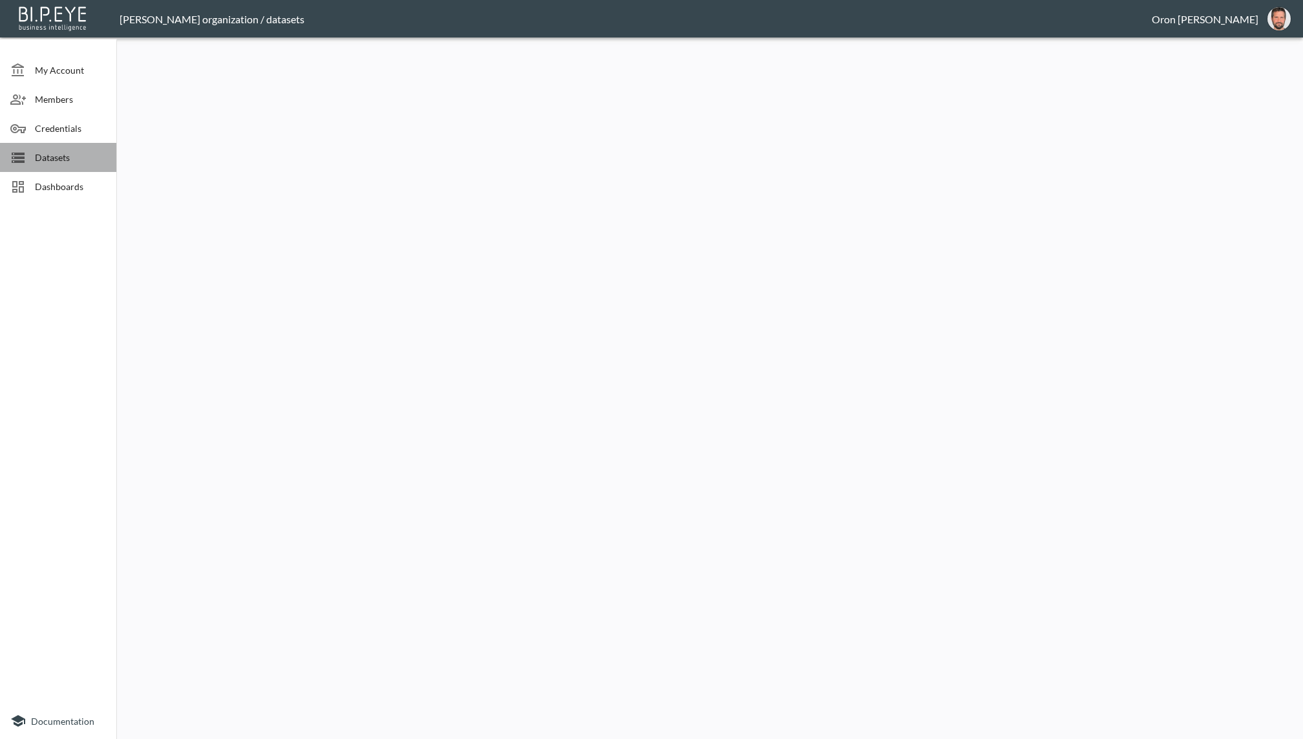
click at [87, 147] on div "Datasets" at bounding box center [58, 157] width 116 height 29
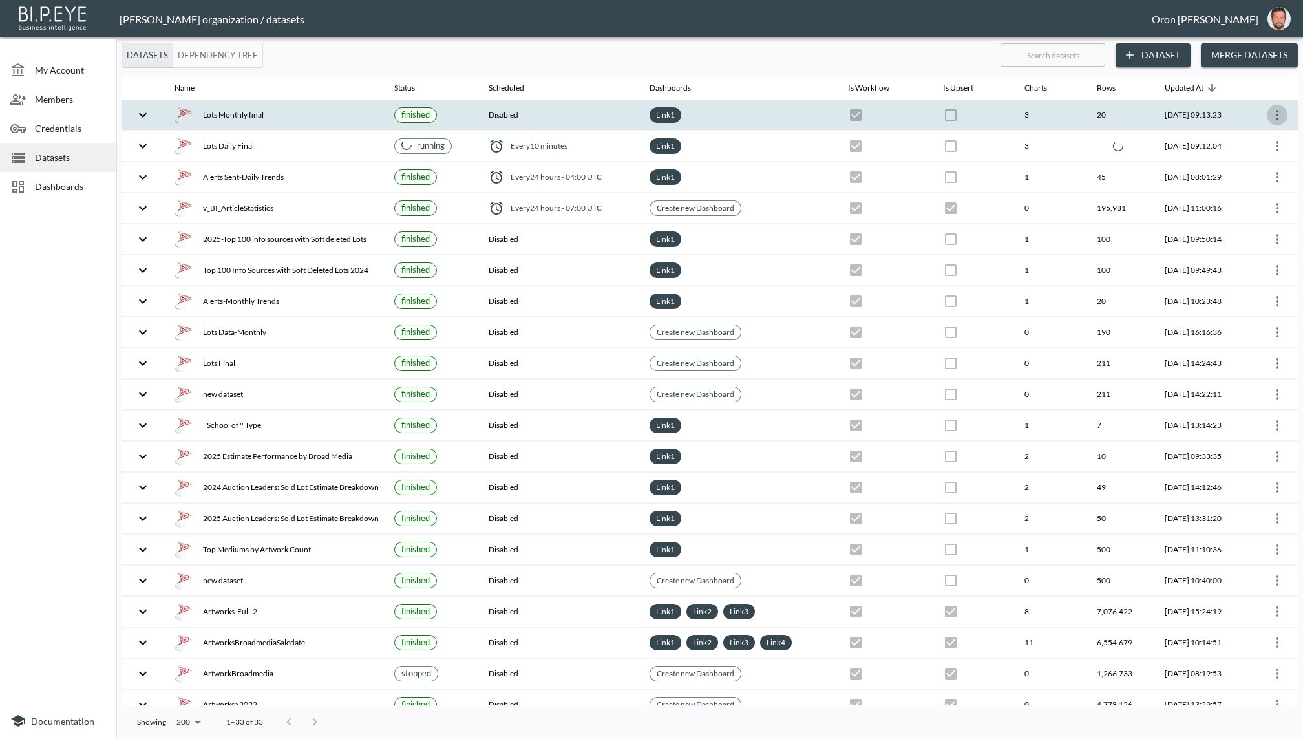
click at [1269, 115] on icon "more" at bounding box center [1277, 115] width 16 height 16
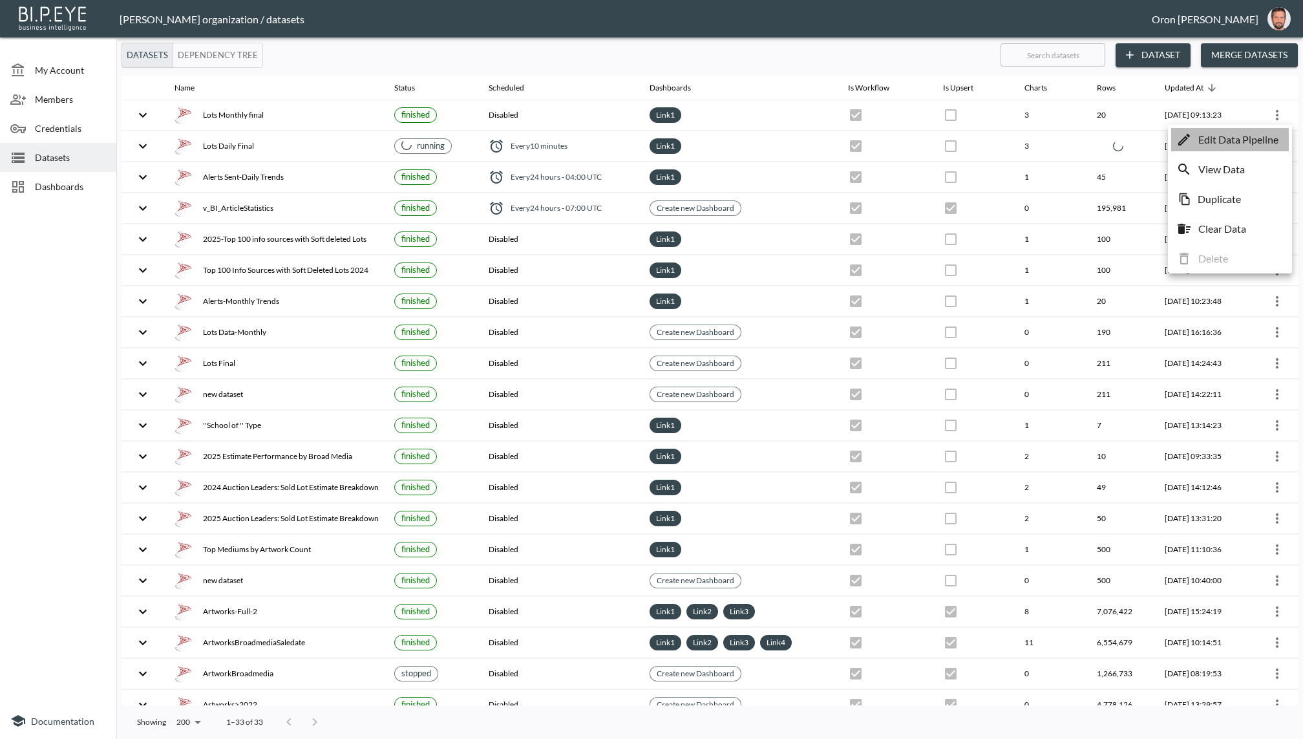
click at [1249, 132] on p "Edit Data Pipeline" at bounding box center [1238, 140] width 80 height 16
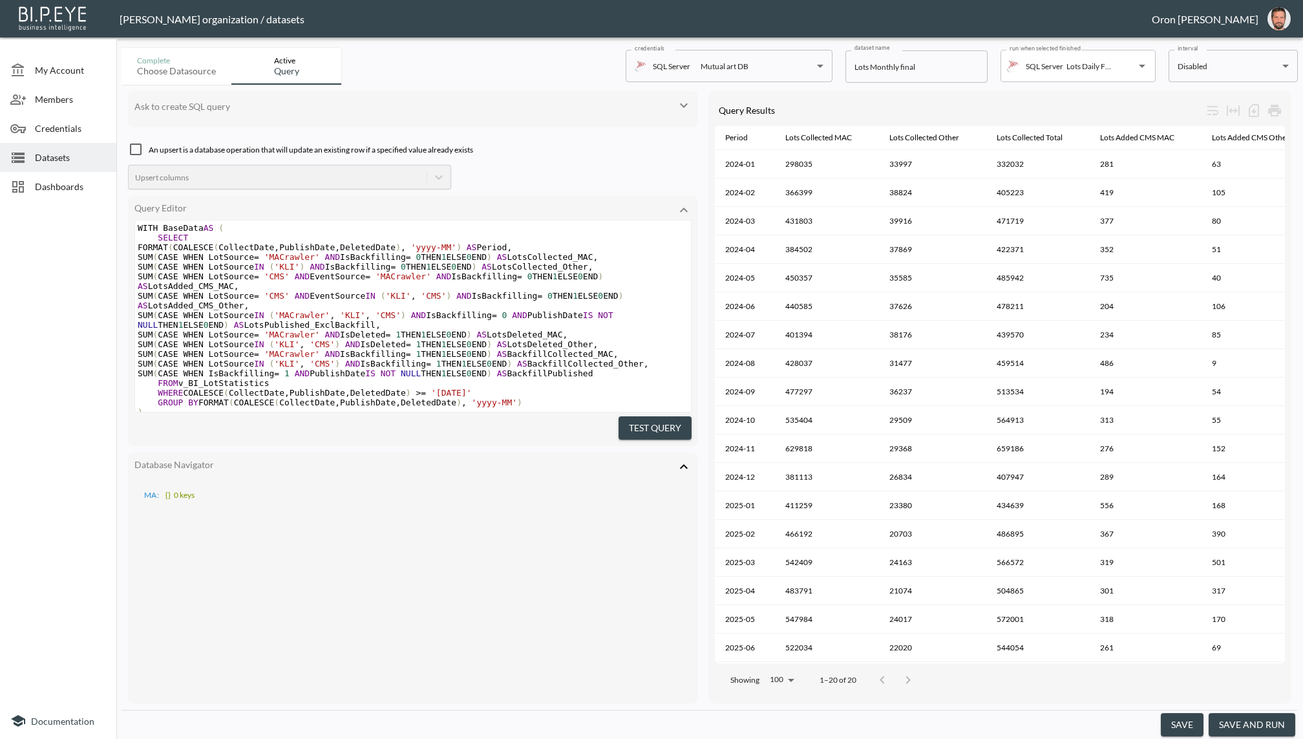
click at [62, 152] on span "Datasets" at bounding box center [70, 158] width 71 height 14
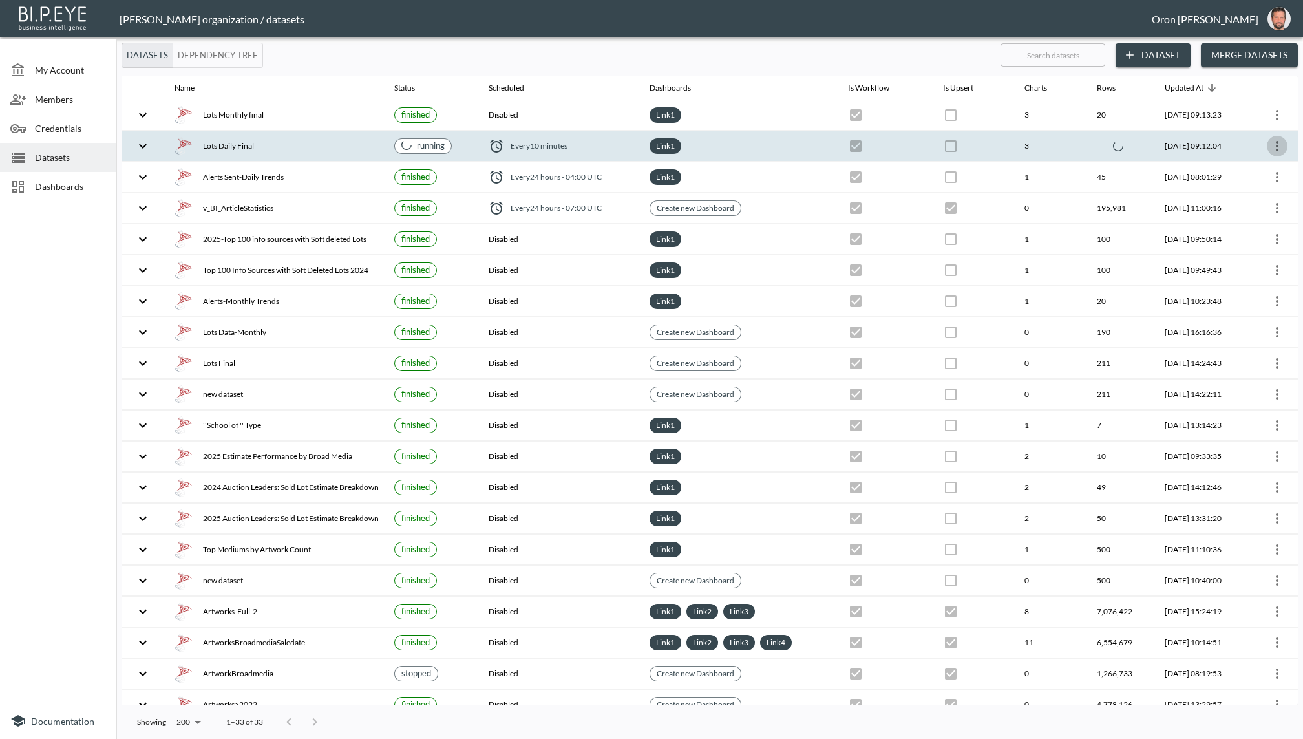
click at [1276, 146] on icon "more" at bounding box center [1277, 146] width 16 height 16
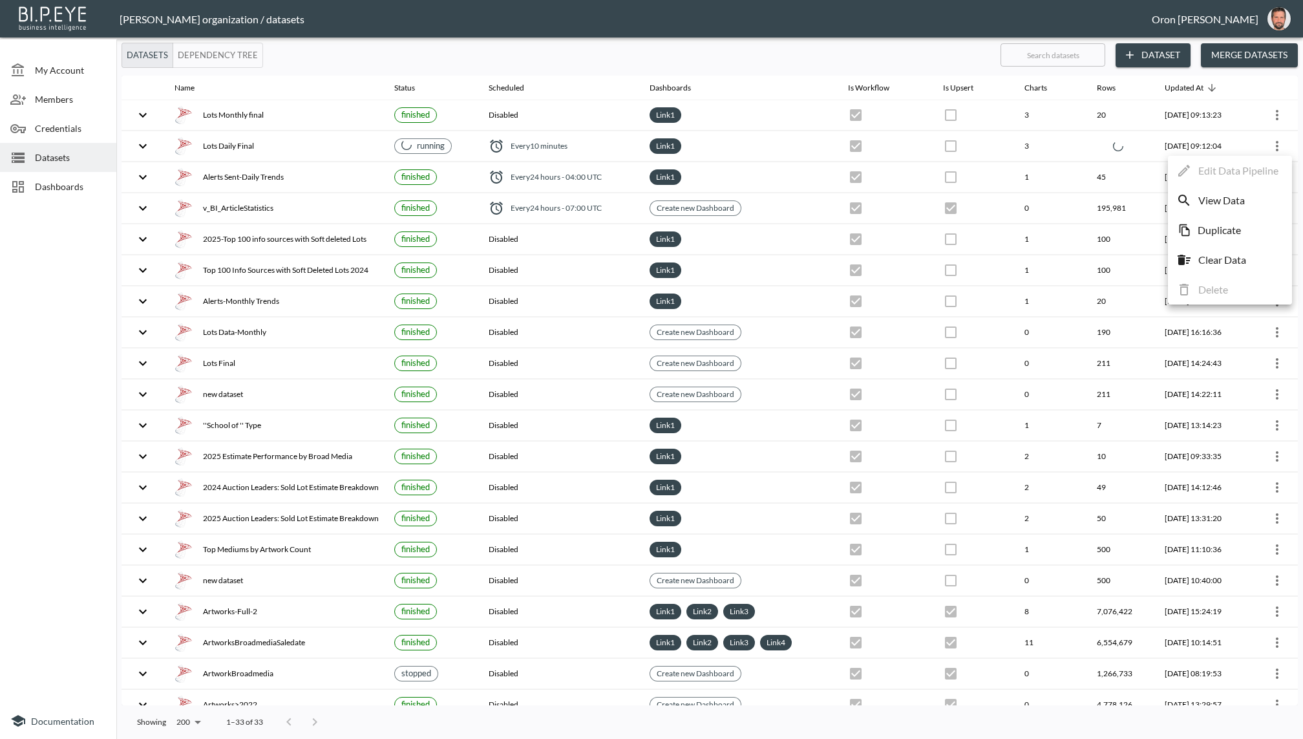
click at [1200, 200] on p "View Data" at bounding box center [1221, 201] width 47 height 16
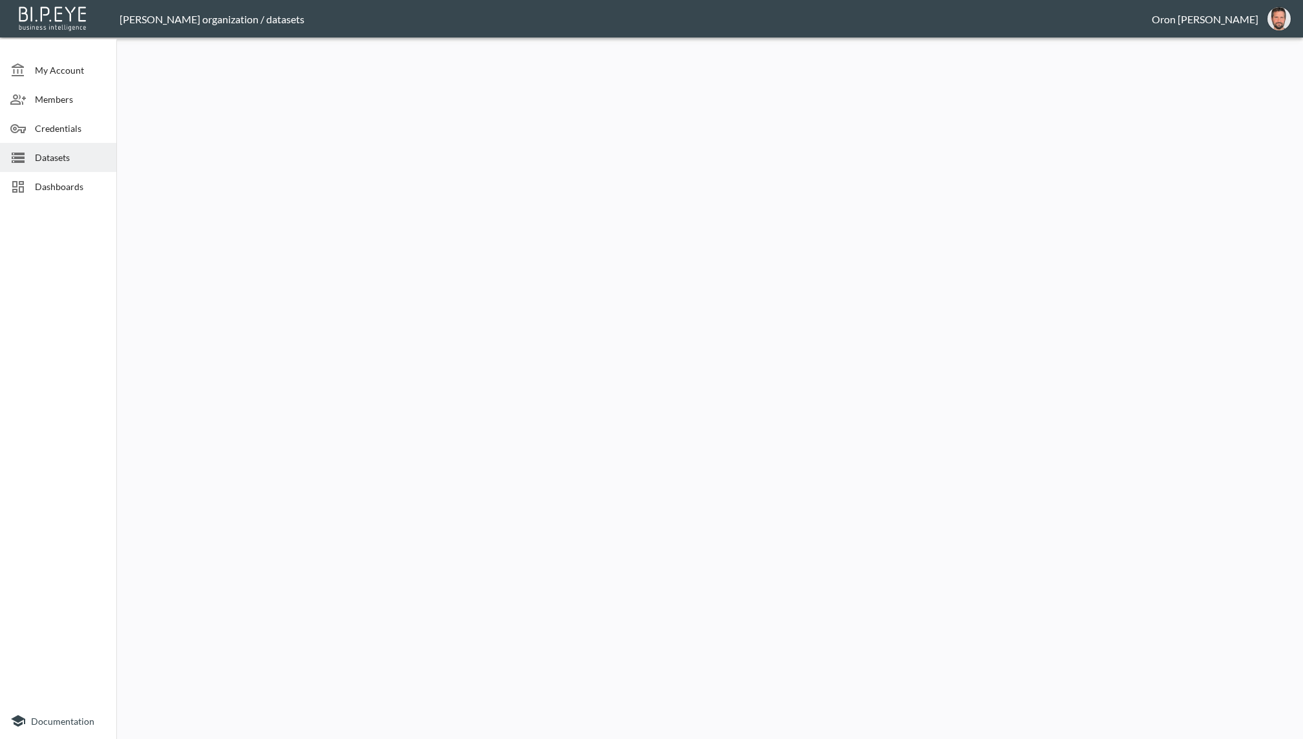
click at [42, 151] on span "Datasets" at bounding box center [70, 158] width 71 height 14
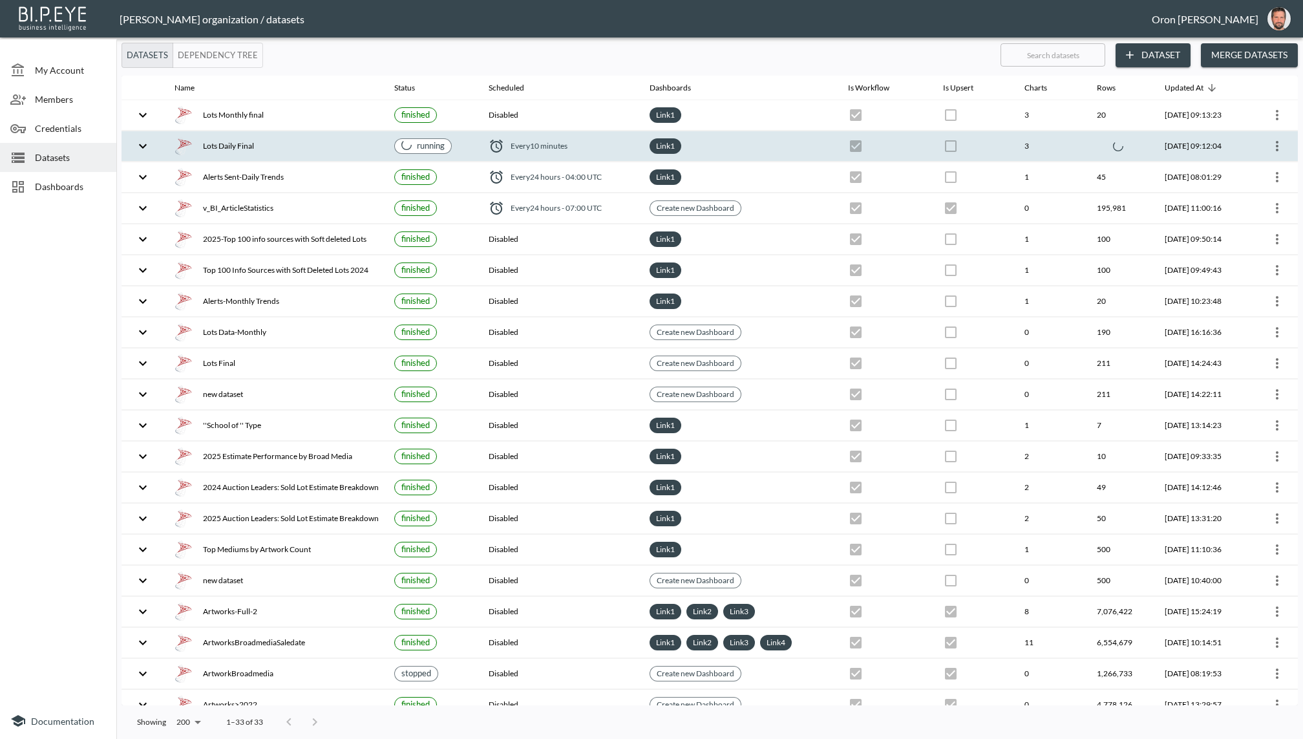
click at [1281, 136] on div at bounding box center [1272, 146] width 29 height 21
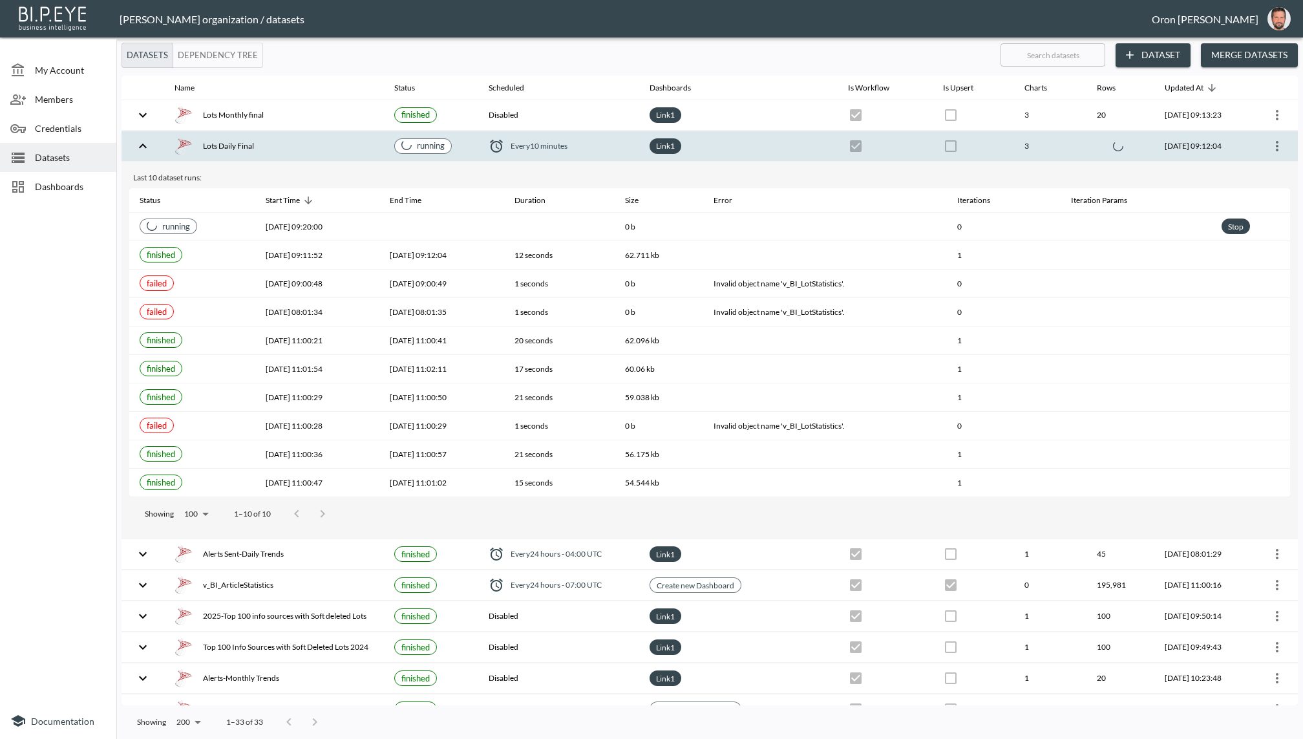
click at [1271, 145] on icon "more" at bounding box center [1277, 146] width 16 height 16
click at [1226, 198] on p "View Data" at bounding box center [1221, 201] width 47 height 16
